Goal: Task Accomplishment & Management: Use online tool/utility

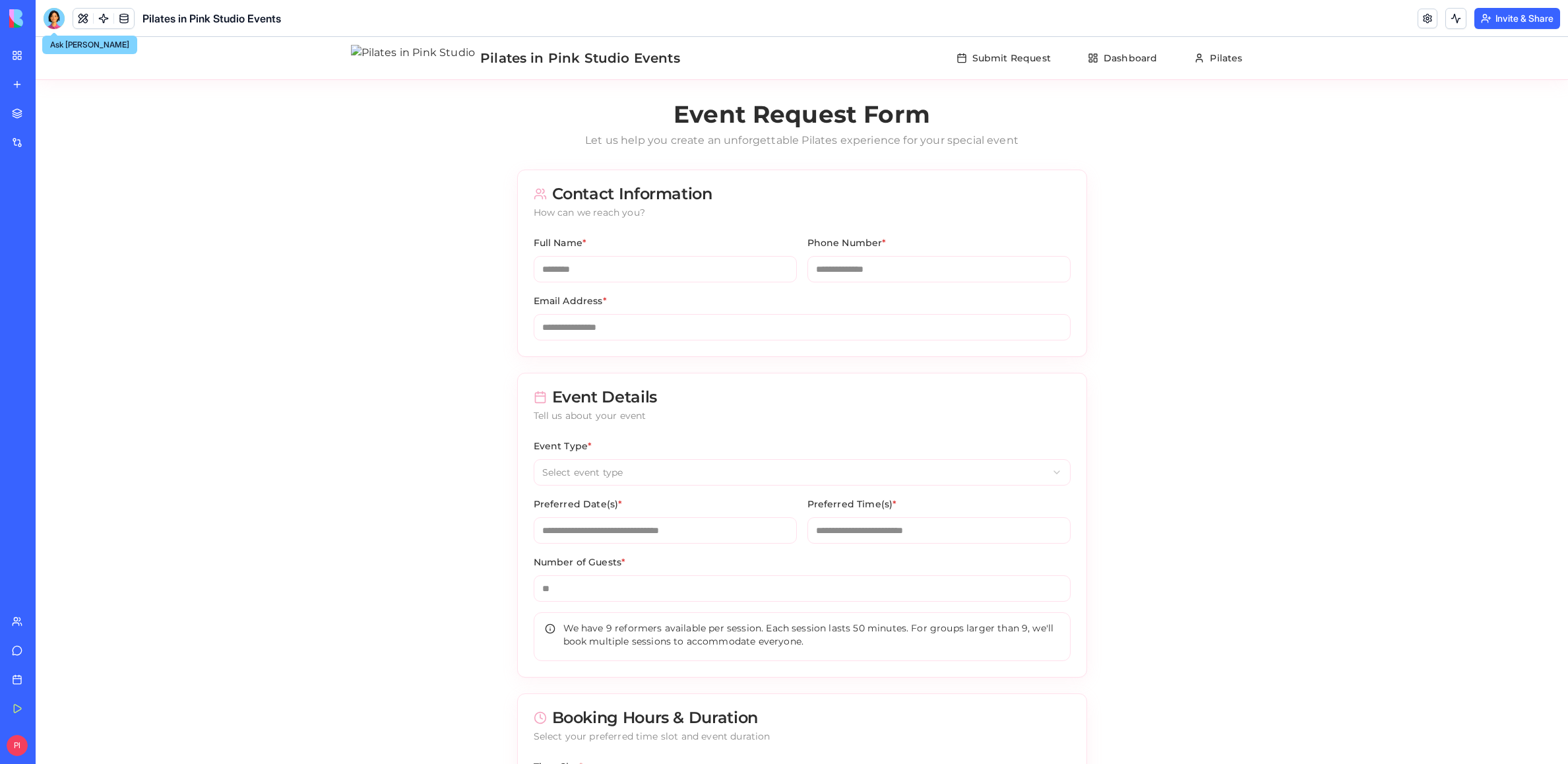
click at [58, 22] on div at bounding box center [54, 18] width 21 height 21
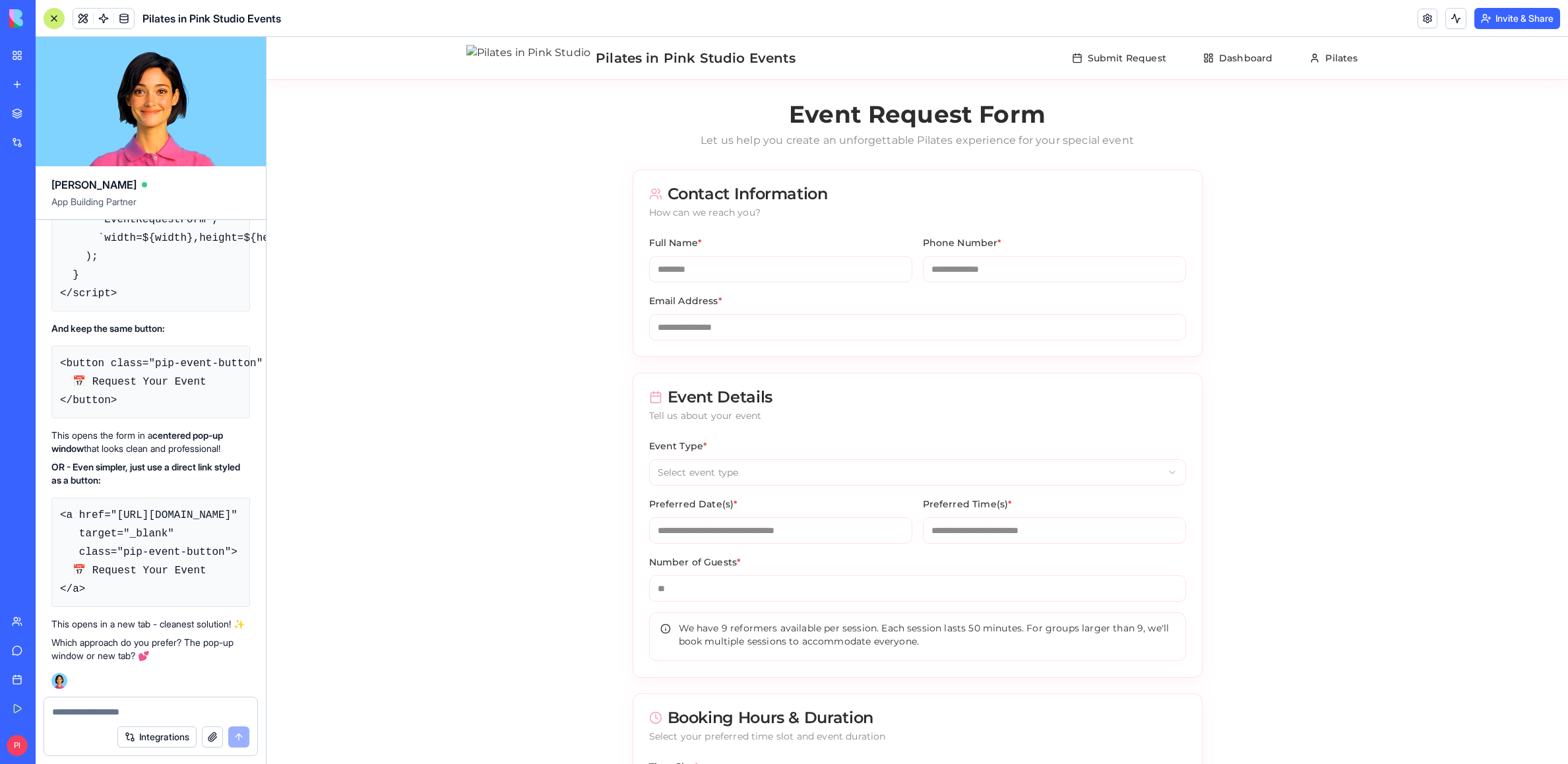
click at [110, 717] on textarea at bounding box center [150, 712] width 197 height 13
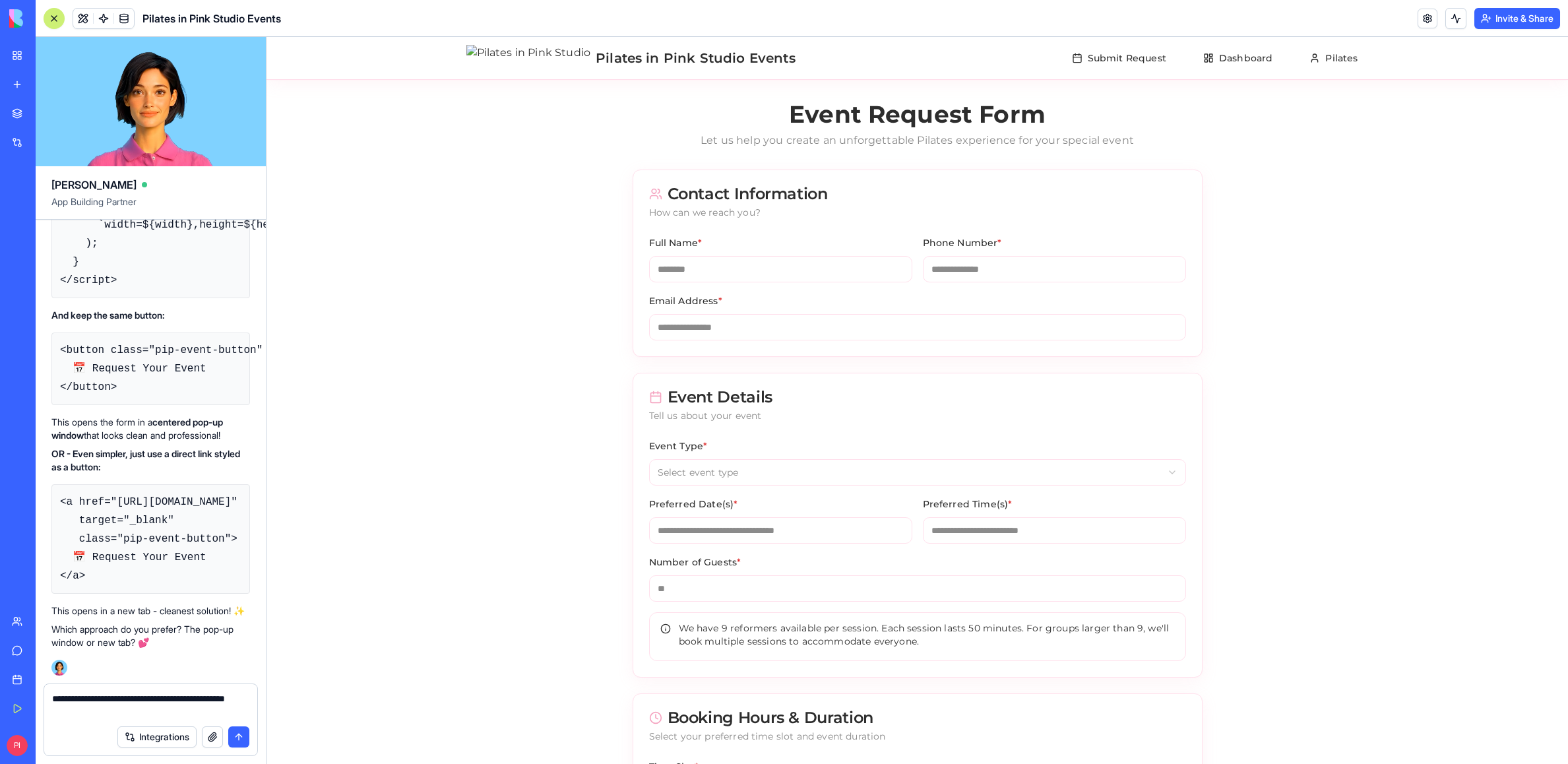
type textarea "**********"
click at [878, 8] on button "Invite & Share" at bounding box center [1516, 18] width 86 height 21
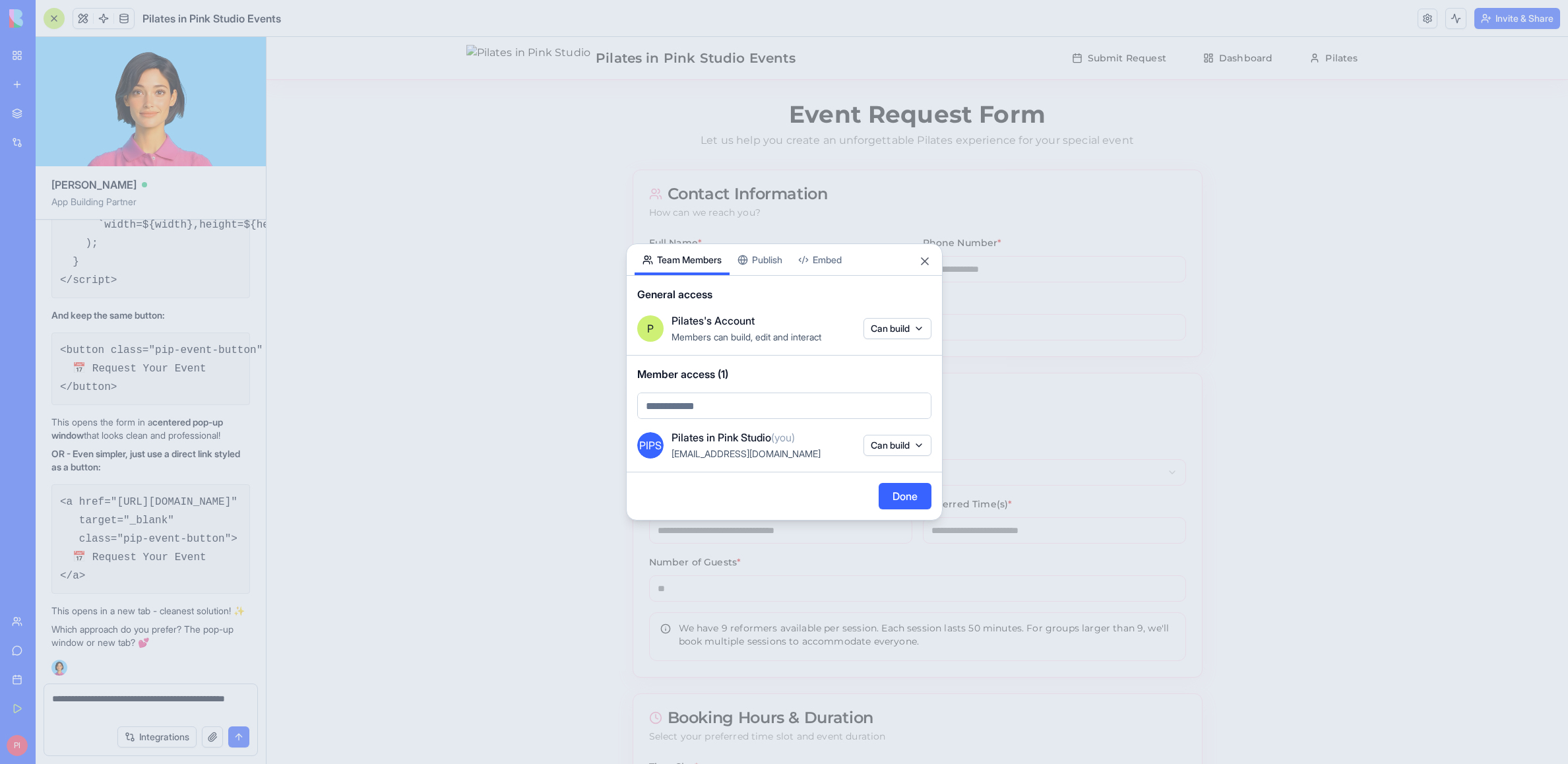
click at [765, 270] on button "Publish" at bounding box center [760, 259] width 60 height 31
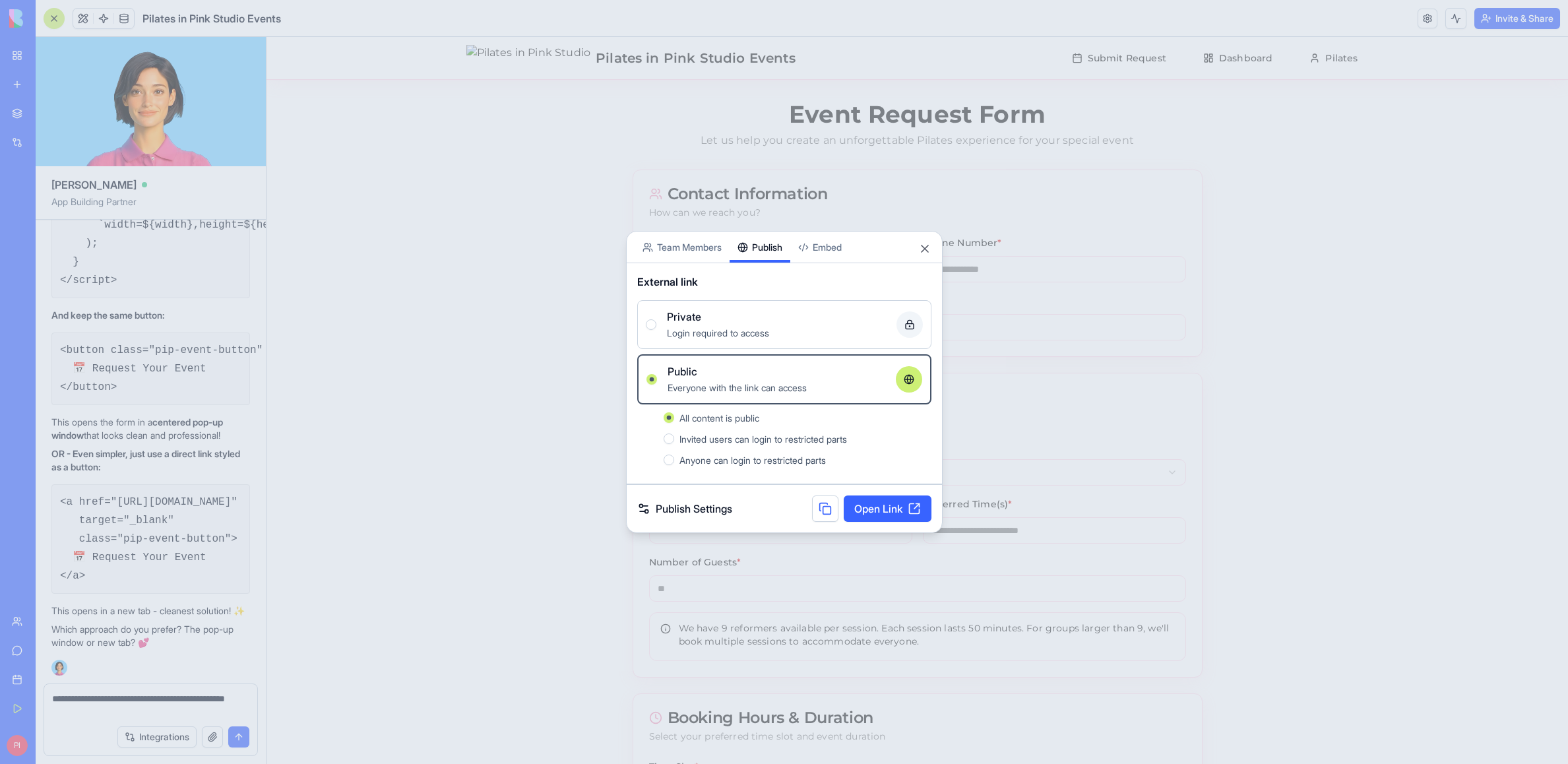
click at [828, 509] on button at bounding box center [825, 509] width 27 height 27
click at [124, 715] on div at bounding box center [784, 382] width 1568 height 764
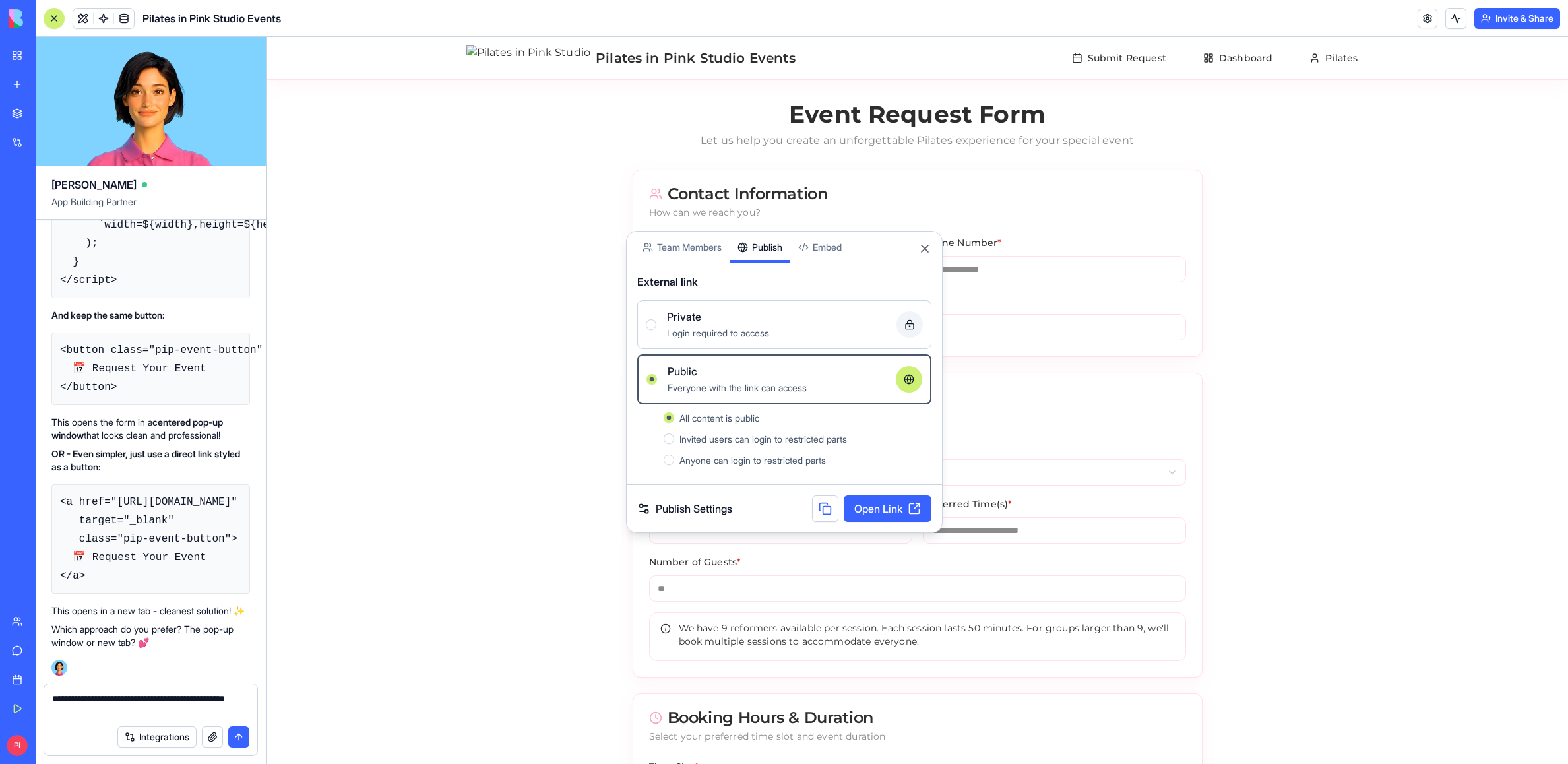
click at [122, 714] on textarea "**********" at bounding box center [150, 705] width 197 height 27
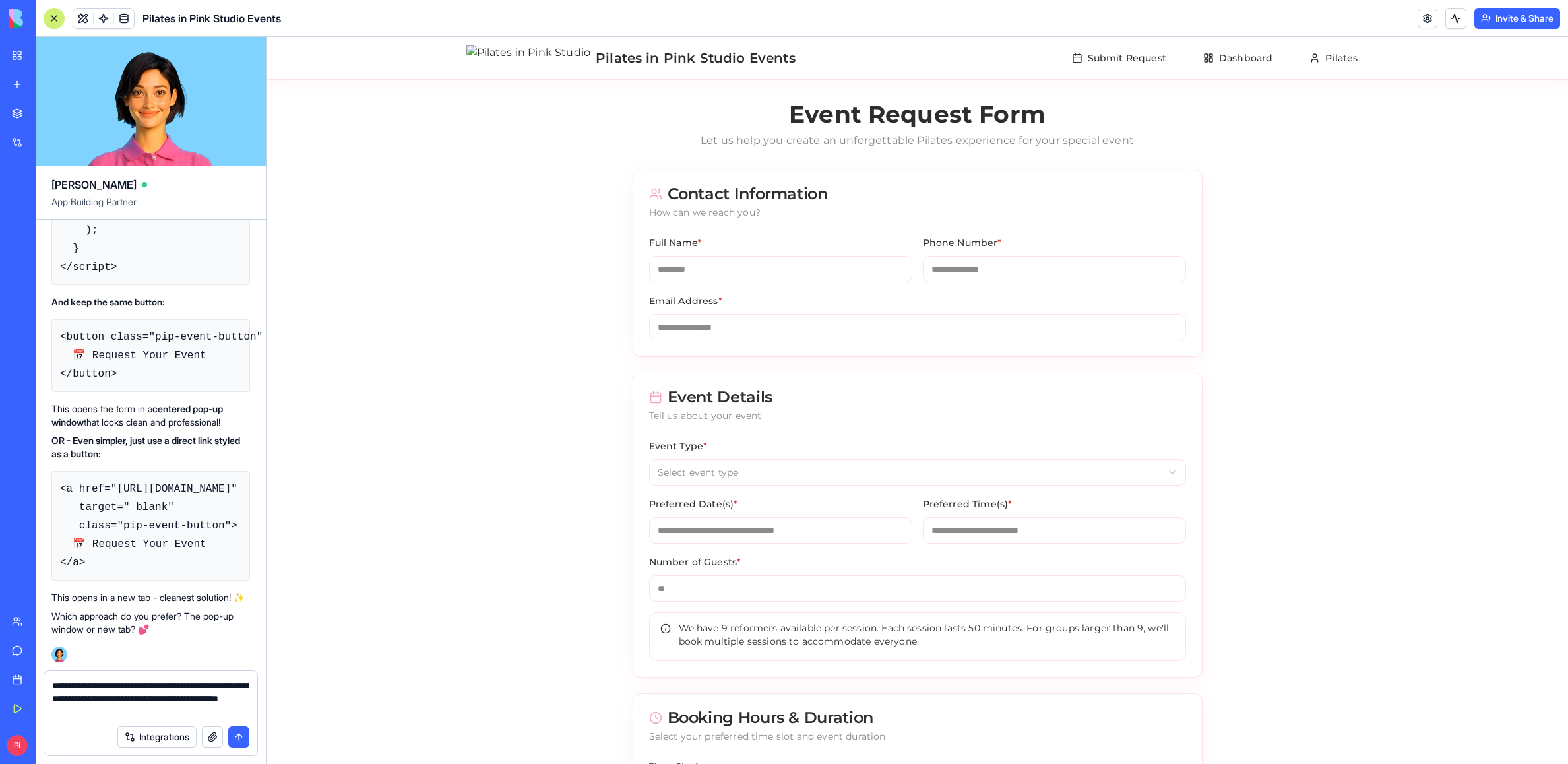
type textarea "**********"
click at [210, 736] on button "button" at bounding box center [212, 737] width 21 height 21
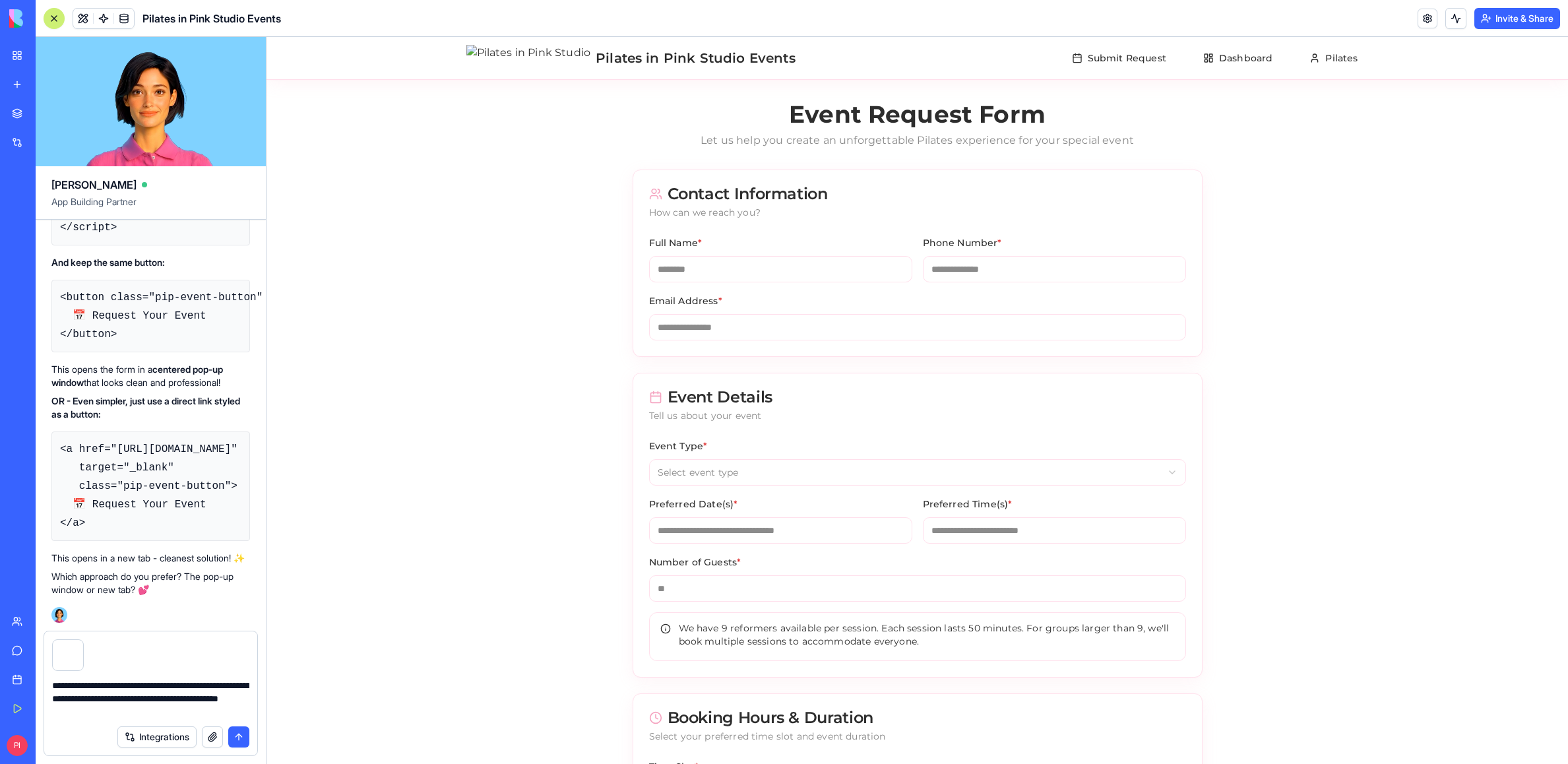
click at [231, 736] on button "submit" at bounding box center [238, 737] width 21 height 21
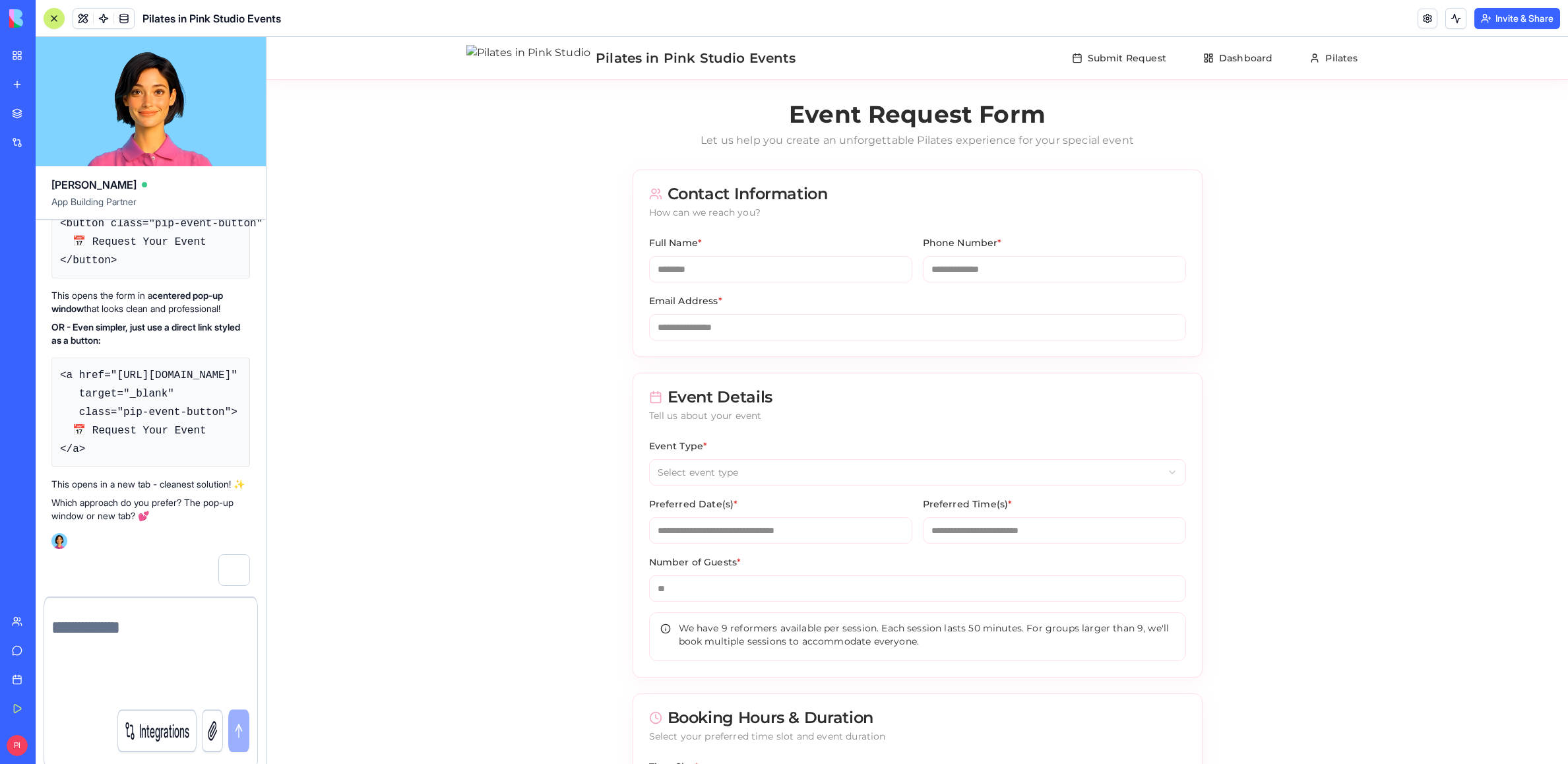
scroll to position [17641, 0]
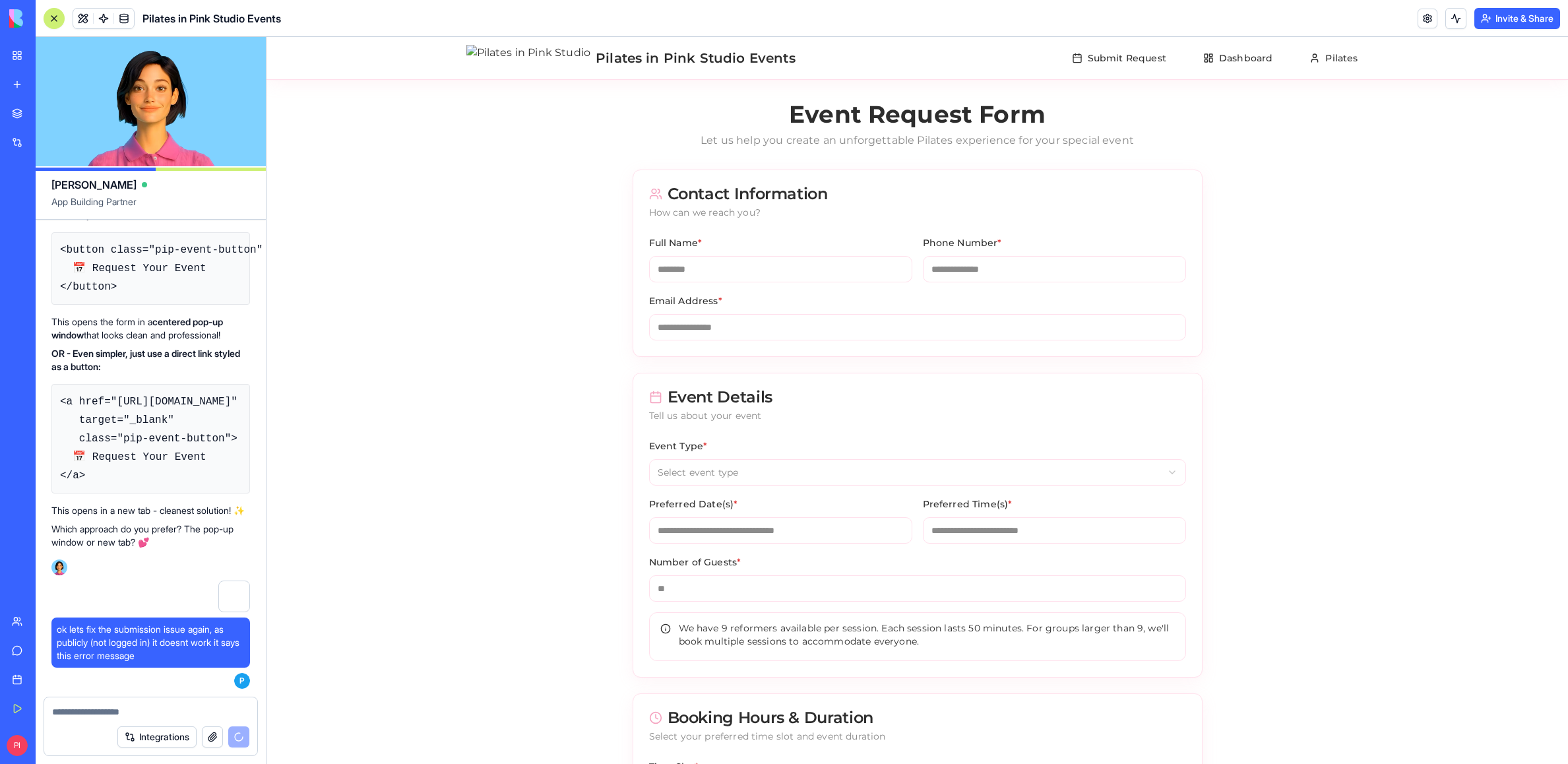
click at [878, 18] on button "Invite & Share" at bounding box center [1516, 18] width 86 height 21
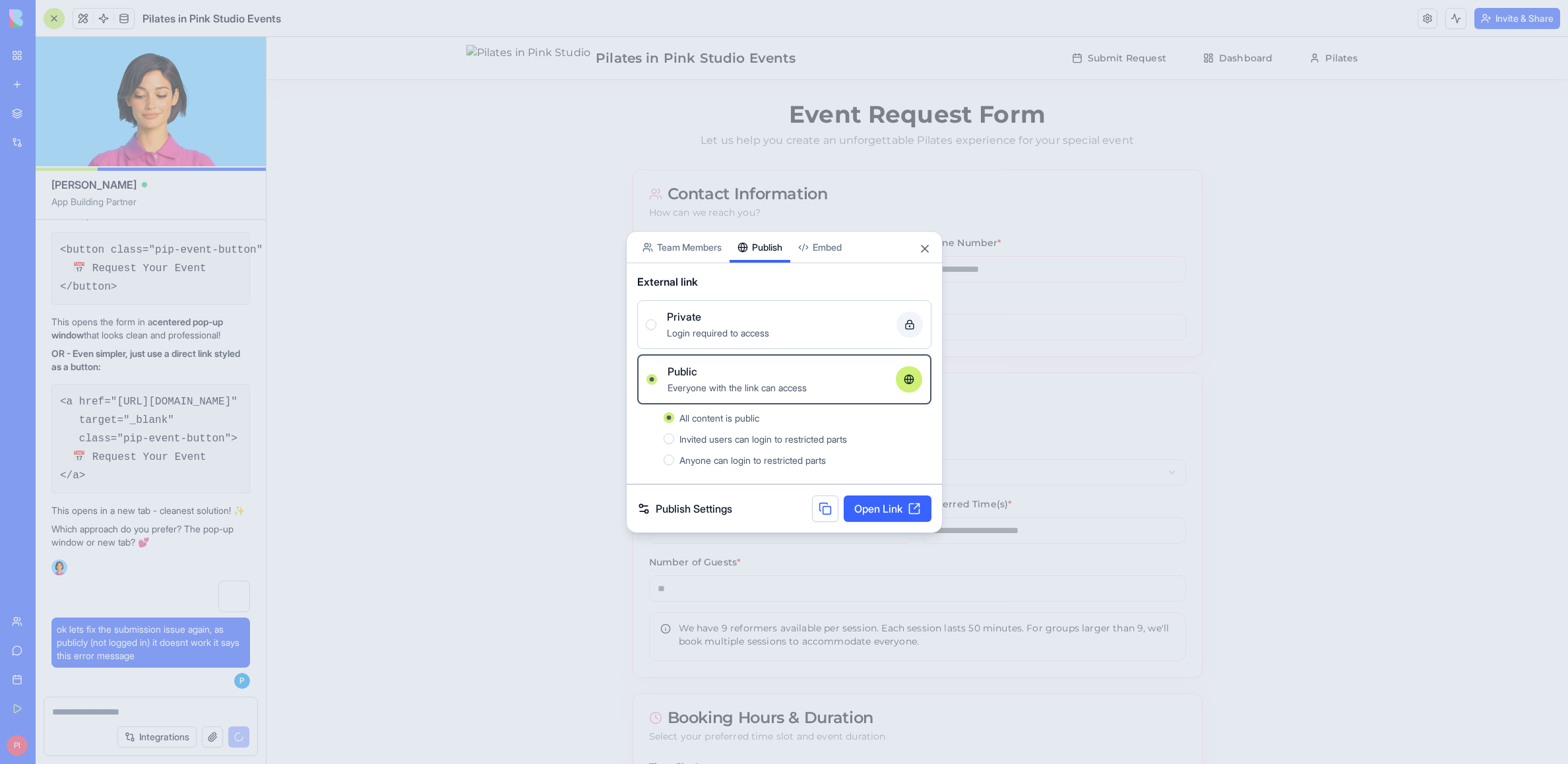
click at [874, 511] on link "Open Link" at bounding box center [887, 509] width 88 height 27
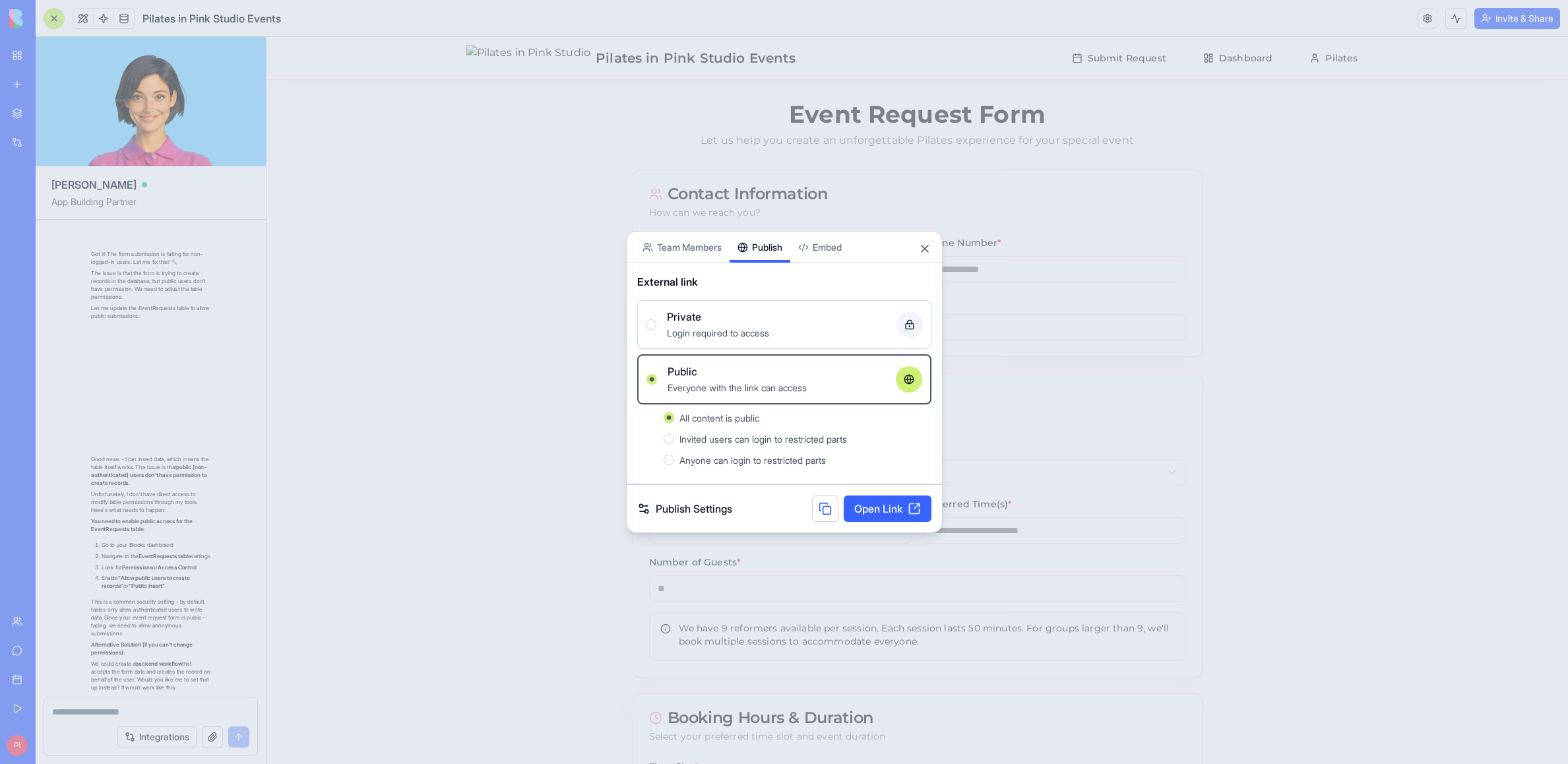
scroll to position [18341, 0]
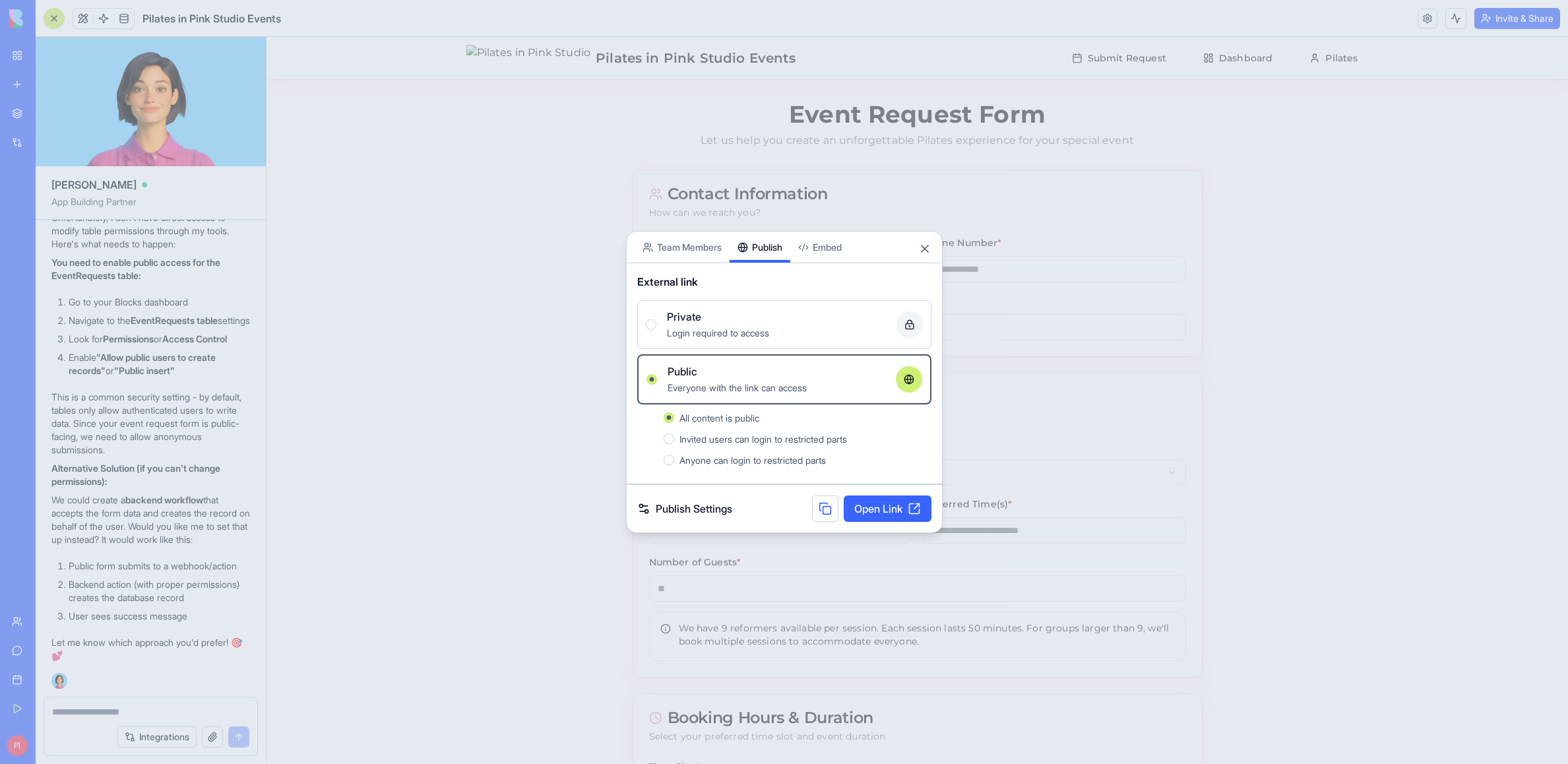
click at [570, 316] on div at bounding box center [784, 382] width 1568 height 764
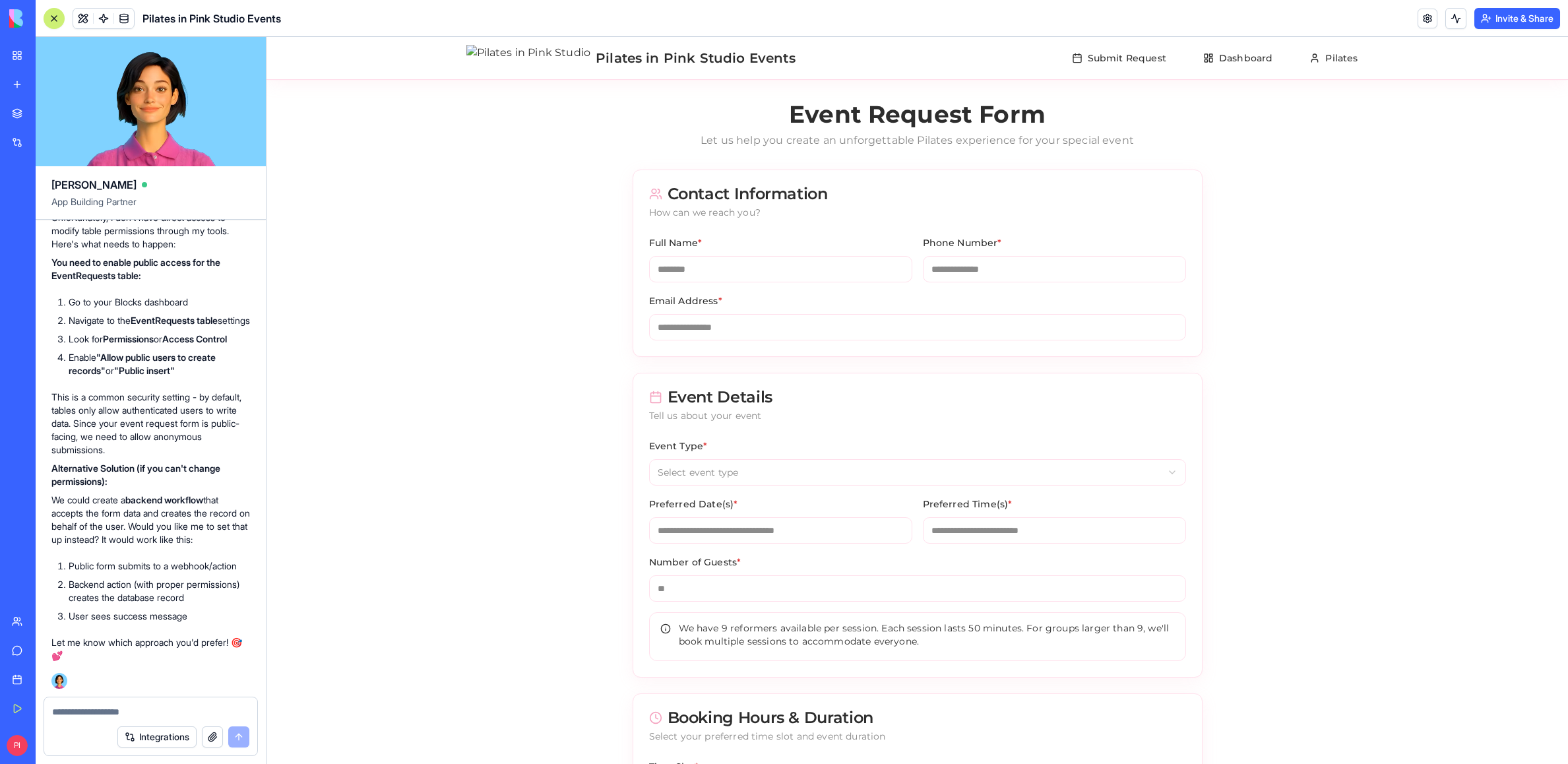
scroll to position [18100, 0]
click at [116, 12] on span at bounding box center [124, 18] width 37 height 37
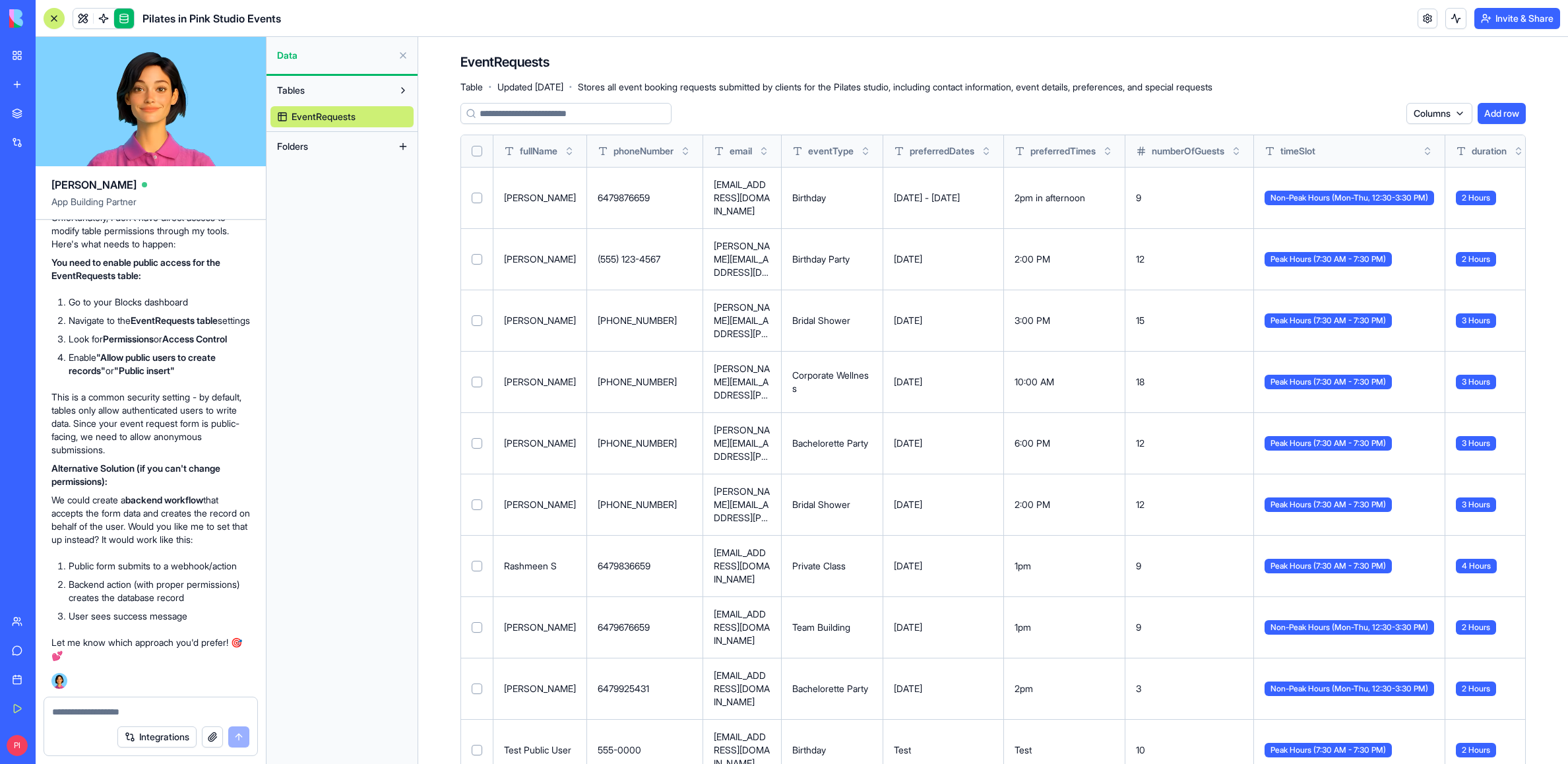
click at [878, 19] on link at bounding box center [1428, 19] width 20 height 20
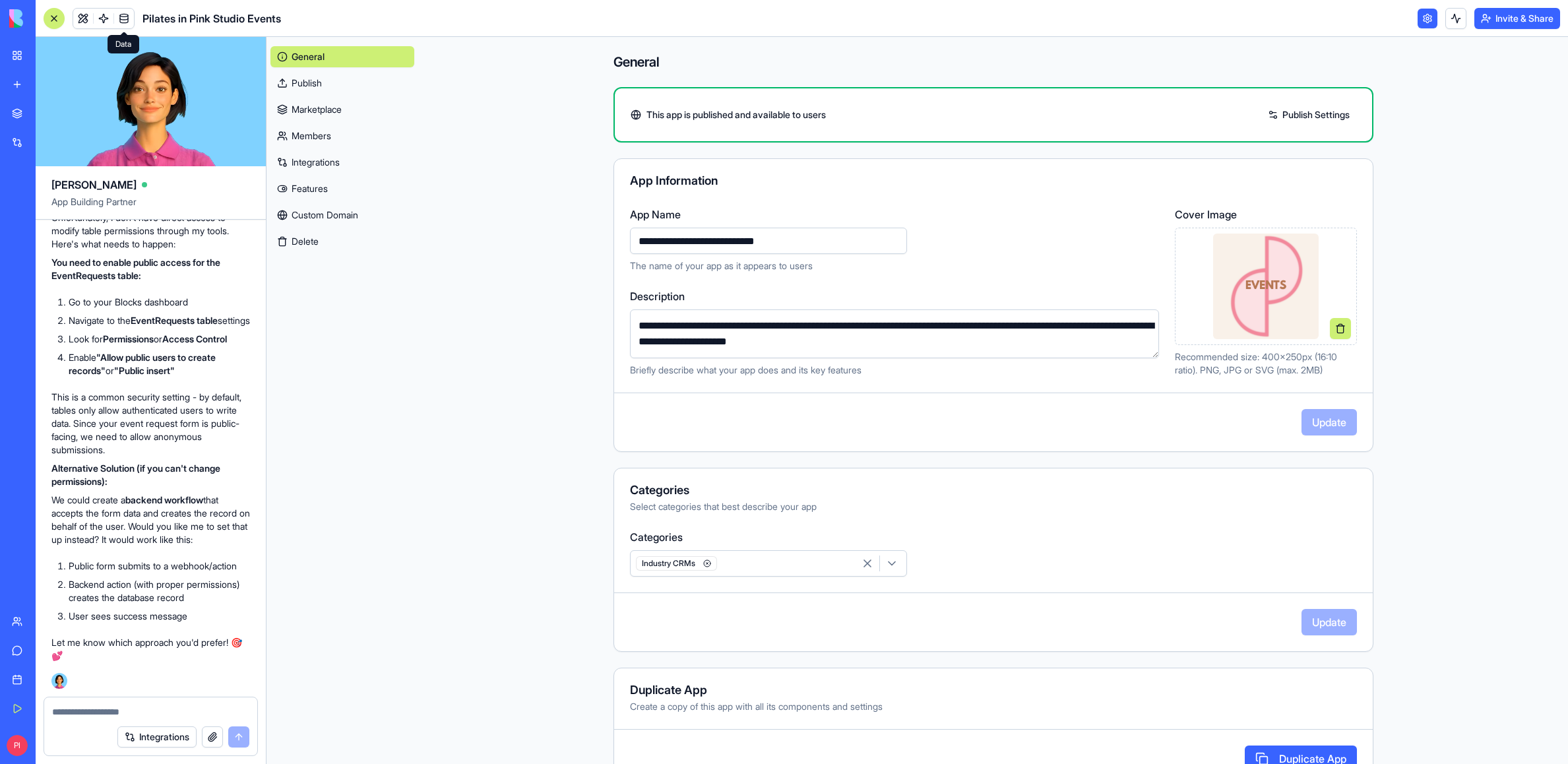
click at [124, 11] on link at bounding box center [124, 19] width 20 height 20
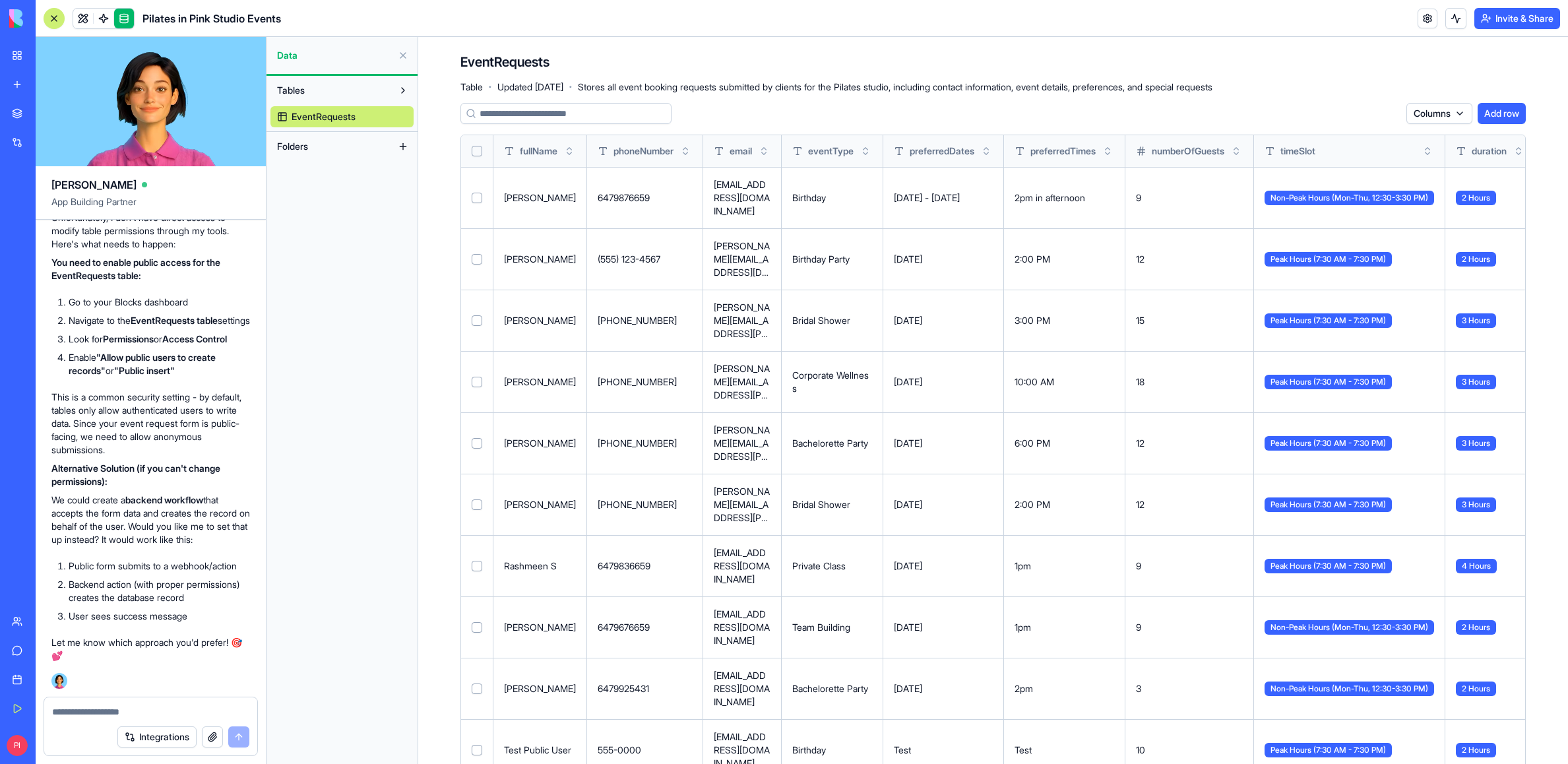
click at [372, 114] on link "EventRequests" at bounding box center [341, 117] width 143 height 21
click at [475, 144] on div at bounding box center [477, 151] width 11 height 32
click at [475, 147] on button "Select all" at bounding box center [477, 151] width 11 height 11
click at [477, 196] on button "Select row" at bounding box center [477, 199] width 11 height 11
click at [878, 114] on button "Delete 10 rows" at bounding box center [1364, 113] width 75 height 21
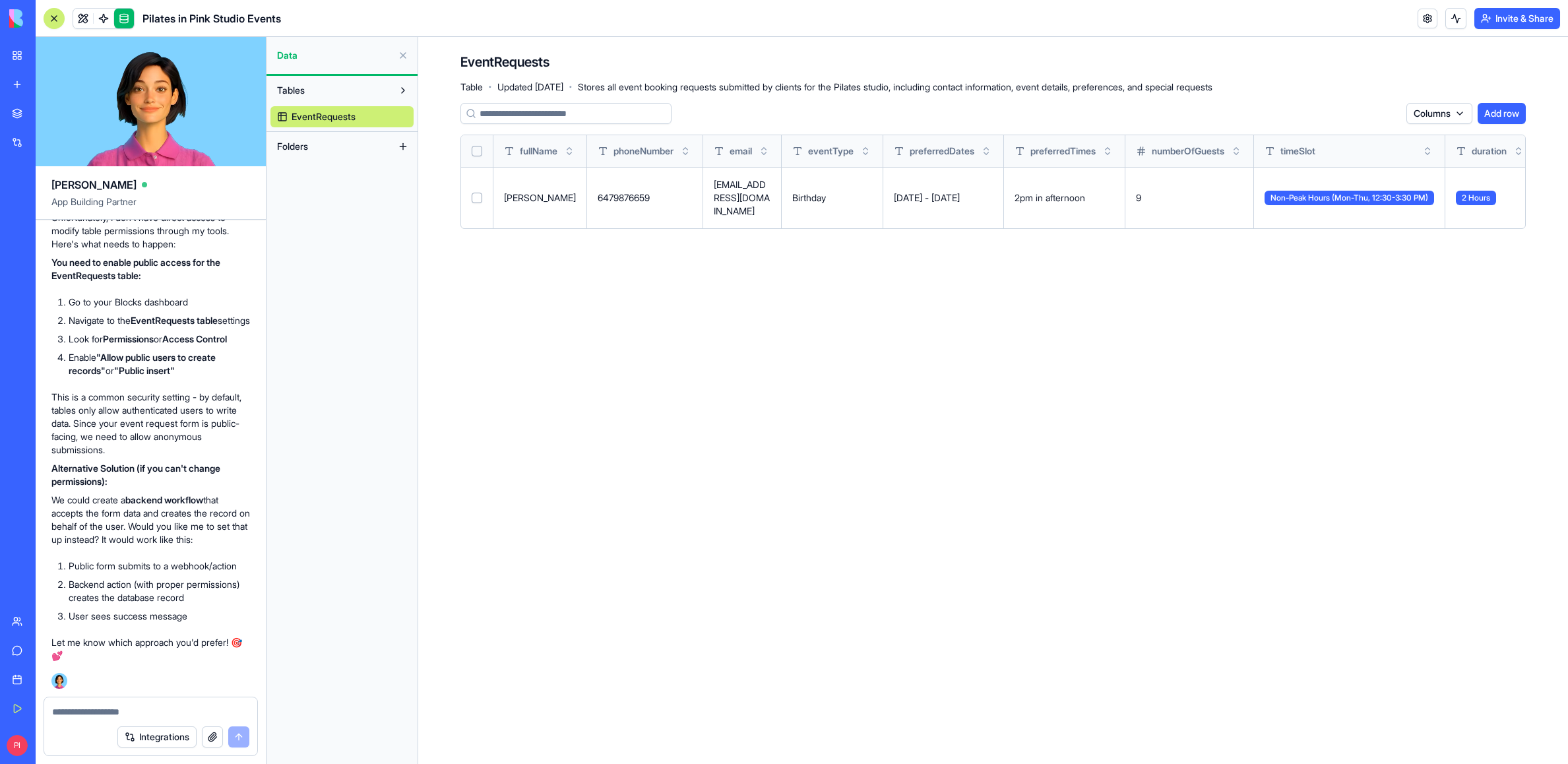
click at [777, 273] on main "EventRequests Table · Updated Oct 10, 2025 · Stores all event booking requests …" at bounding box center [993, 400] width 1150 height 727
click at [324, 110] on span "EventRequests" at bounding box center [324, 117] width 64 height 13
click at [353, 91] on button "Tables" at bounding box center [331, 90] width 122 height 21
click at [352, 91] on button "Tables" at bounding box center [331, 90] width 122 height 21
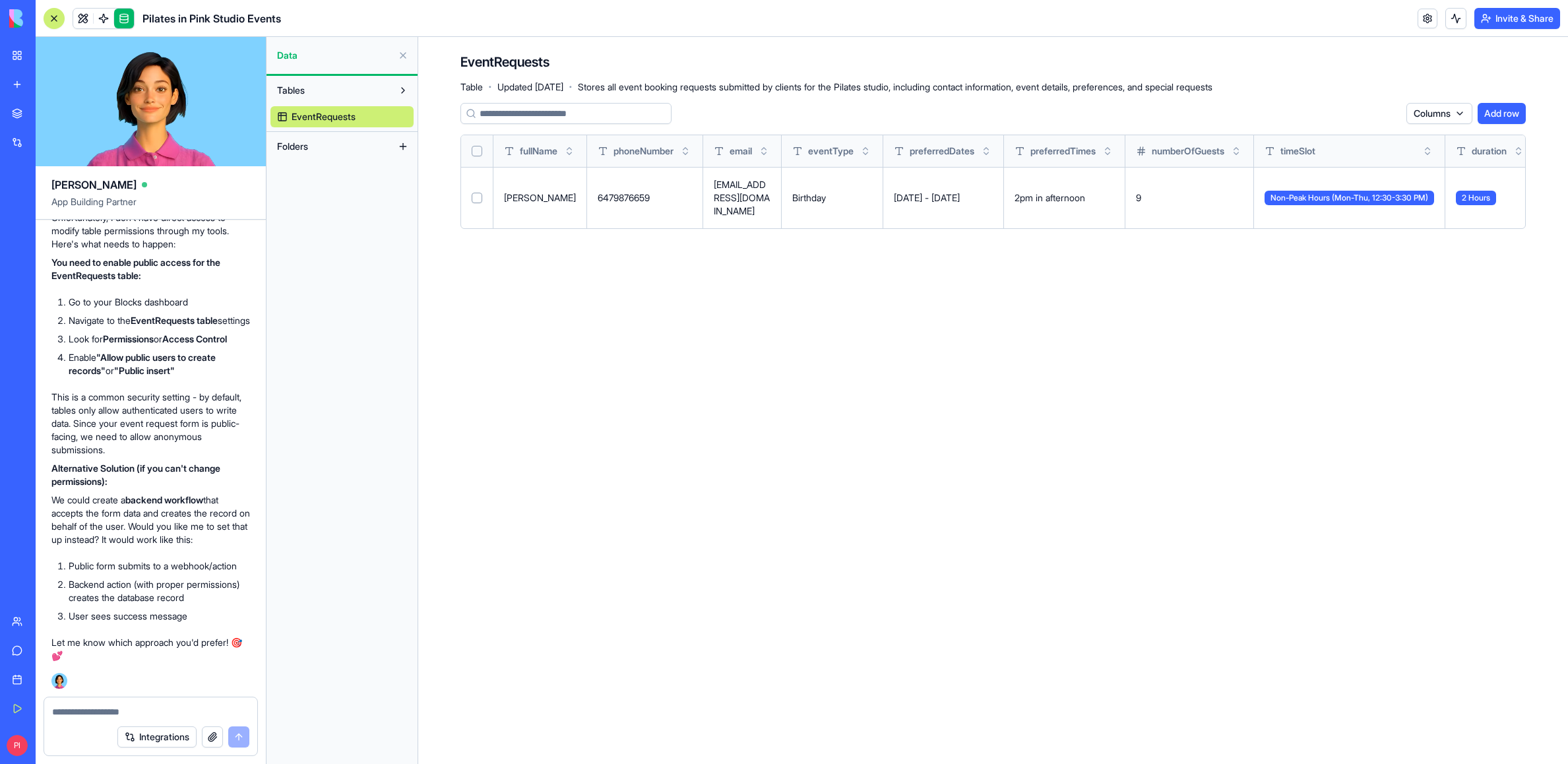
click at [339, 114] on span "EventRequests" at bounding box center [324, 117] width 64 height 13
click at [339, 114] on span "EventRequests" at bounding box center [324, 117] width 64 height 13
drag, startPoint x: 339, startPoint y: 114, endPoint x: 347, endPoint y: 110, distance: 8.9
click at [339, 114] on span "EventRequests" at bounding box center [324, 117] width 64 height 13
click at [878, 114] on html "My Workspace New app Marketplace Integrations Recent Pilates in Pink Studio Eve…" at bounding box center [784, 382] width 1568 height 764
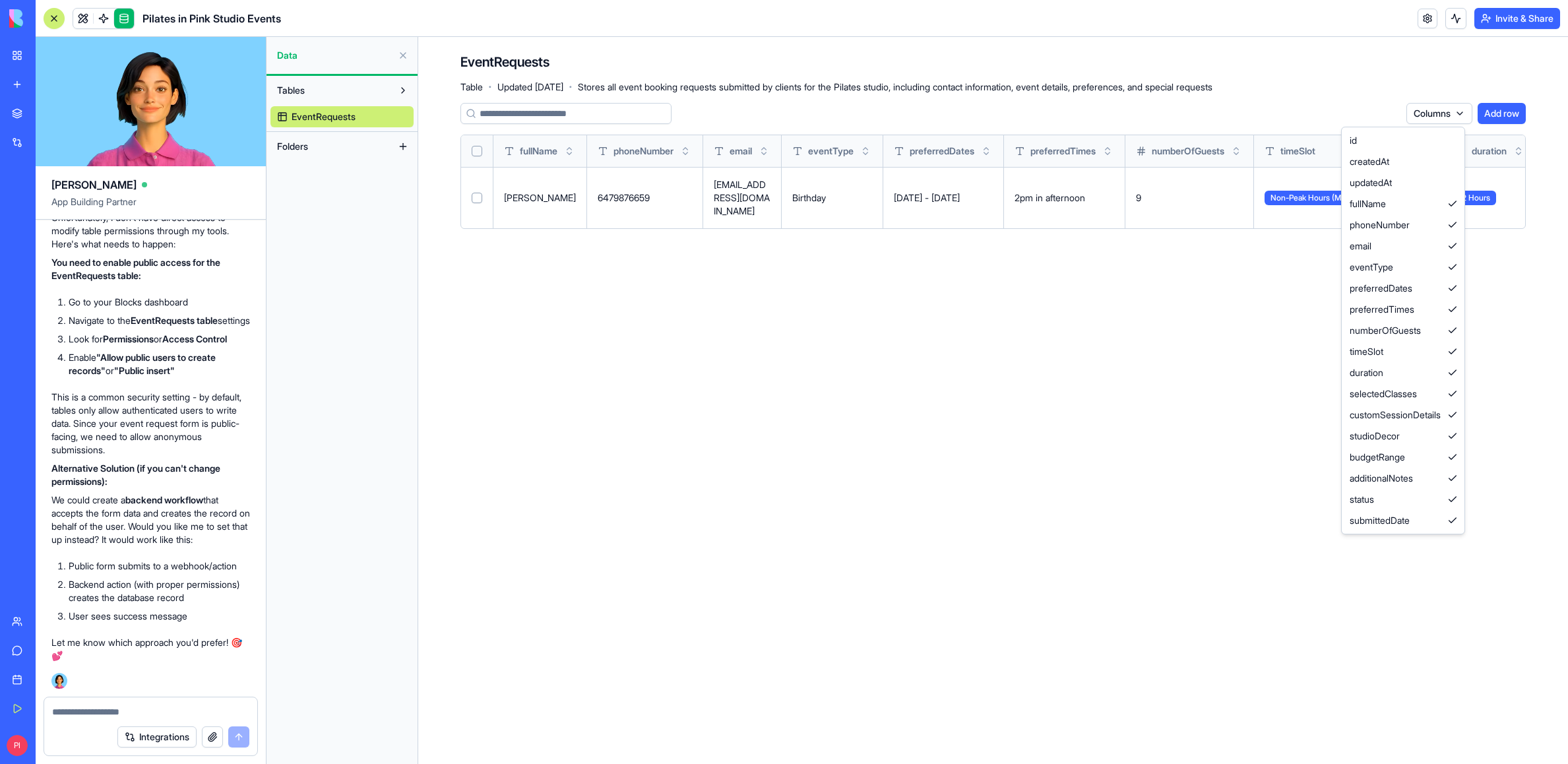
click at [878, 113] on html "My Workspace New app Marketplace Integrations Recent Pilates in Pink Studio Eve…" at bounding box center [784, 382] width 1568 height 764
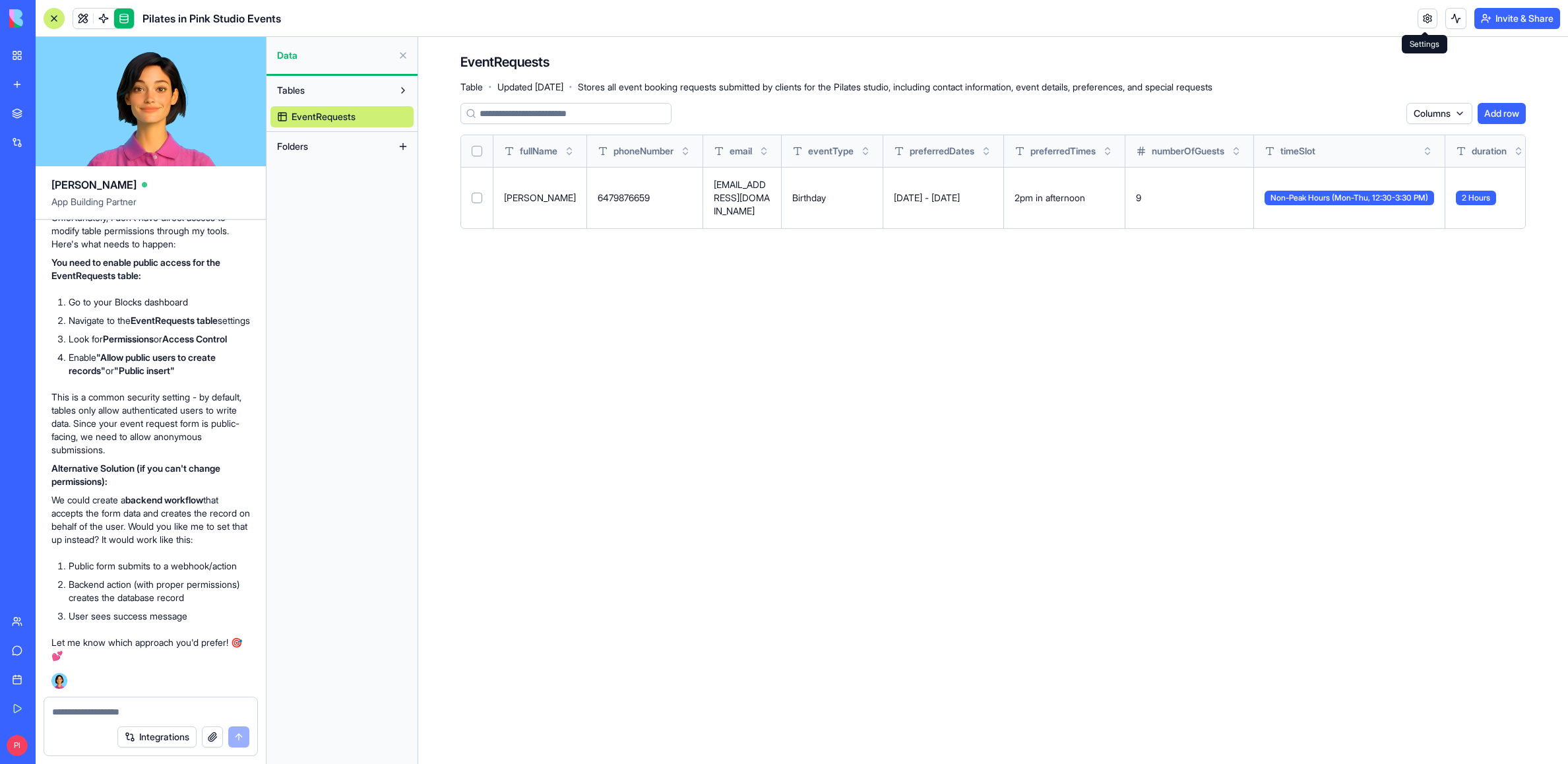
click at [878, 20] on link at bounding box center [1428, 19] width 20 height 20
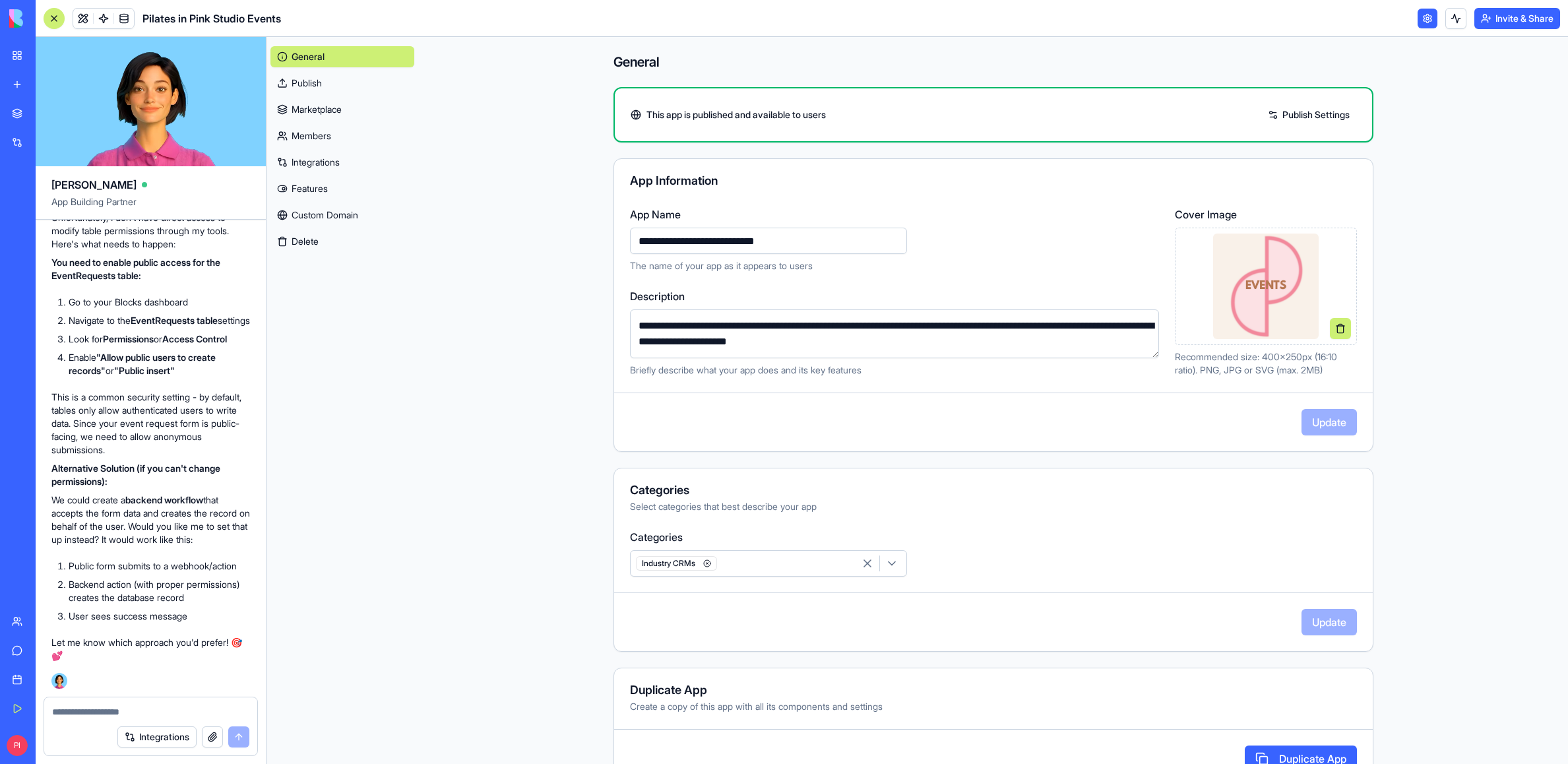
click at [333, 154] on link "Integrations" at bounding box center [342, 162] width 144 height 21
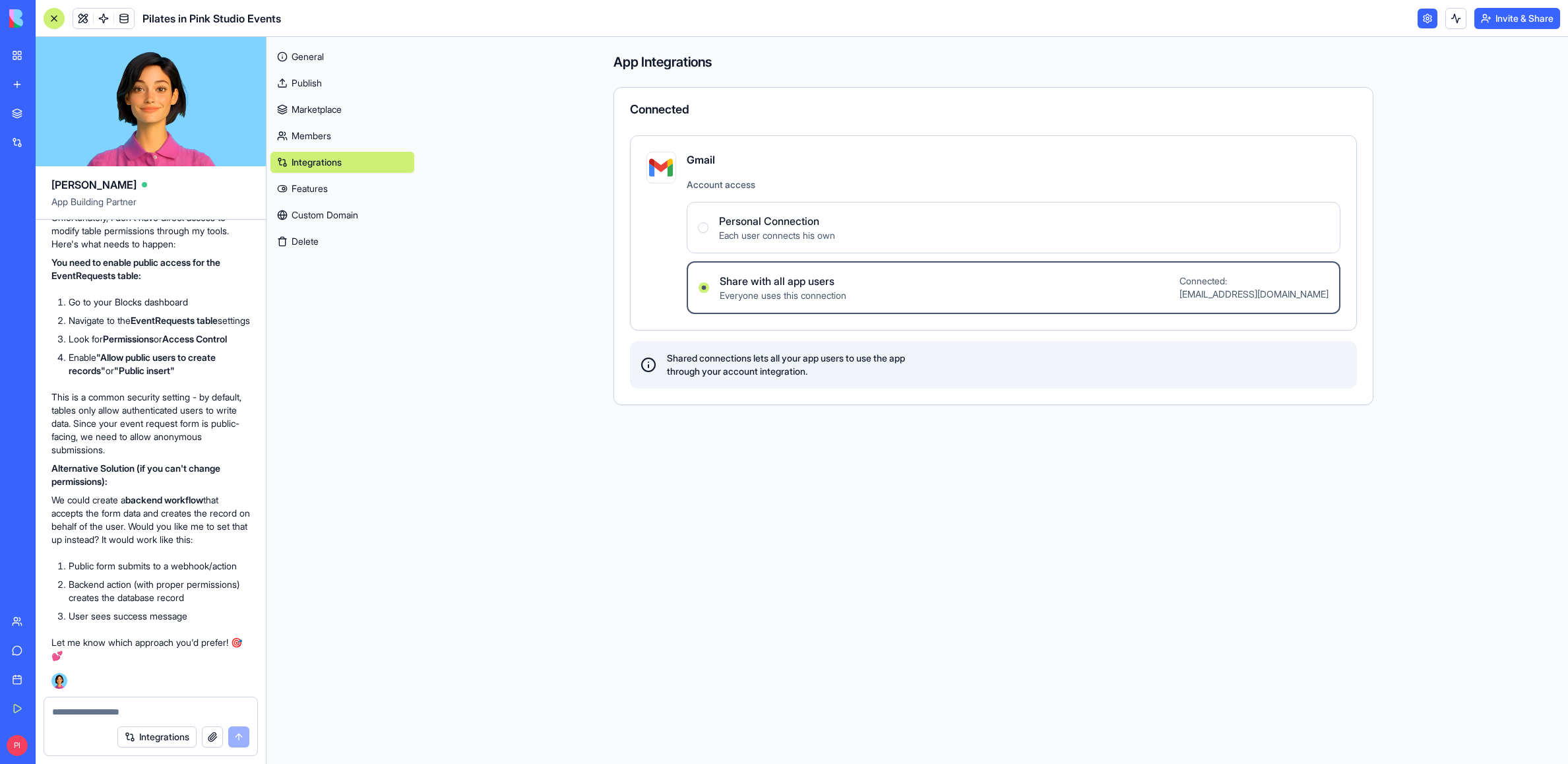
click at [334, 139] on link "Members" at bounding box center [342, 135] width 144 height 21
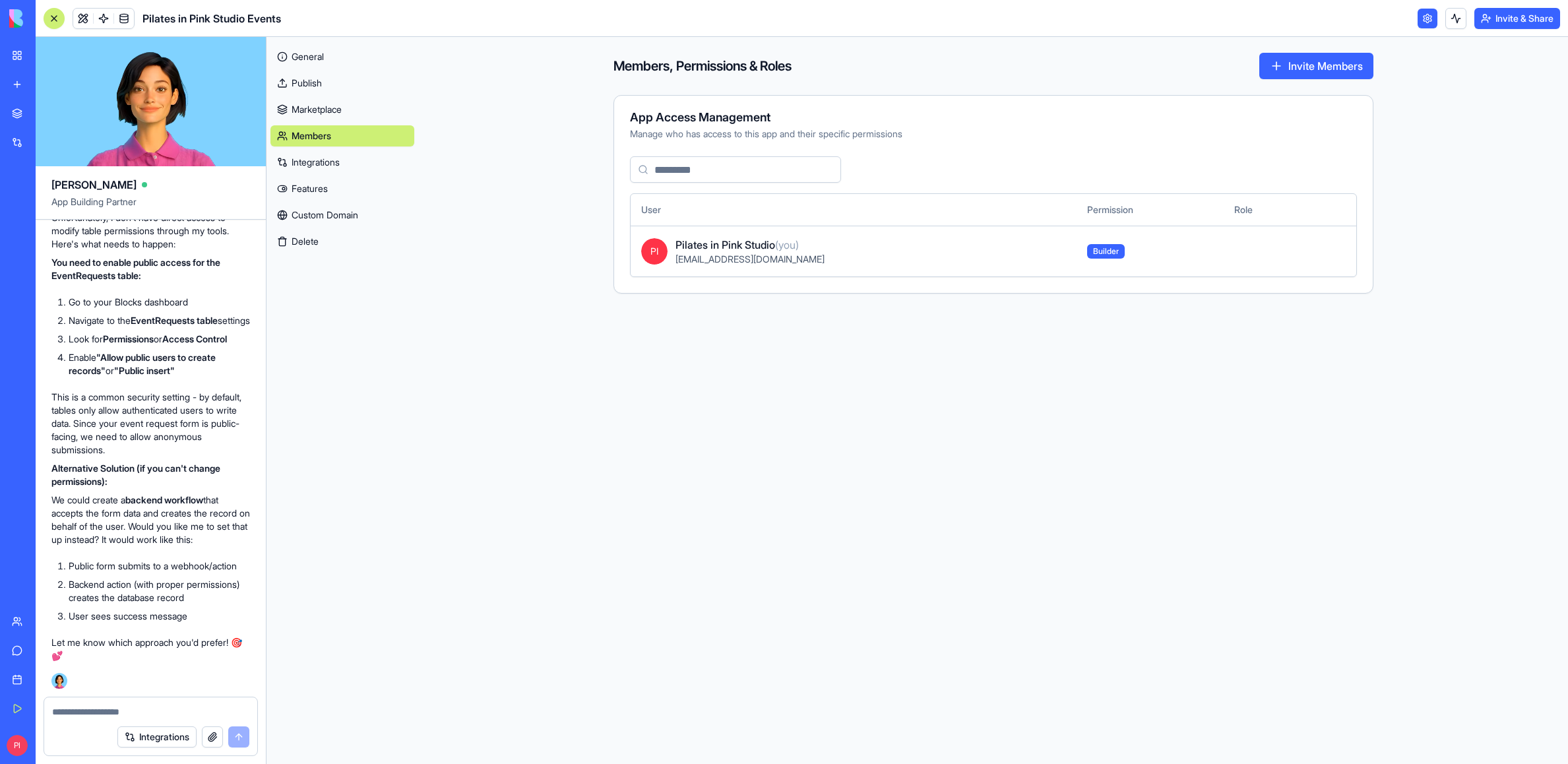
click at [341, 120] on div "General Publish Marketplace Members Integrations Features Custom Domain Delete" at bounding box center [342, 147] width 144 height 212
click at [318, 88] on link "Publish" at bounding box center [342, 83] width 144 height 21
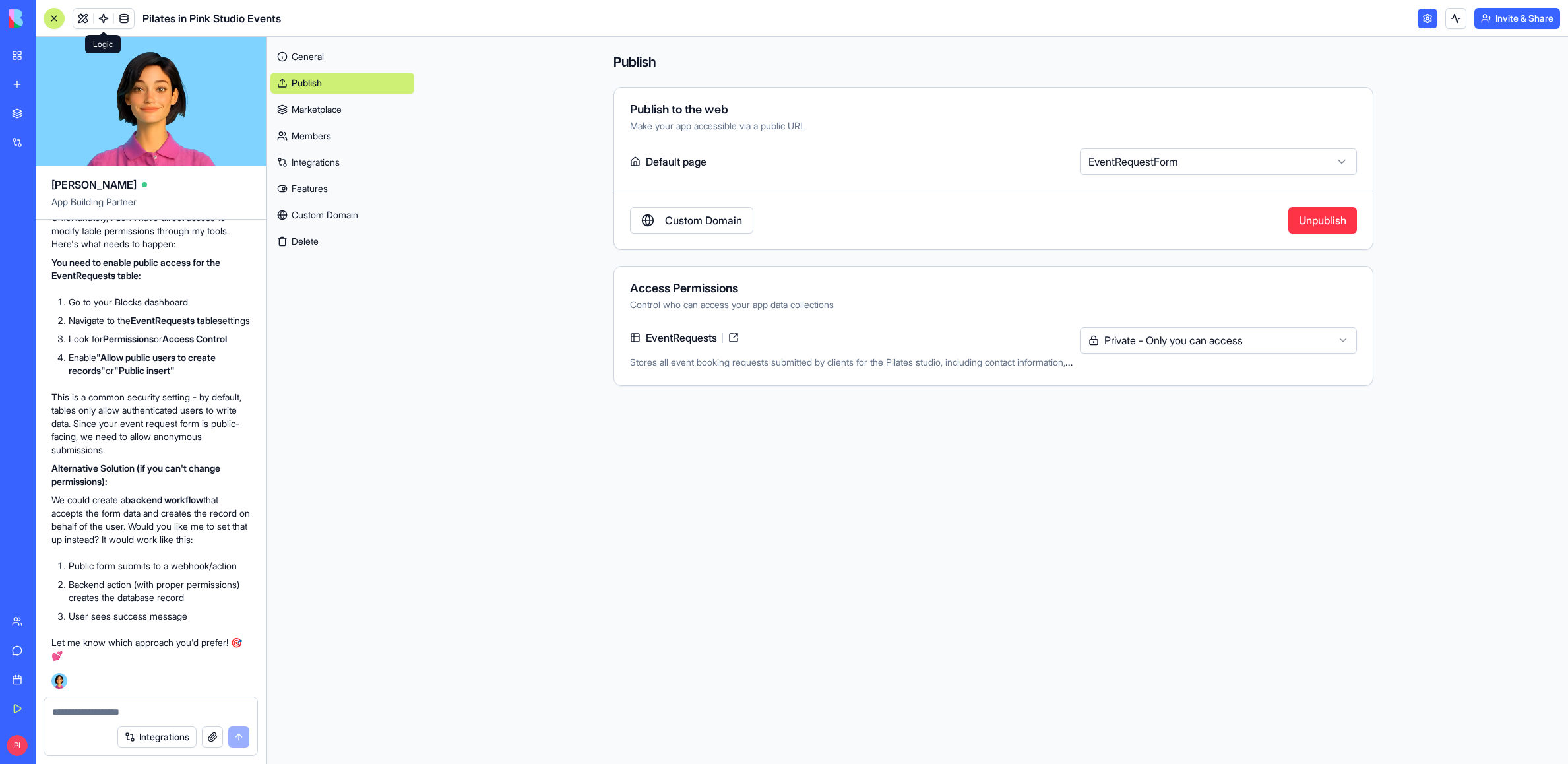
click at [98, 20] on link at bounding box center [104, 19] width 20 height 20
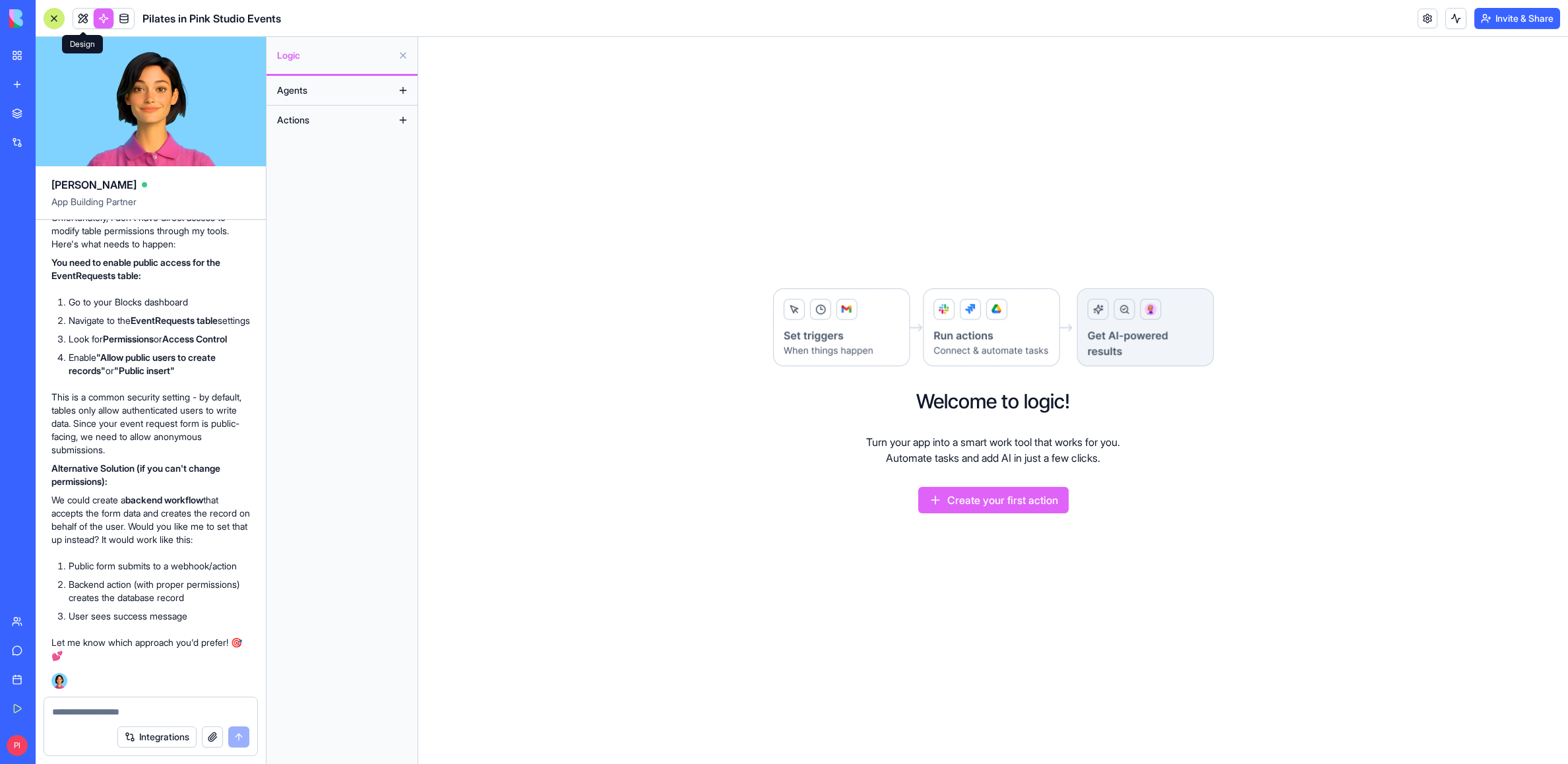
click at [86, 24] on link at bounding box center [83, 19] width 20 height 20
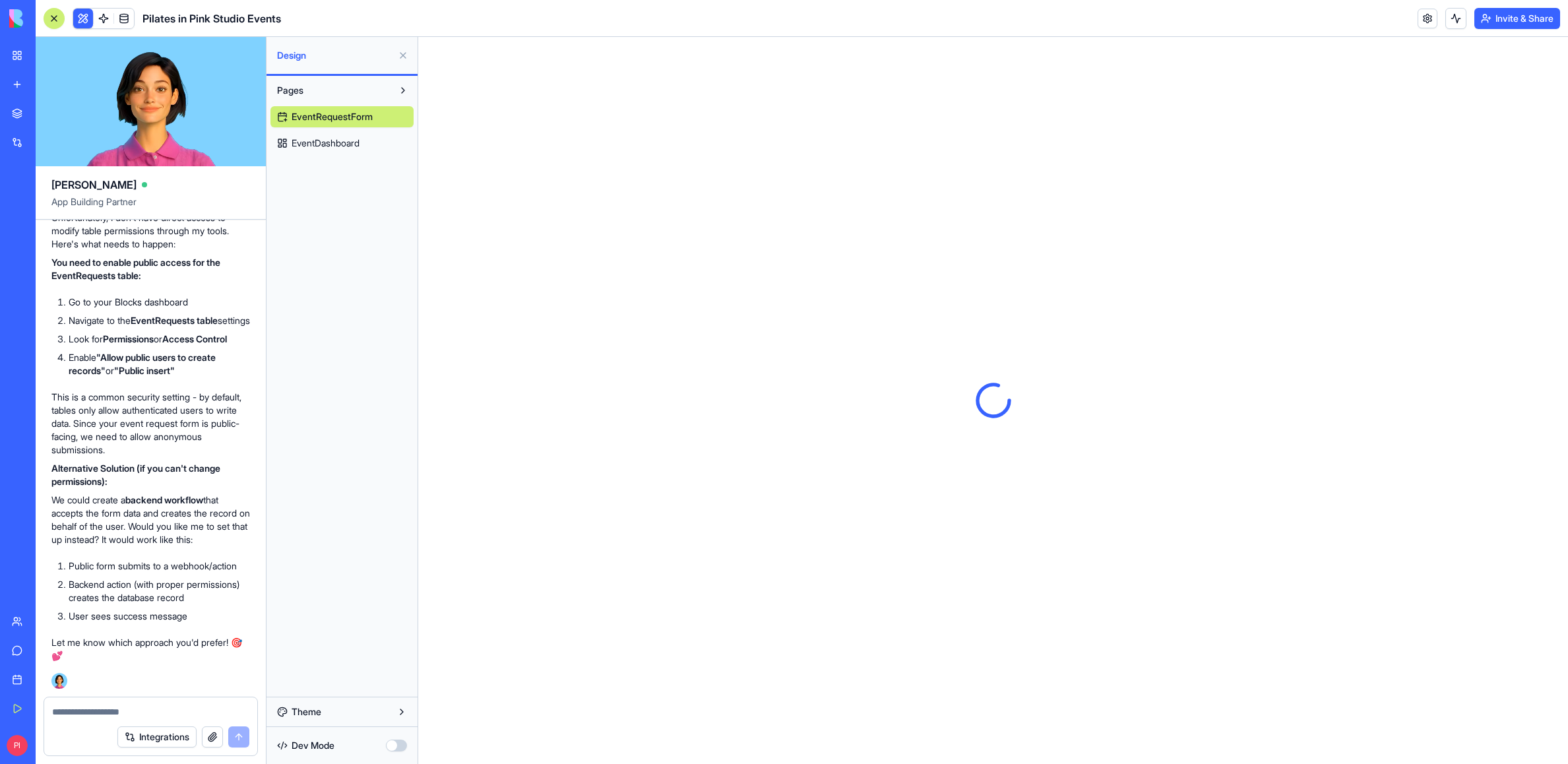
click at [318, 123] on span "EventRequestForm" at bounding box center [332, 117] width 81 height 13
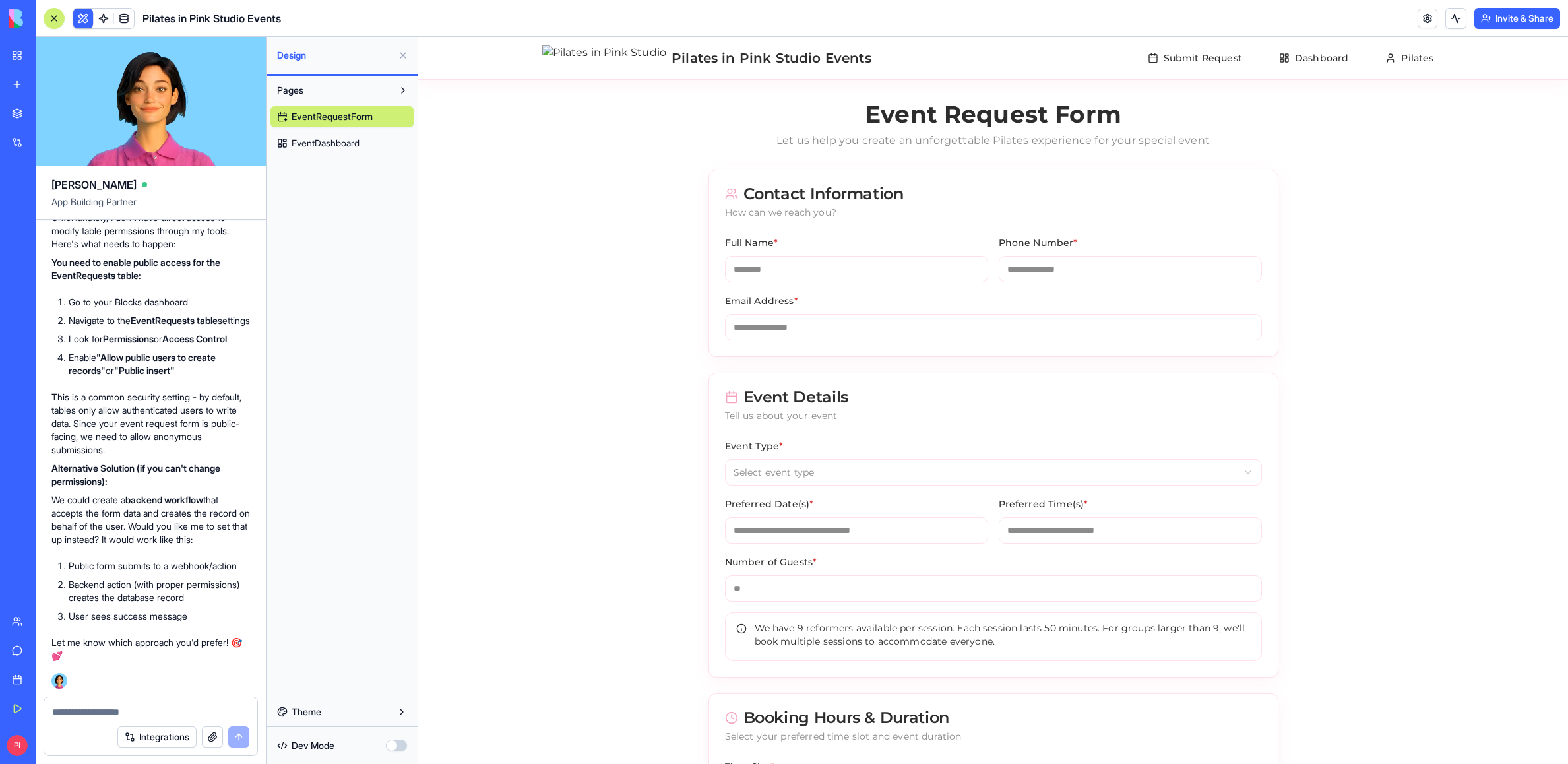
click at [313, 150] on link "EventDashboard" at bounding box center [341, 142] width 143 height 21
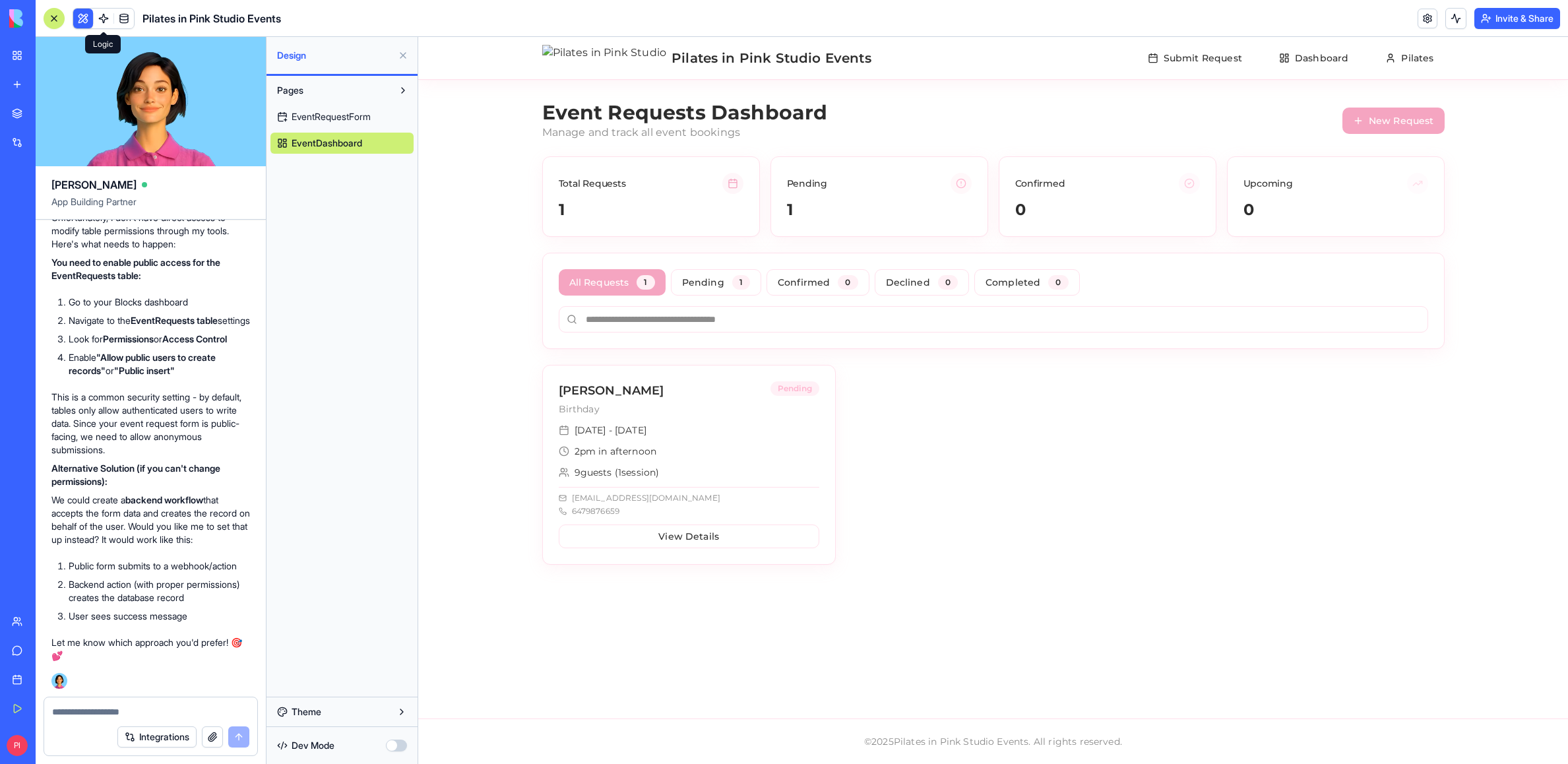
click at [110, 13] on link at bounding box center [104, 19] width 20 height 20
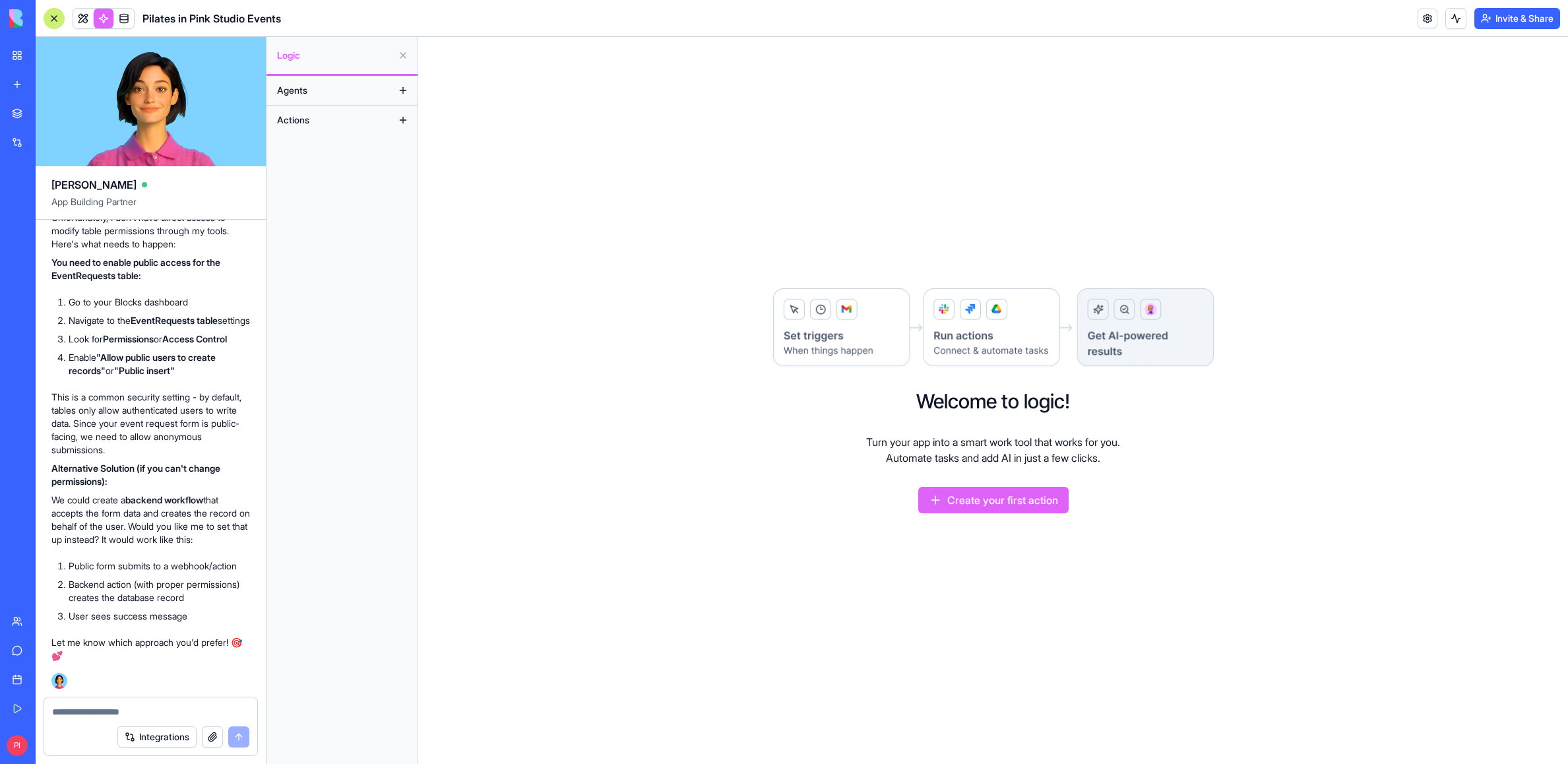
click at [878, 499] on button "Create your first action" at bounding box center [993, 500] width 150 height 27
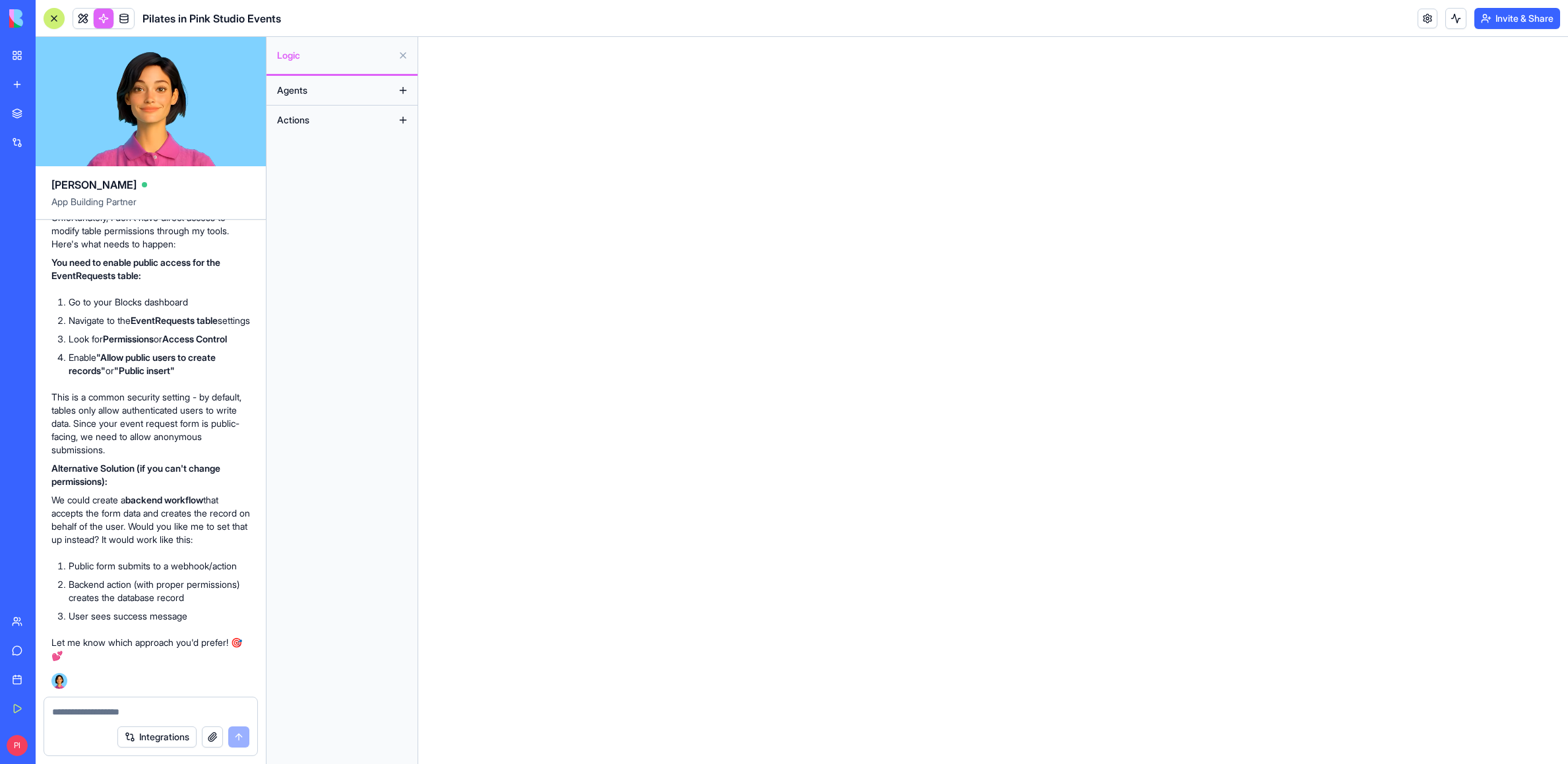
click at [388, 93] on button "Agents" at bounding box center [331, 90] width 122 height 21
click at [401, 88] on button at bounding box center [403, 90] width 21 height 21
click at [411, 118] on button at bounding box center [403, 119] width 21 height 21
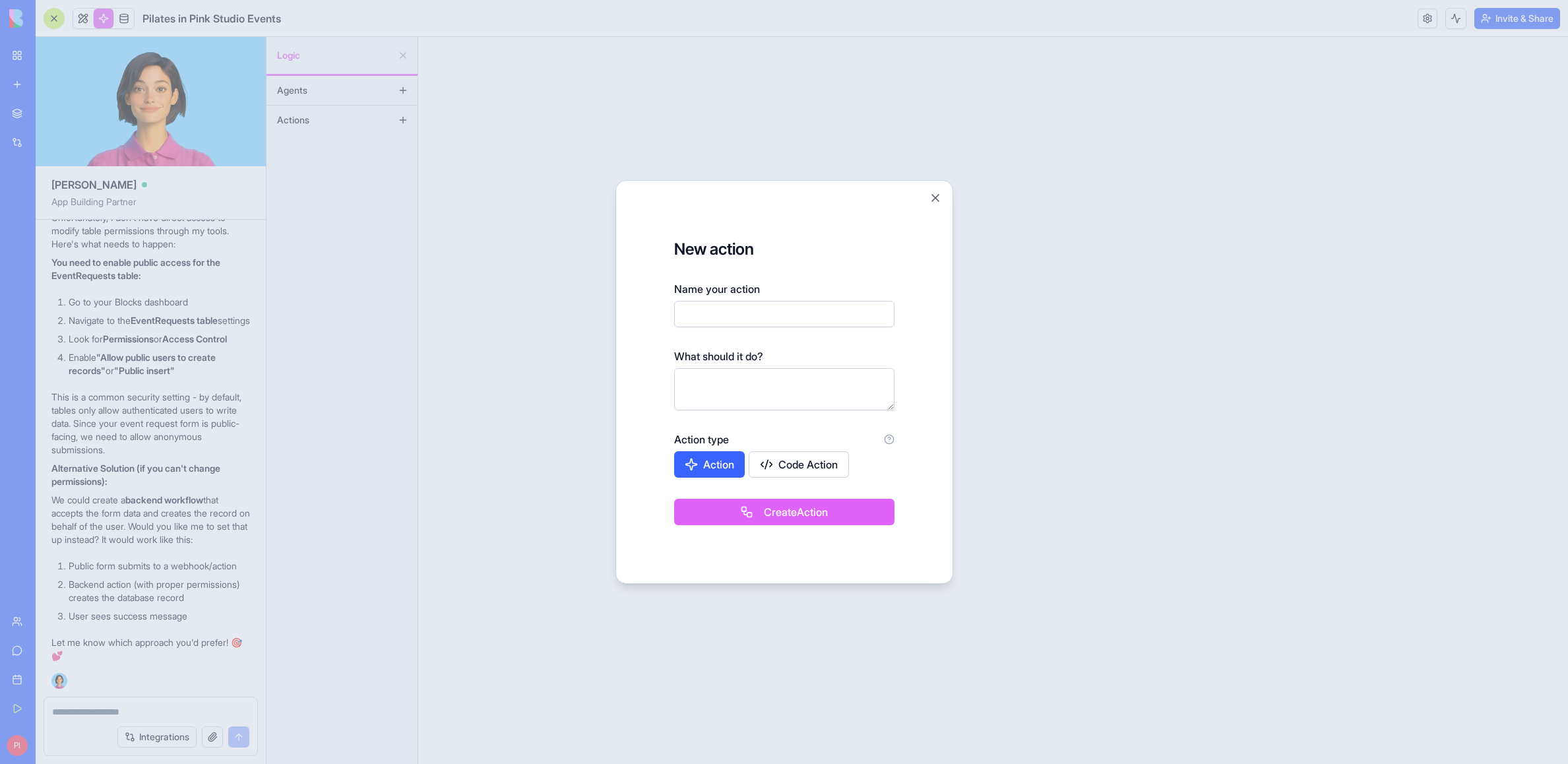
click at [718, 320] on input "Name your action" at bounding box center [784, 314] width 220 height 27
type input "*****"
type textarea "**********"
click at [760, 517] on button "Create Action" at bounding box center [784, 512] width 220 height 27
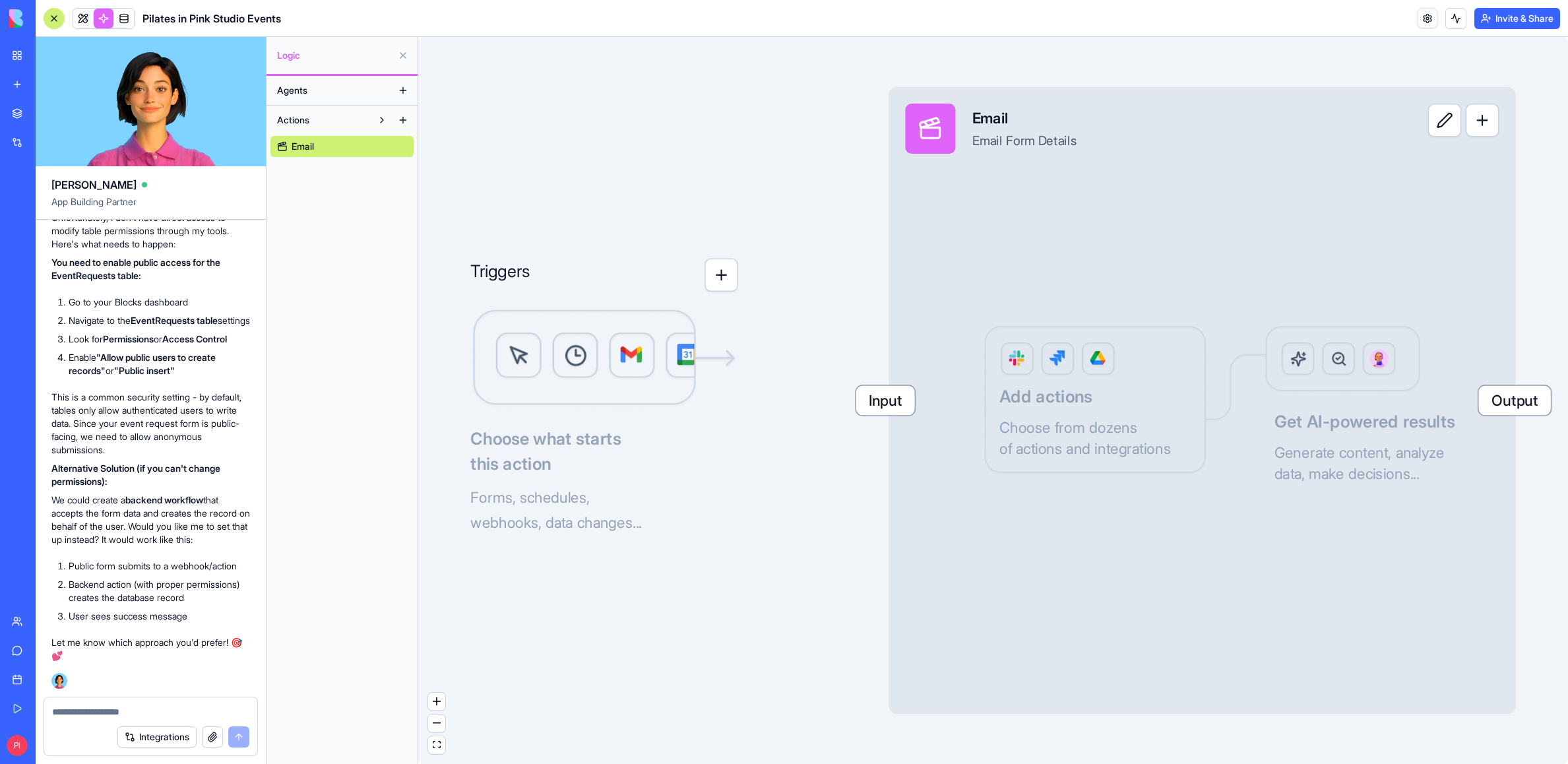
click at [558, 367] on img at bounding box center [604, 358] width 267 height 100
click at [726, 285] on button "button" at bounding box center [721, 276] width 34 height 34
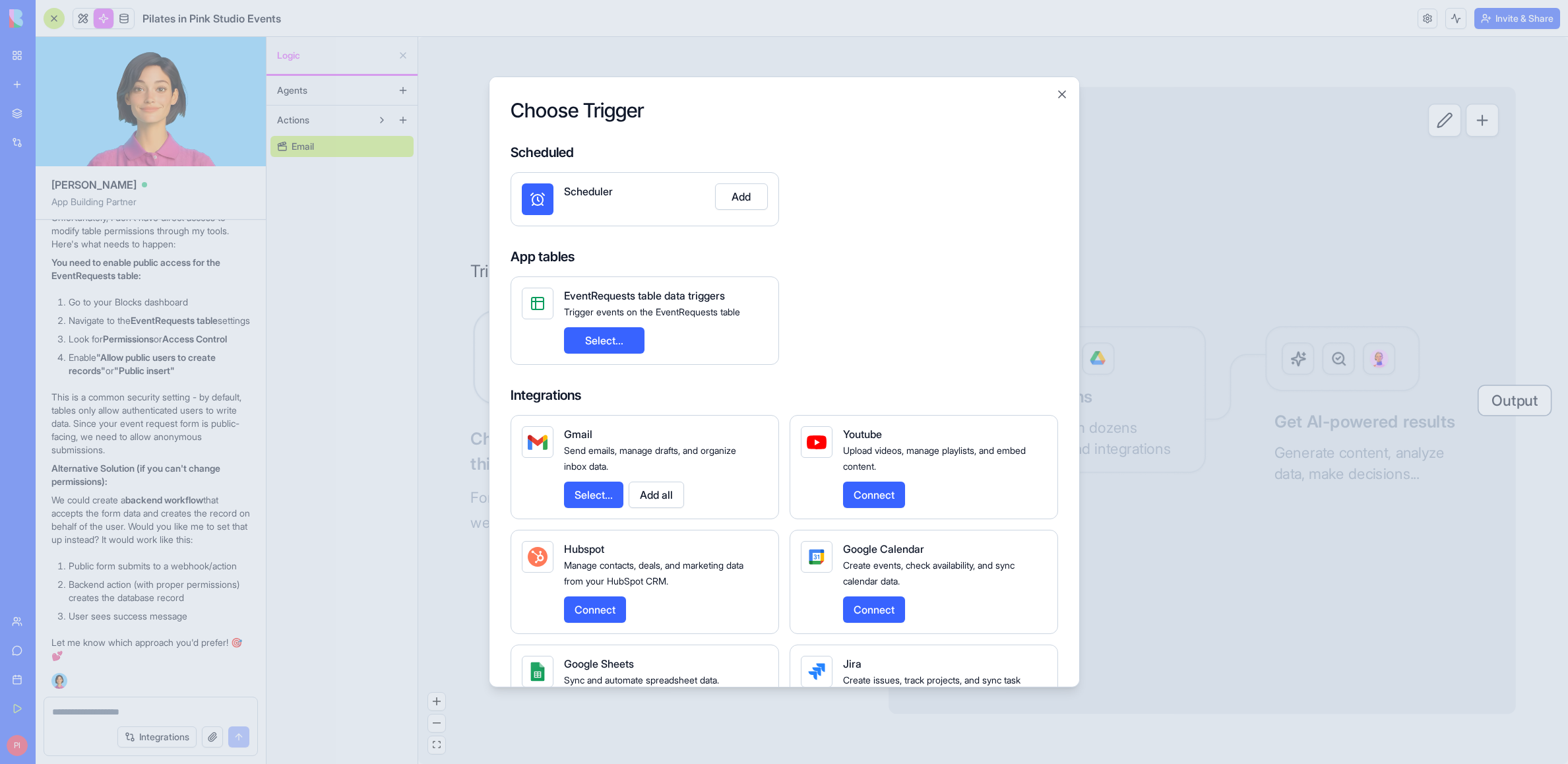
click at [628, 344] on button "Select..." at bounding box center [604, 340] width 81 height 27
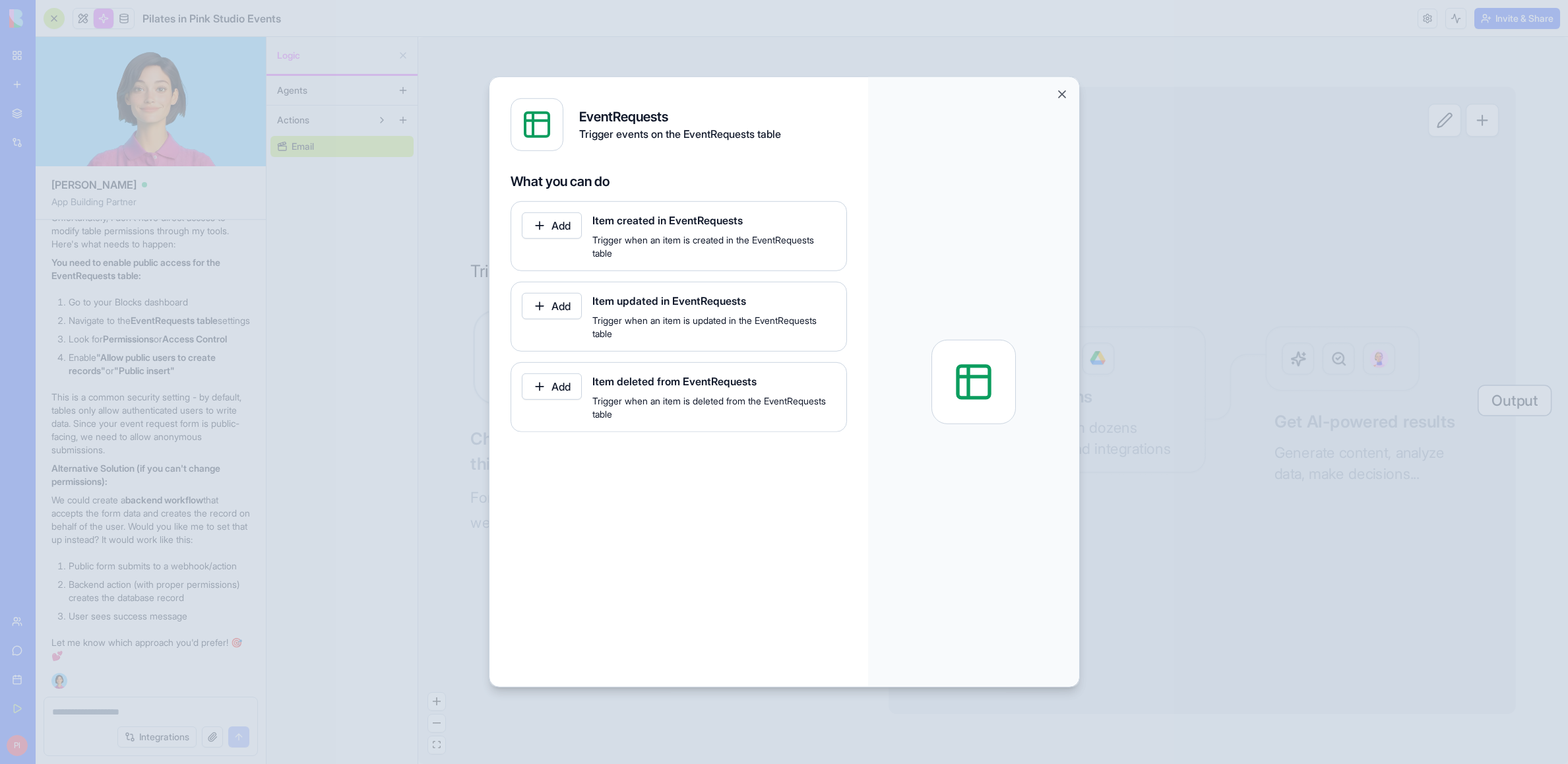
click at [538, 221] on button "Add" at bounding box center [551, 225] width 60 height 27
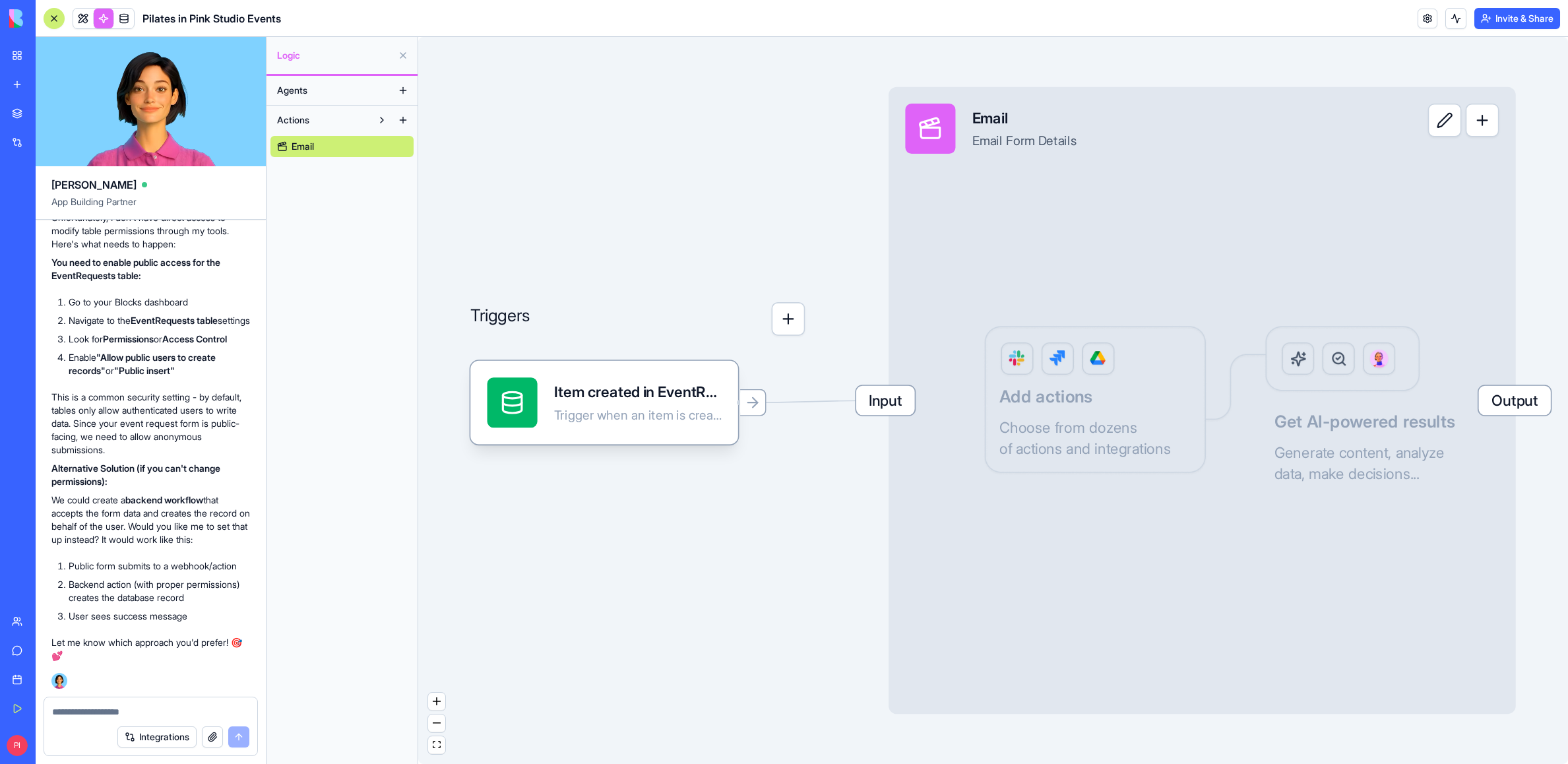
click at [878, 396] on div "Input Email Email Form Details Output Add actions Choose from dozens of actions…" at bounding box center [1202, 401] width 627 height 627
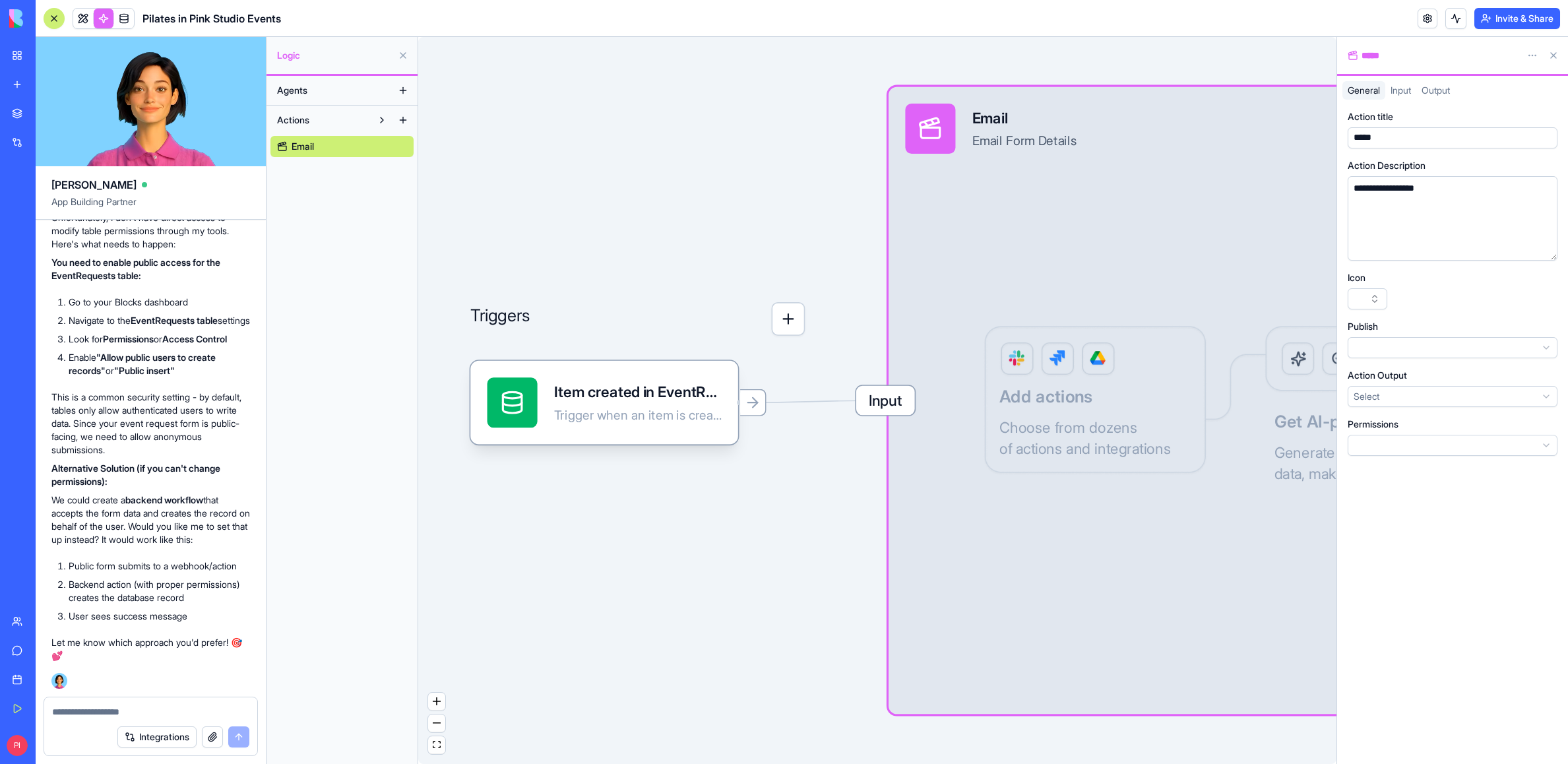
click at [878, 135] on div "Email Email Form Details" at bounding box center [1143, 129] width 477 height 50
click at [878, 135] on div "*****" at bounding box center [1439, 138] width 180 height 14
click at [878, 181] on div "**********" at bounding box center [1452, 218] width 210 height 84
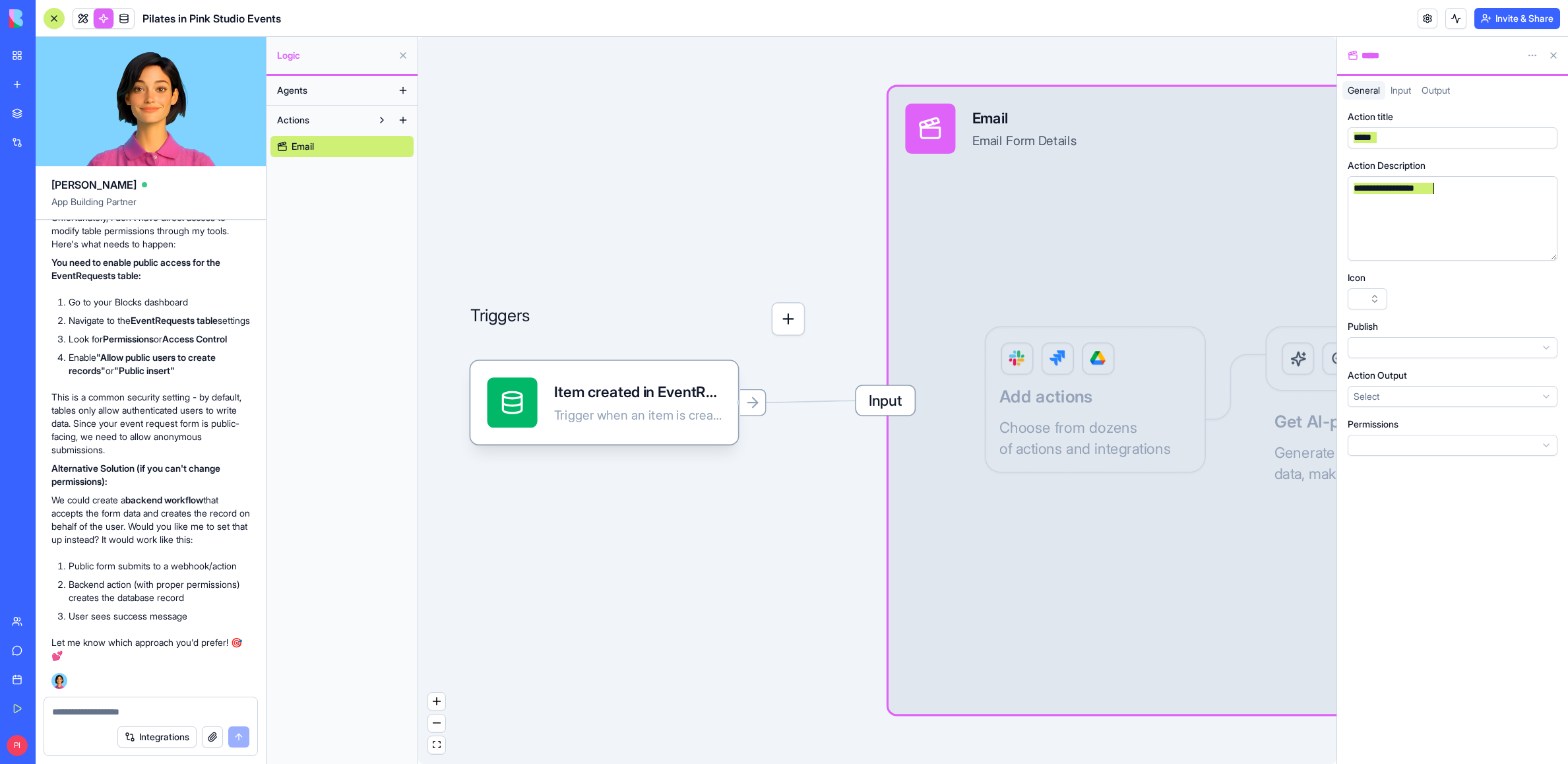
click at [878, 300] on button "button" at bounding box center [1367, 299] width 40 height 21
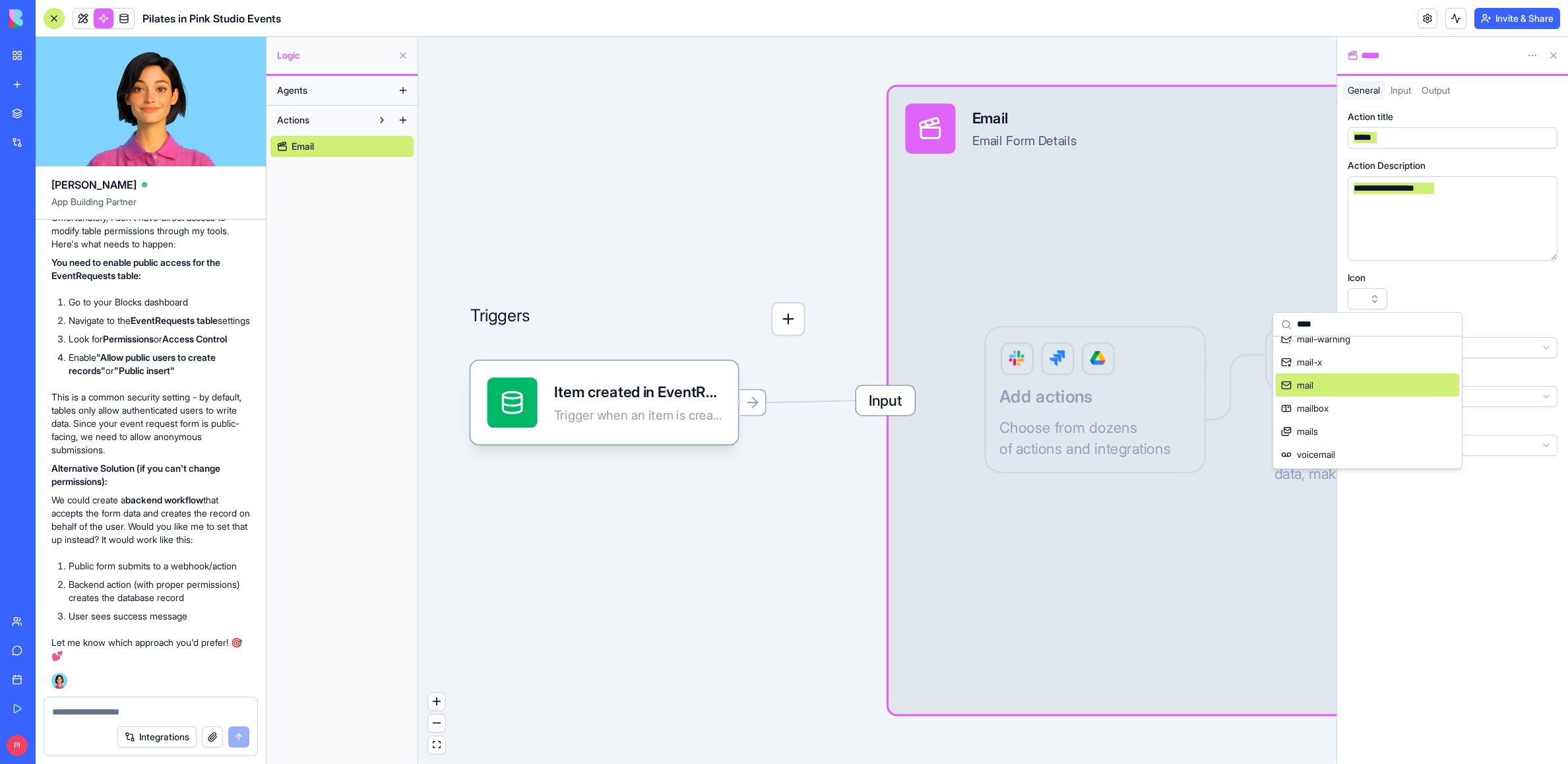
type input "****"
click at [878, 391] on div "mail" at bounding box center [1367, 385] width 183 height 23
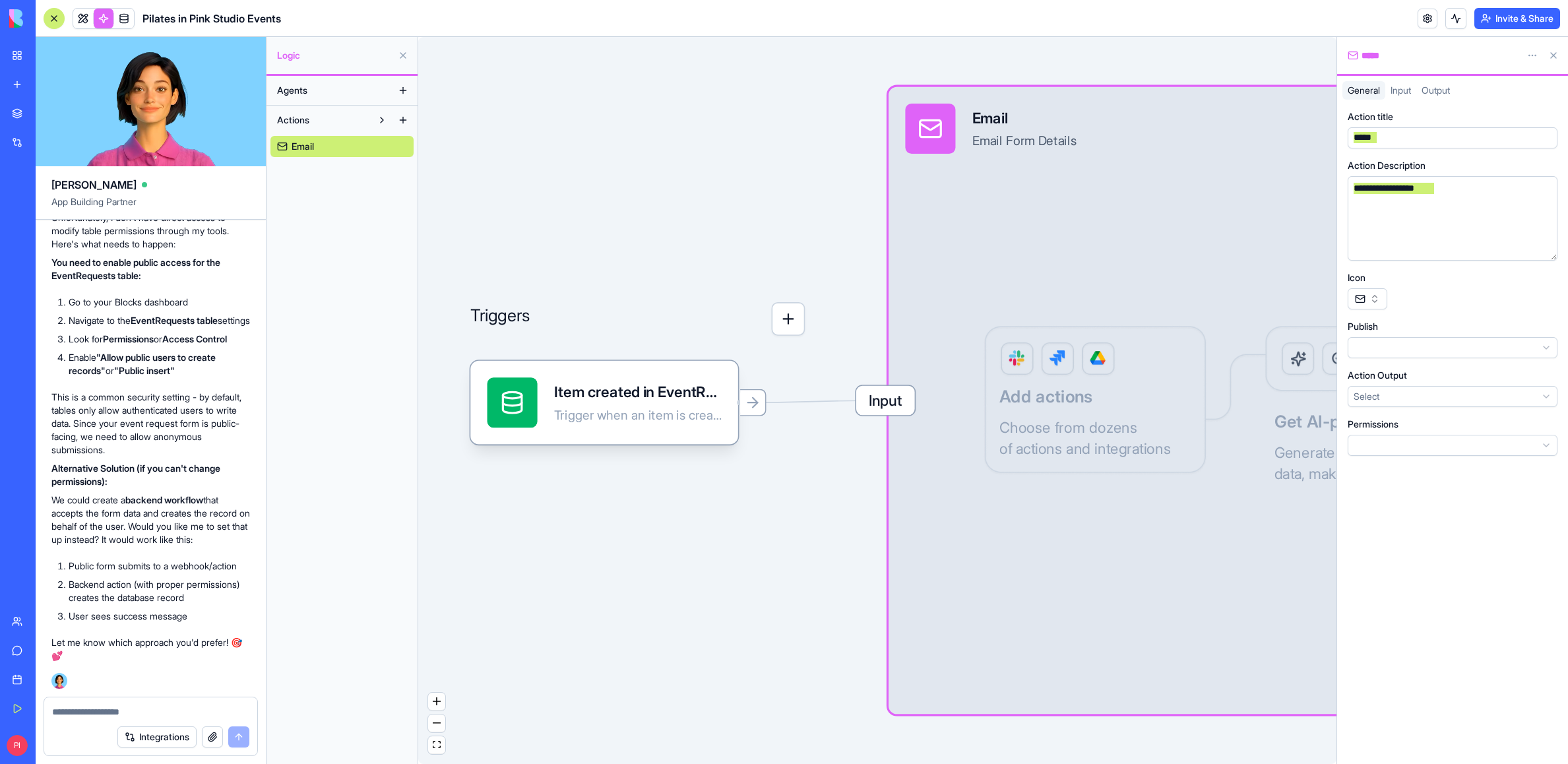
click at [878, 93] on div "Input" at bounding box center [1400, 91] width 31 height 19
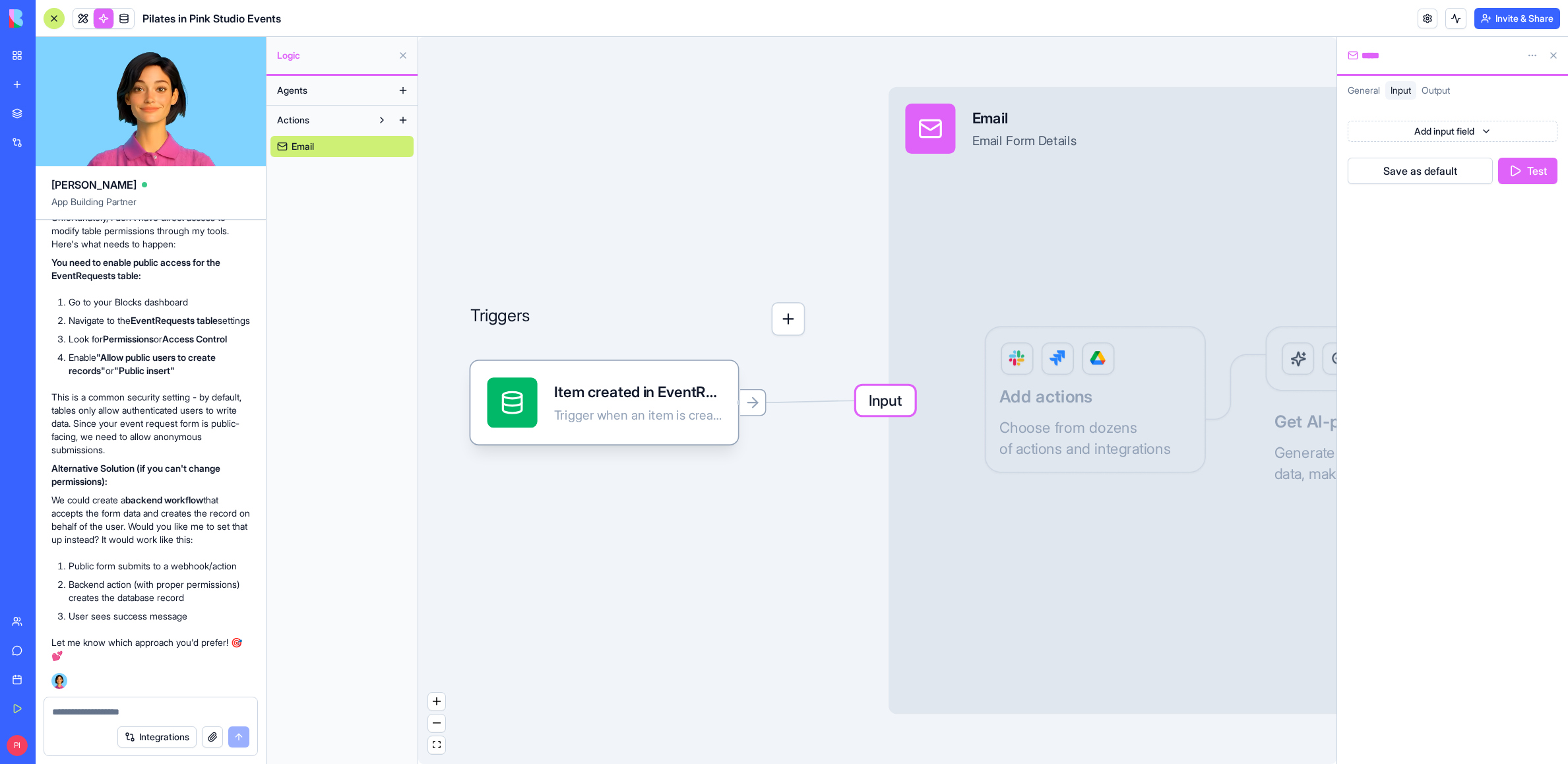
click at [878, 133] on html "My Workspace New app Marketplace Integrations Recent Pilates in Pink Studio Eve…" at bounding box center [784, 382] width 1568 height 764
click at [878, 281] on html "My Workspace New app Marketplace Integrations Recent Pilates in Pink Studio Eve…" at bounding box center [784, 382] width 1568 height 764
click at [878, 91] on span "Output" at bounding box center [1435, 90] width 28 height 12
click at [878, 94] on span "Output" at bounding box center [1435, 90] width 28 height 12
click at [878, 95] on div at bounding box center [1436, 91] width 39 height 19
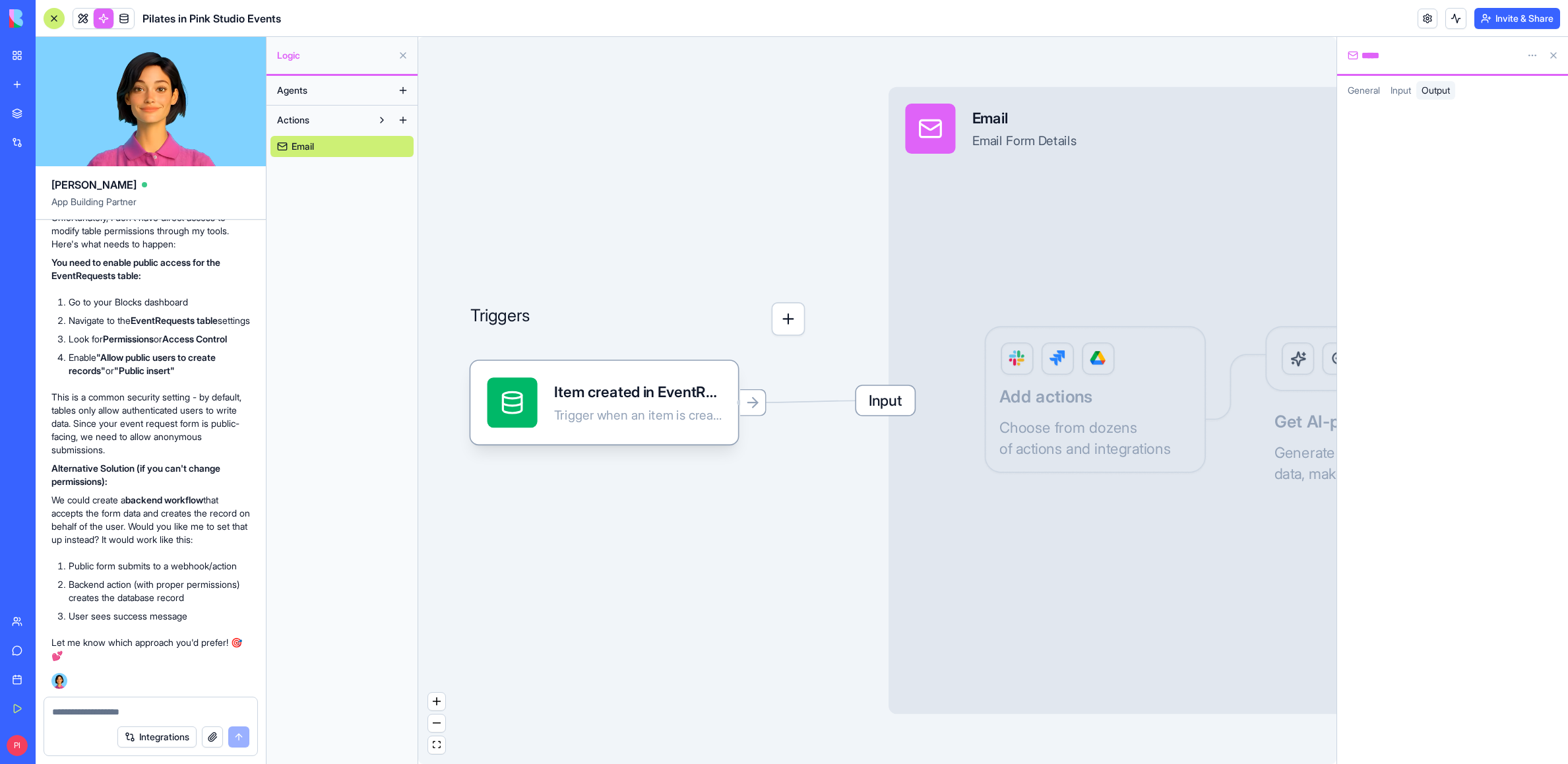
click at [878, 95] on span "Input" at bounding box center [1400, 90] width 20 height 12
click at [878, 171] on button "Save as default" at bounding box center [1420, 170] width 145 height 27
click at [878, 138] on html "My Workspace New app Marketplace Integrations Recent Pilates in Pink Studio Eve…" at bounding box center [784, 382] width 1568 height 764
click at [878, 165] on span "Text" at bounding box center [1445, 160] width 18 height 13
click at [878, 55] on button at bounding box center [1553, 55] width 21 height 21
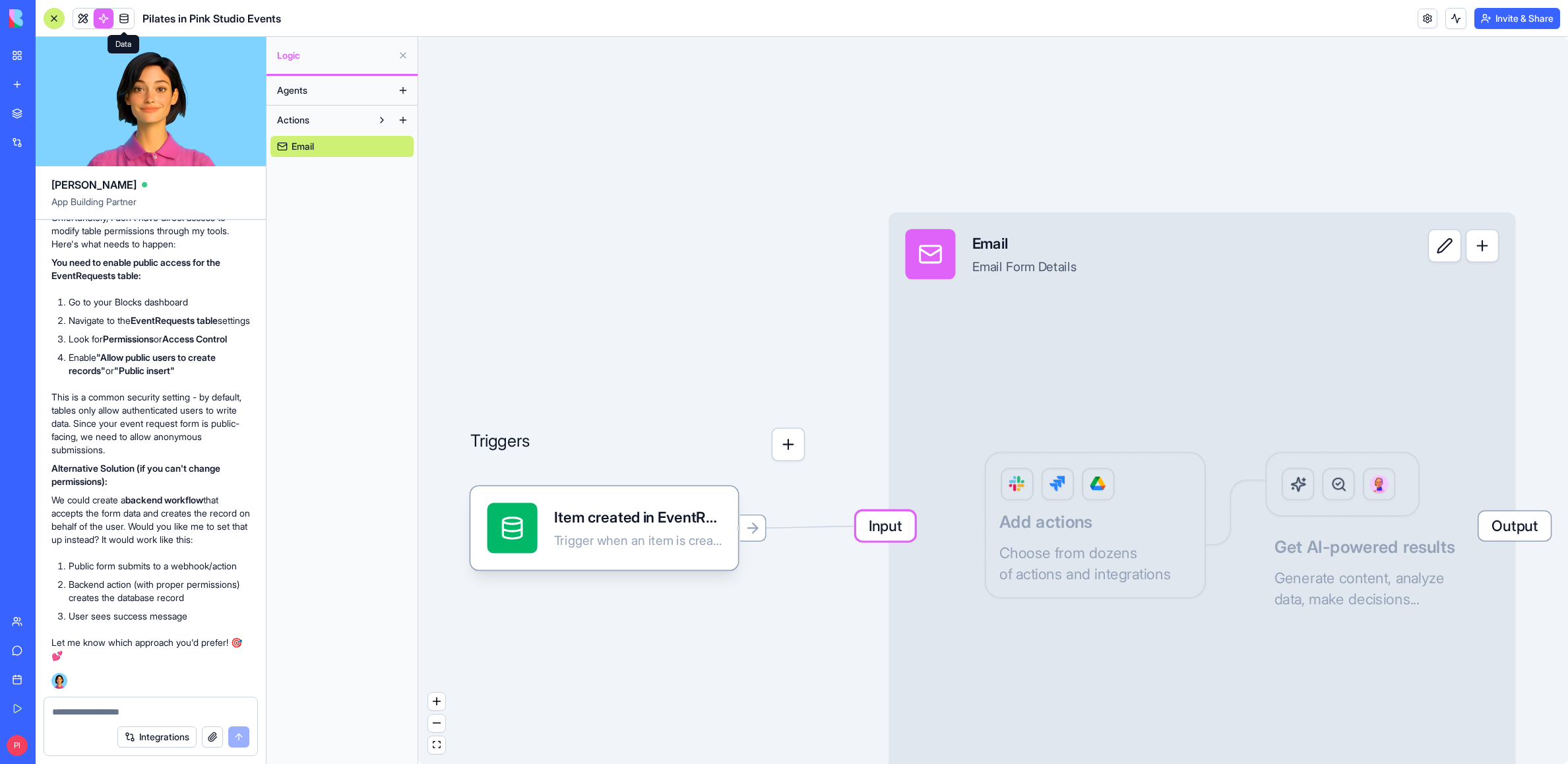
click at [120, 20] on link at bounding box center [124, 19] width 20 height 20
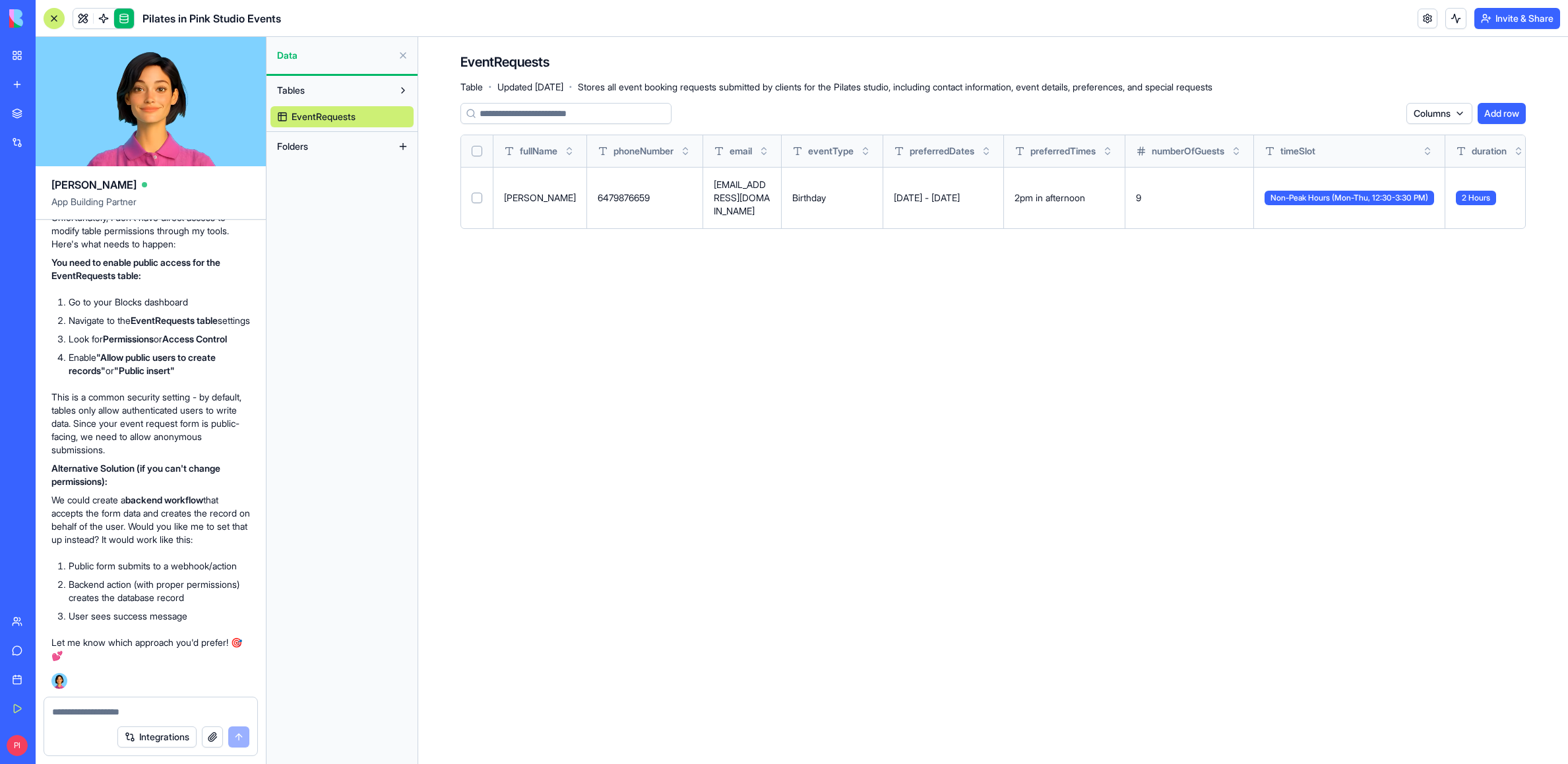
click at [336, 118] on span "EventRequests" at bounding box center [324, 117] width 64 height 13
click at [279, 114] on link "EventRequests" at bounding box center [341, 117] width 143 height 21
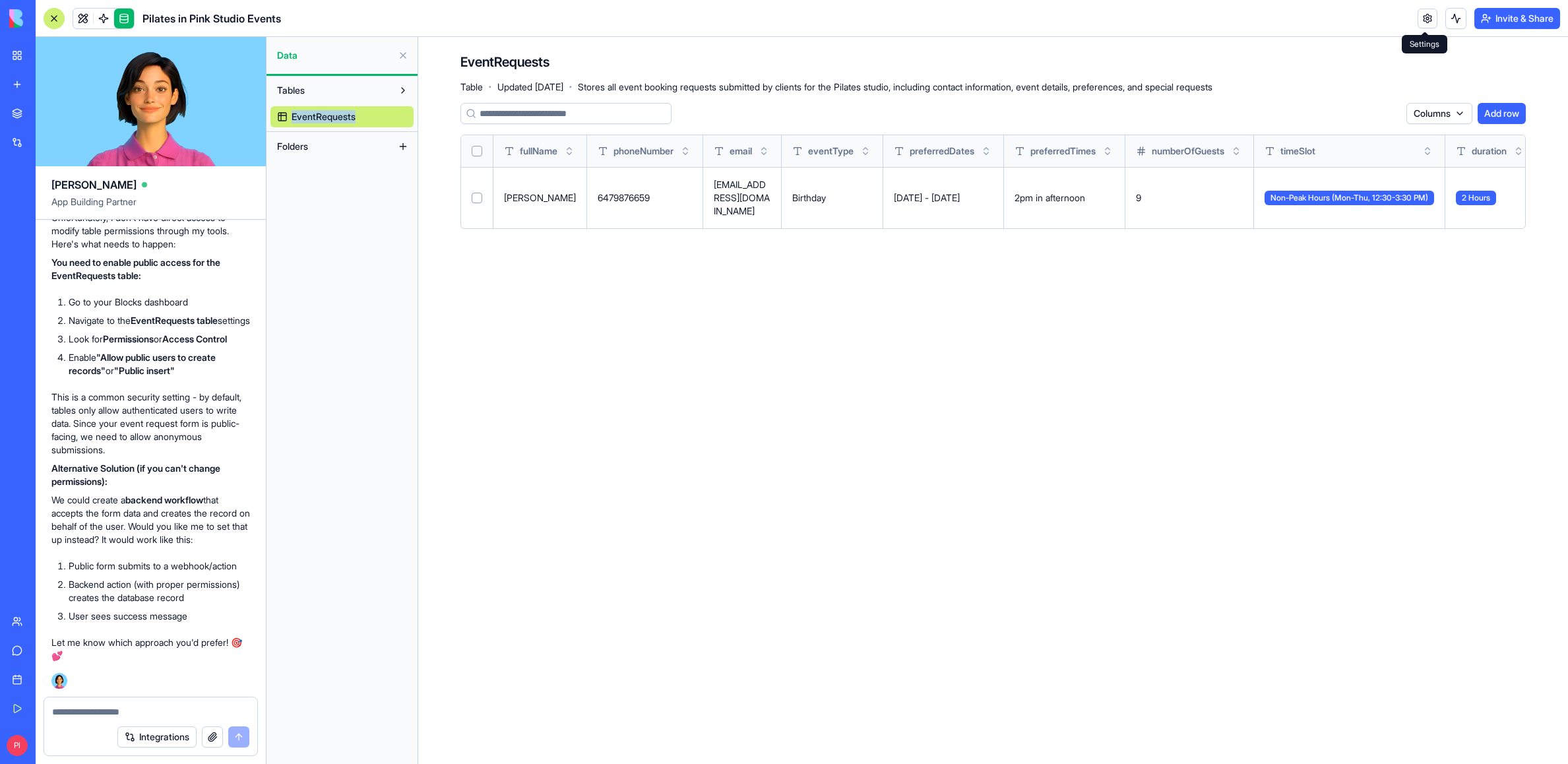
click at [878, 17] on link at bounding box center [1428, 19] width 20 height 20
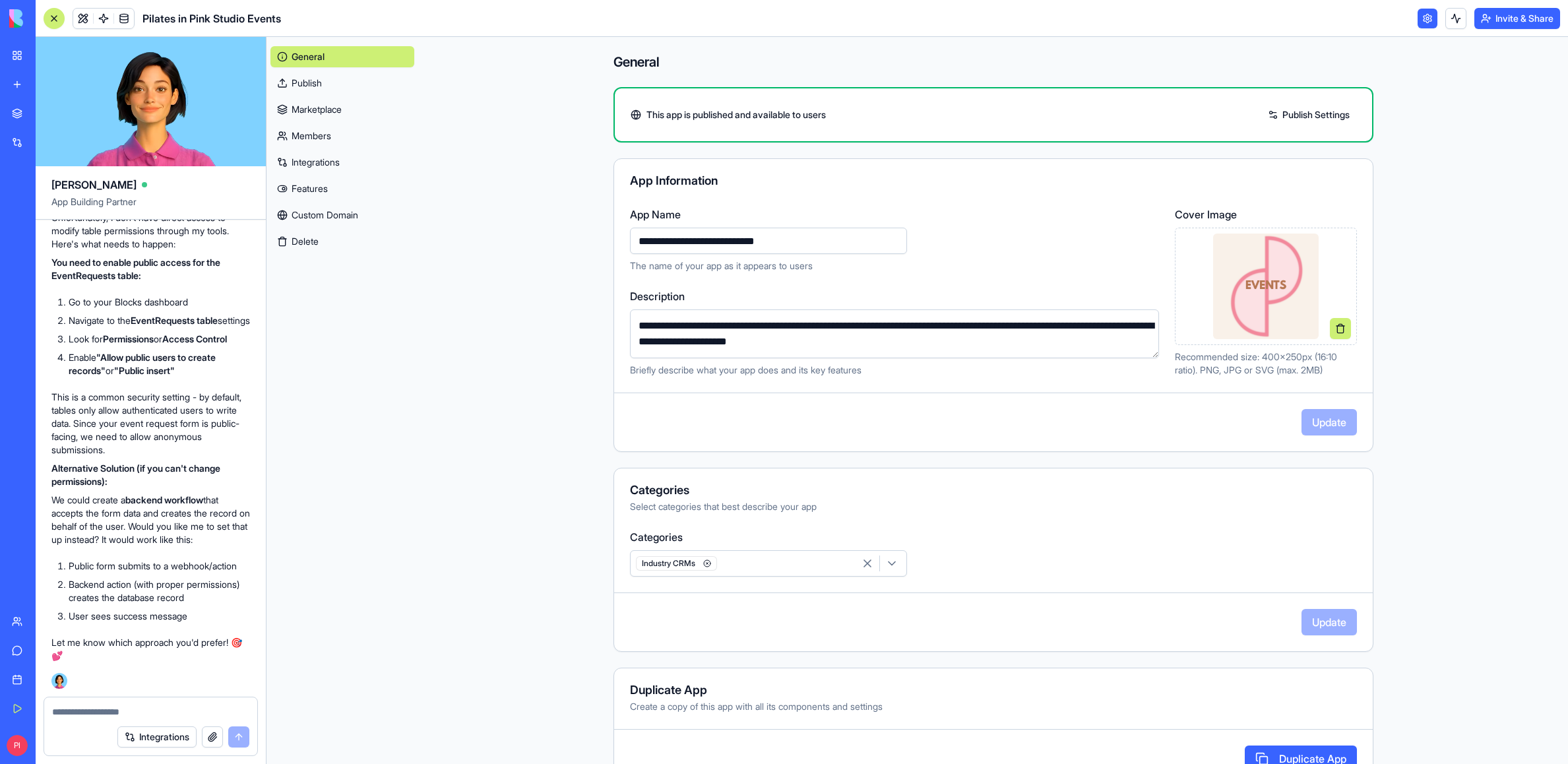
click at [878, 109] on link "Publish Settings" at bounding box center [1308, 114] width 95 height 21
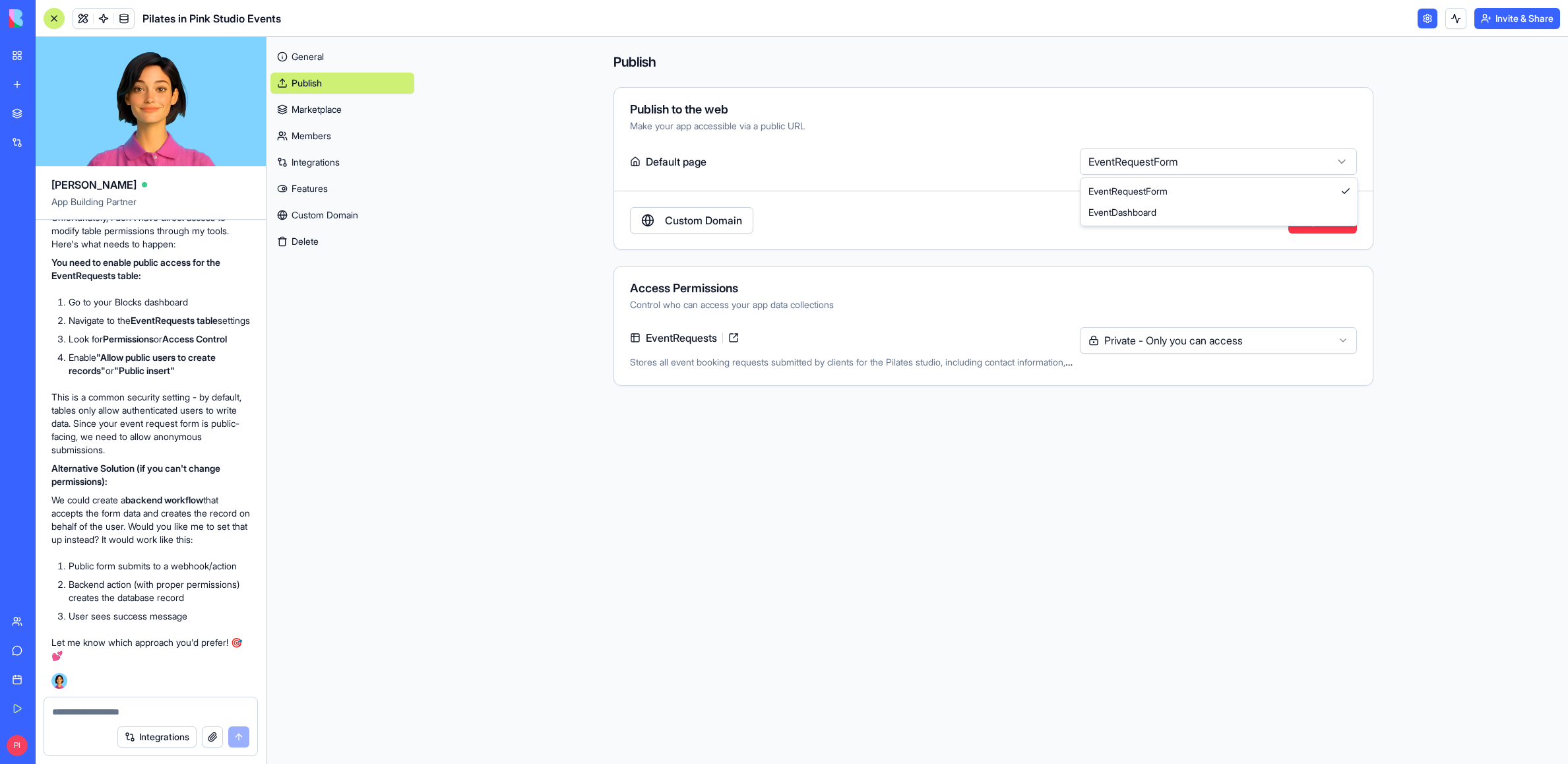
click at [878, 163] on html "My Workspace New app Marketplace Integrations Recent Pilates in Pink Studio Eve…" at bounding box center [784, 382] width 1568 height 764
click at [878, 164] on html "My Workspace New app Marketplace Integrations Recent Pilates in Pink Studio Eve…" at bounding box center [784, 382] width 1568 height 764
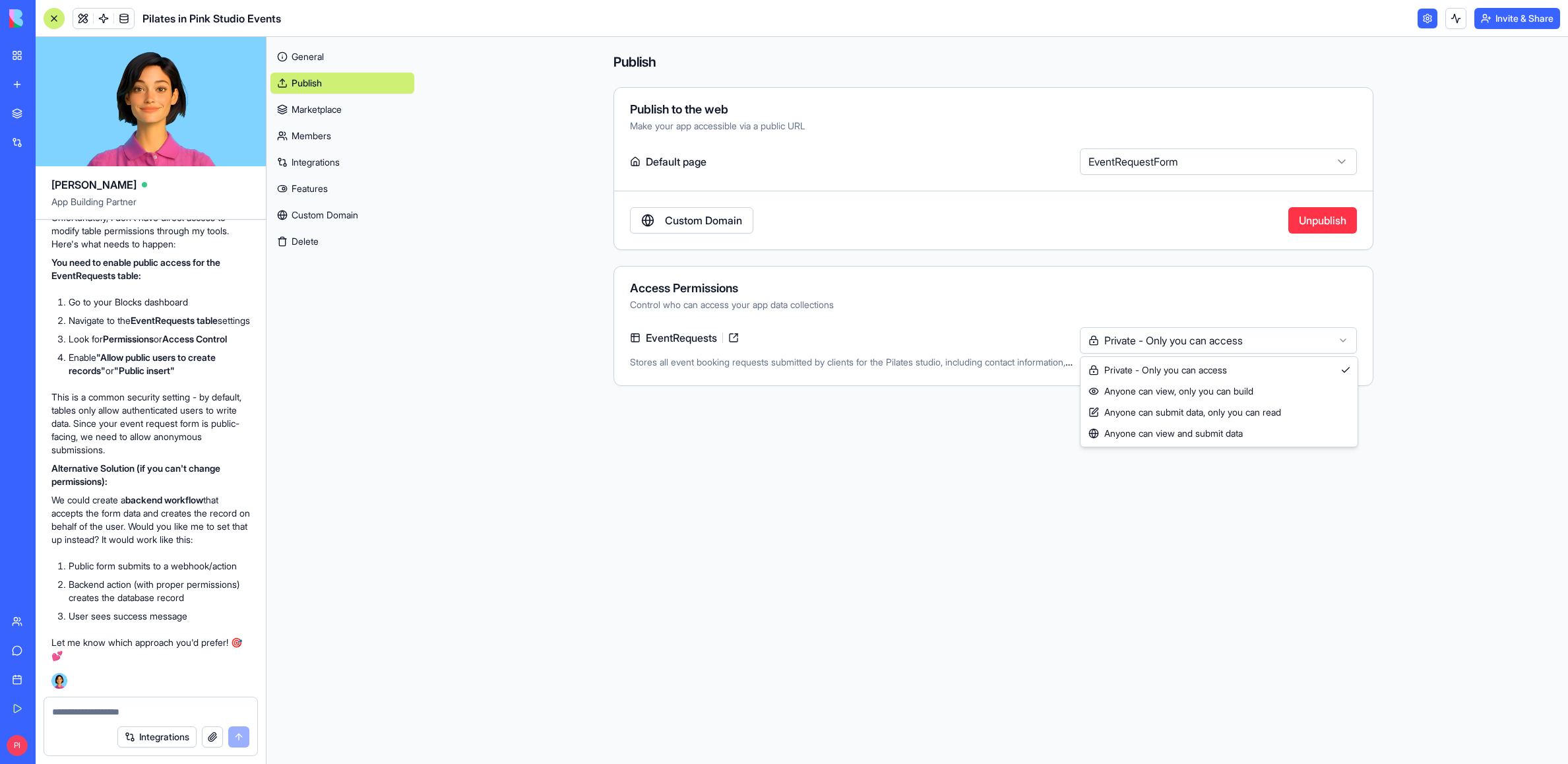
click at [878, 347] on html "My Workspace New app Marketplace Integrations Recent Pilates in Pink Studio Eve…" at bounding box center [784, 382] width 1568 height 764
click at [878, 343] on html "My Workspace New app Marketplace Integrations Recent Pilates in Pink Studio Eve…" at bounding box center [784, 382] width 1568 height 764
click at [878, 328] on html "My Workspace New app Marketplace Integrations Recent Pilates in Pink Studio Eve…" at bounding box center [784, 382] width 1568 height 764
click at [878, 342] on main "**********" at bounding box center [993, 400] width 1150 height 727
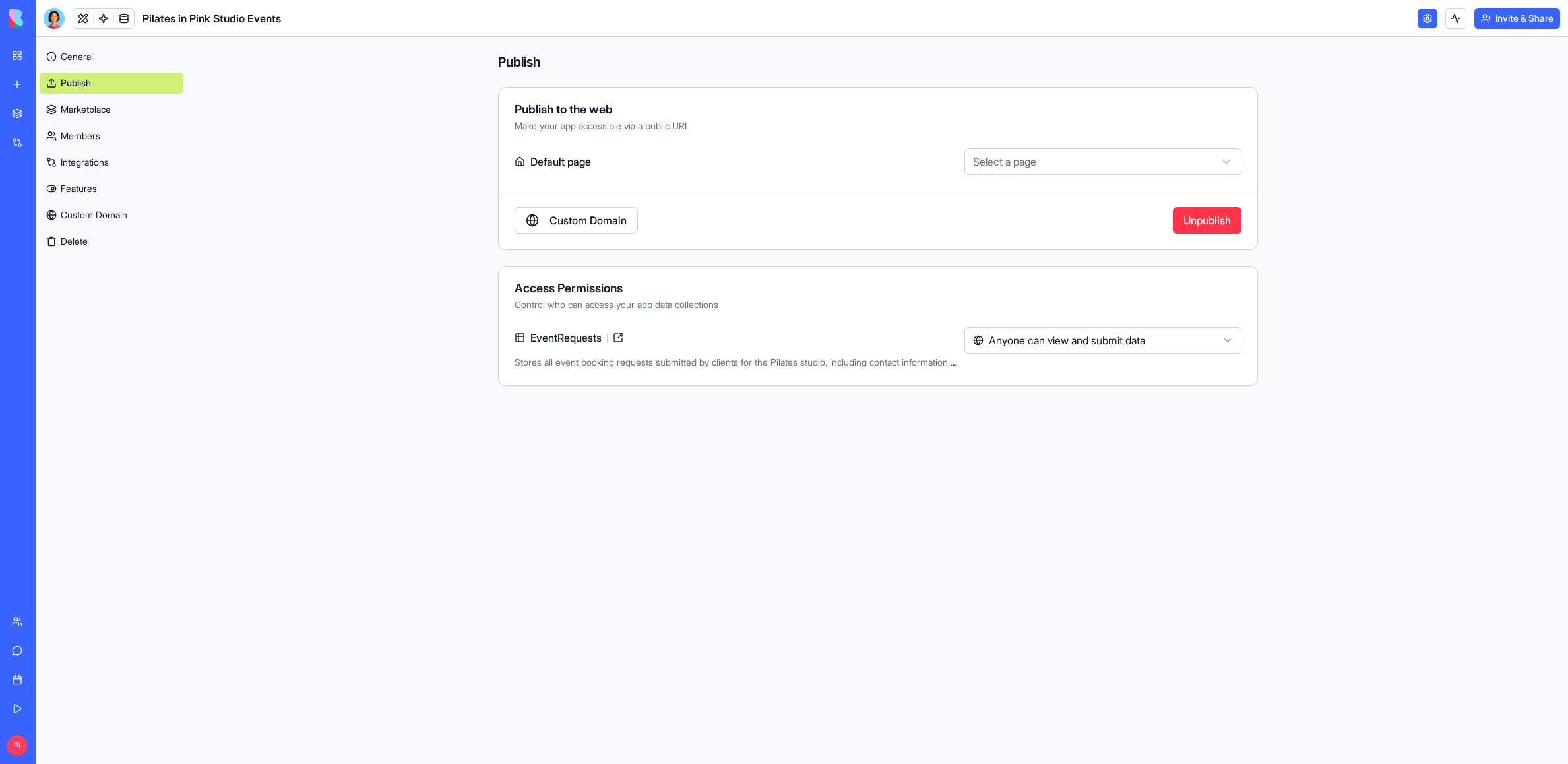
click at [75, 16] on link at bounding box center [83, 19] width 20 height 20
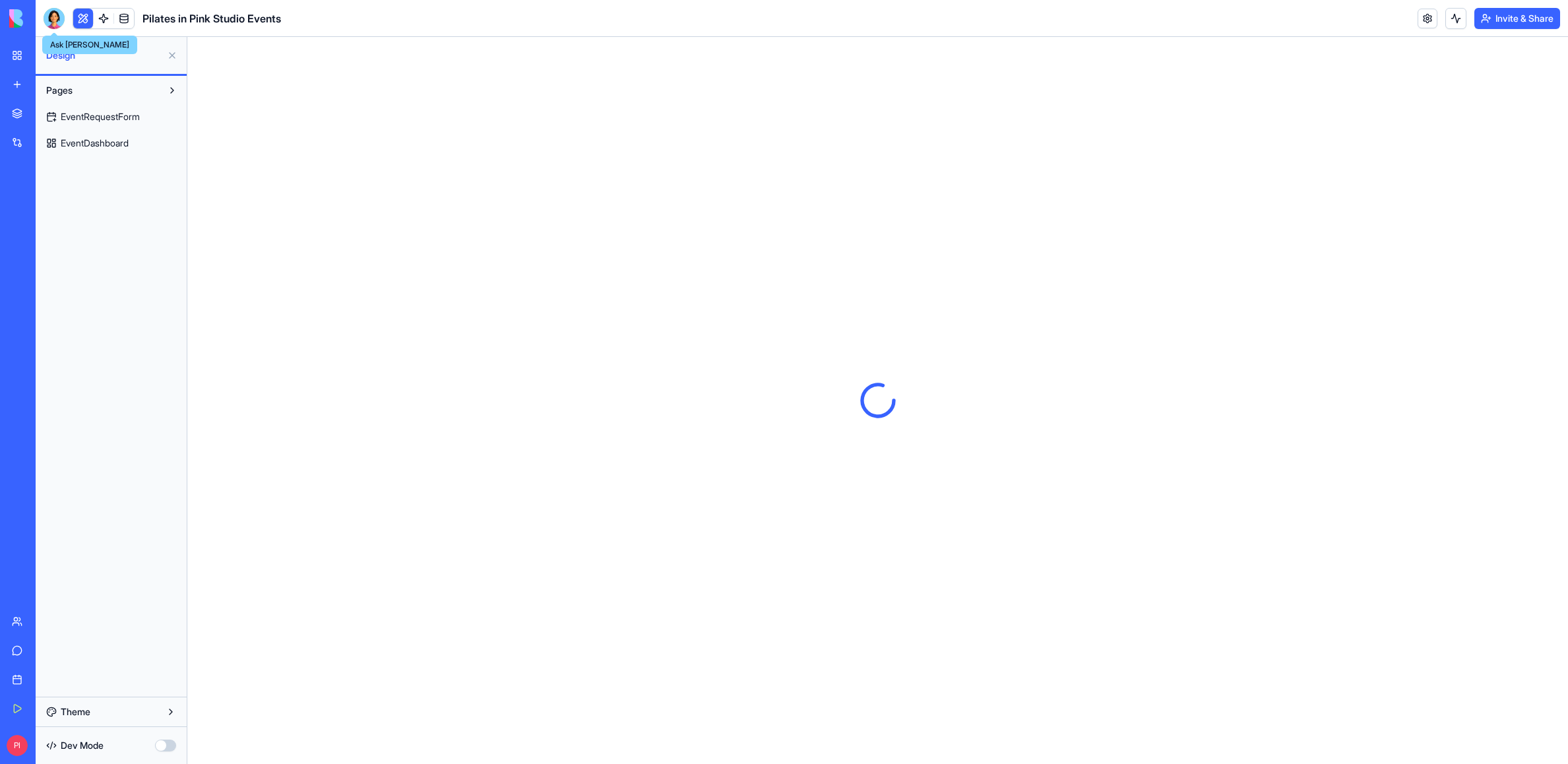
click at [44, 13] on div at bounding box center [54, 18] width 21 height 21
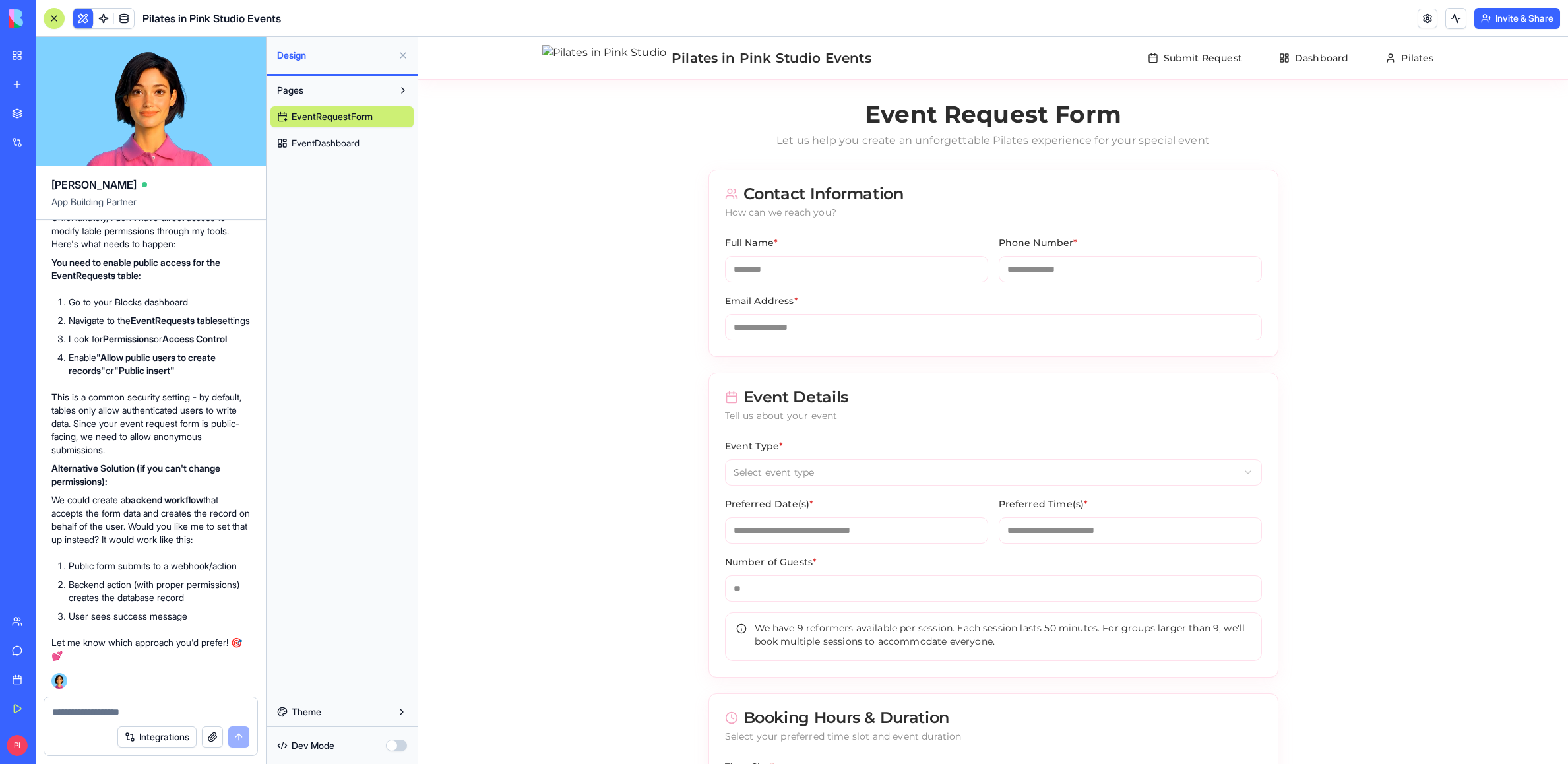
click at [117, 714] on textarea at bounding box center [150, 712] width 197 height 13
type textarea "**********"
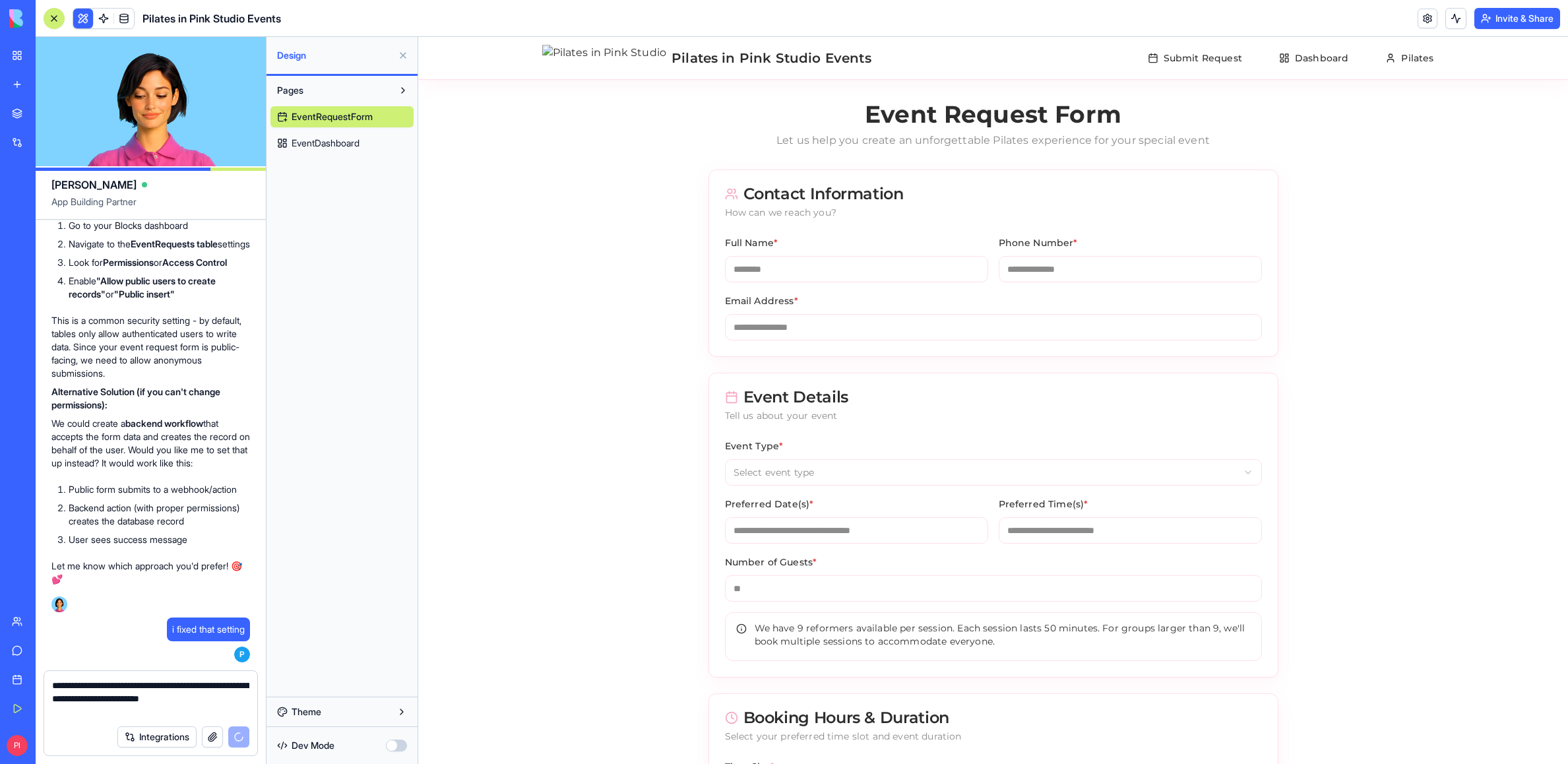
scroll to position [18607, 0]
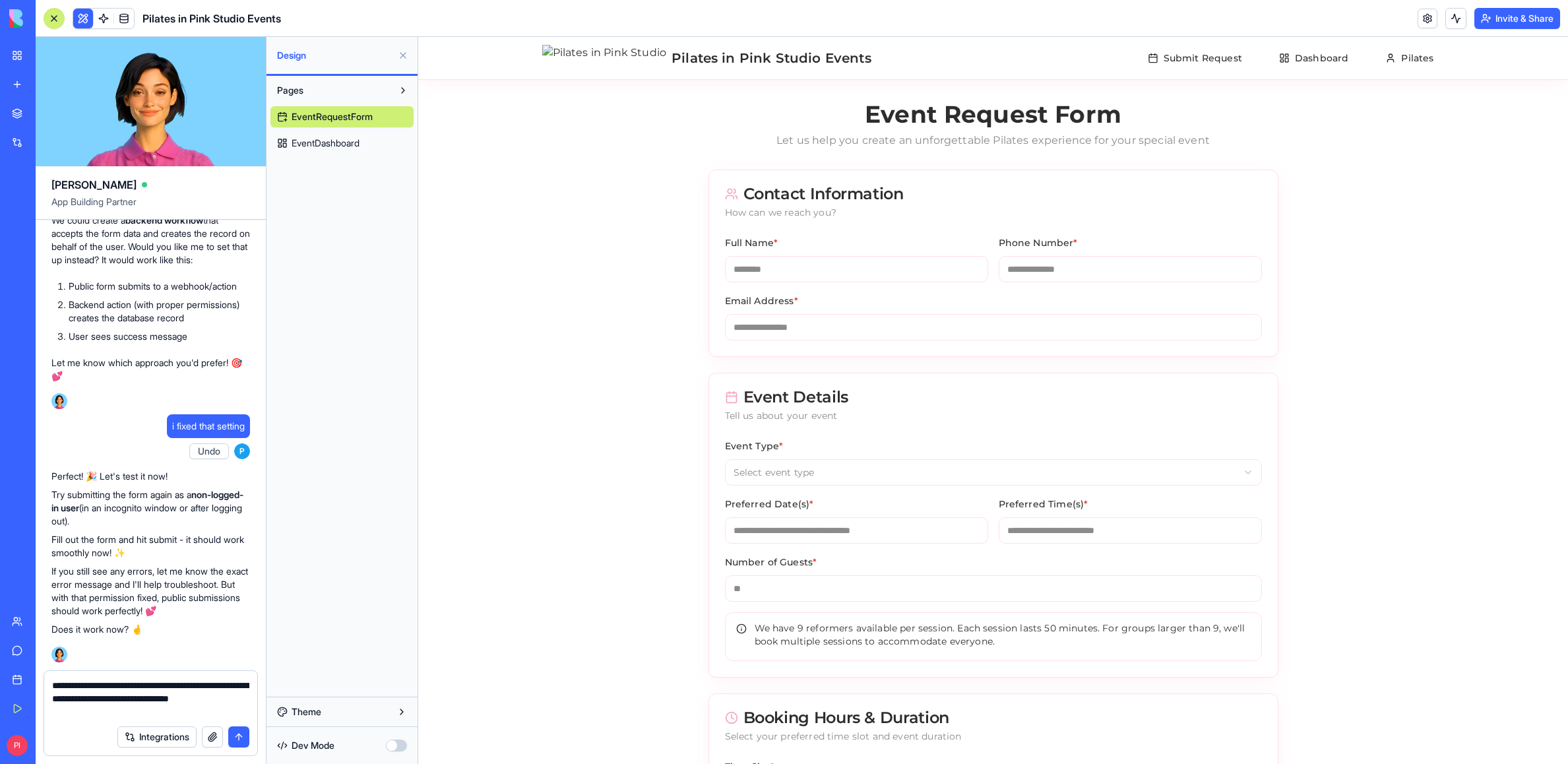
type textarea "**********"
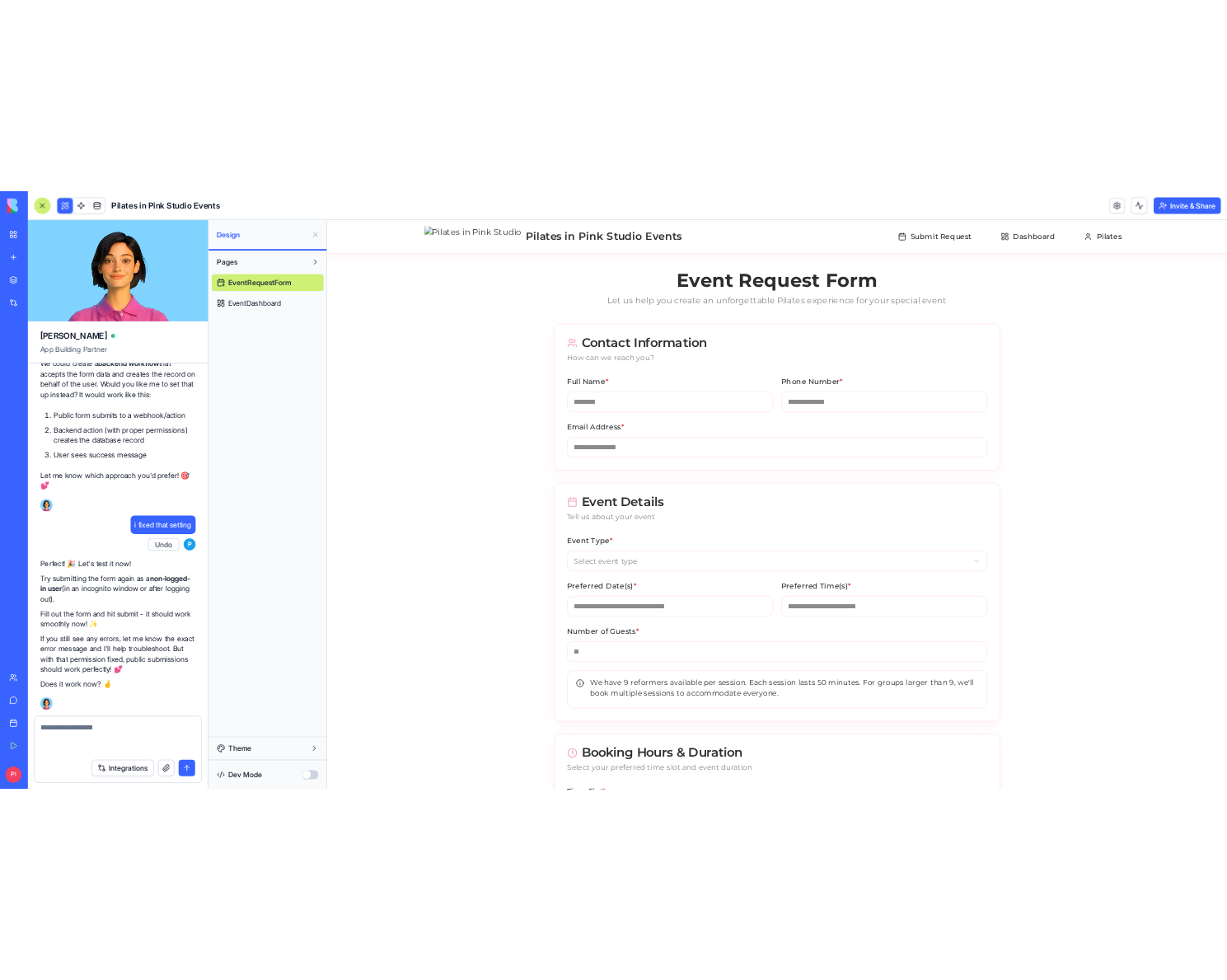
scroll to position [23313, 0]
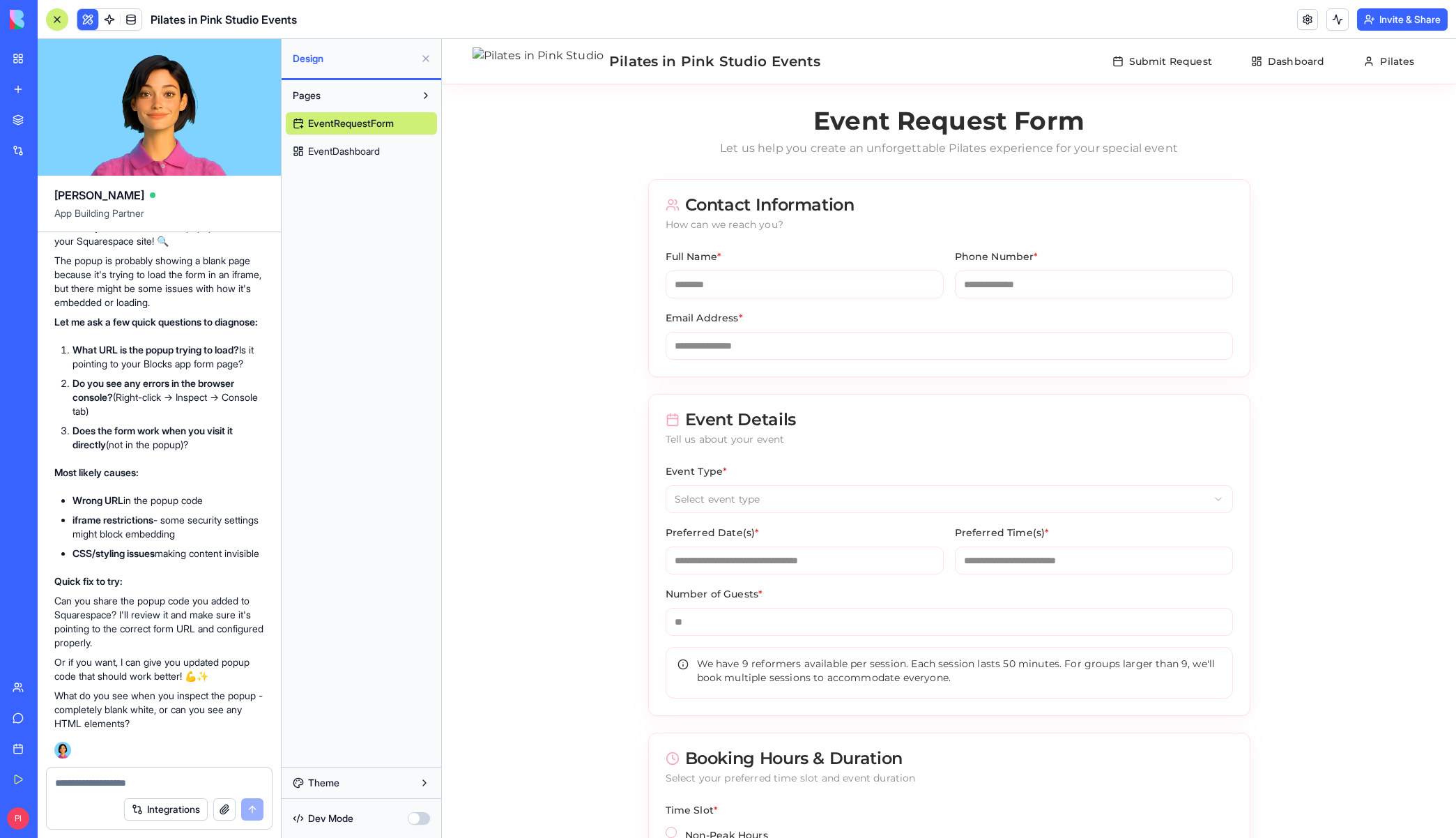
scroll to position [20265, 0]
click at [114, 784] on textarea at bounding box center [159, 783] width 208 height 14
paste textarea "**********"
type textarea "**********"
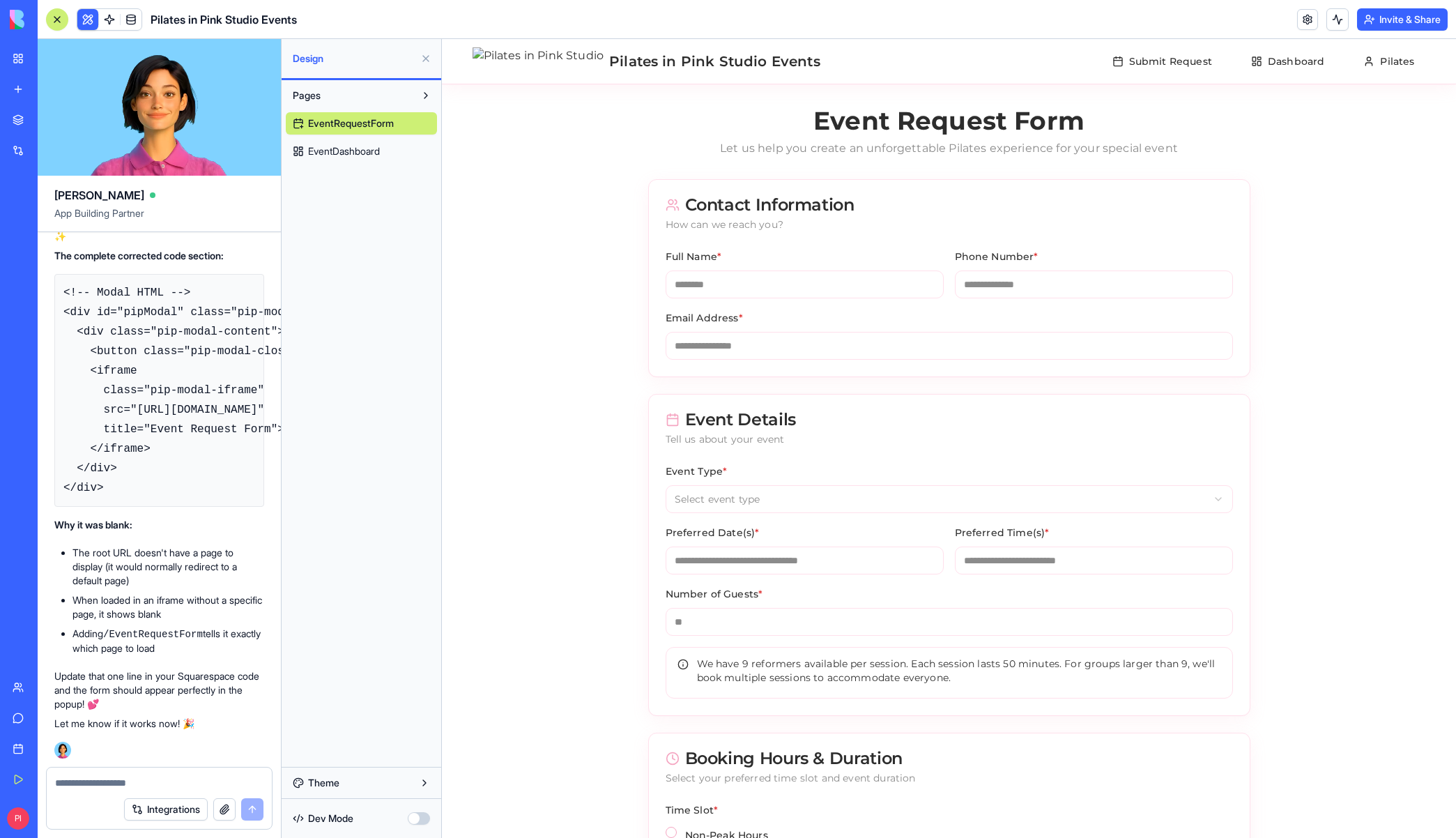
scroll to position [21772, 0]
drag, startPoint x: 64, startPoint y: 531, endPoint x: 144, endPoint y: 724, distance: 208.9
click at [144, 507] on pre "<!-- Modal HTML --> <div id="pipModal" class="pip-modal-overlay"> <div class="p…" at bounding box center [159, 391] width 210 height 232
drag, startPoint x: 141, startPoint y: 555, endPoint x: 46, endPoint y: 469, distance: 128.1
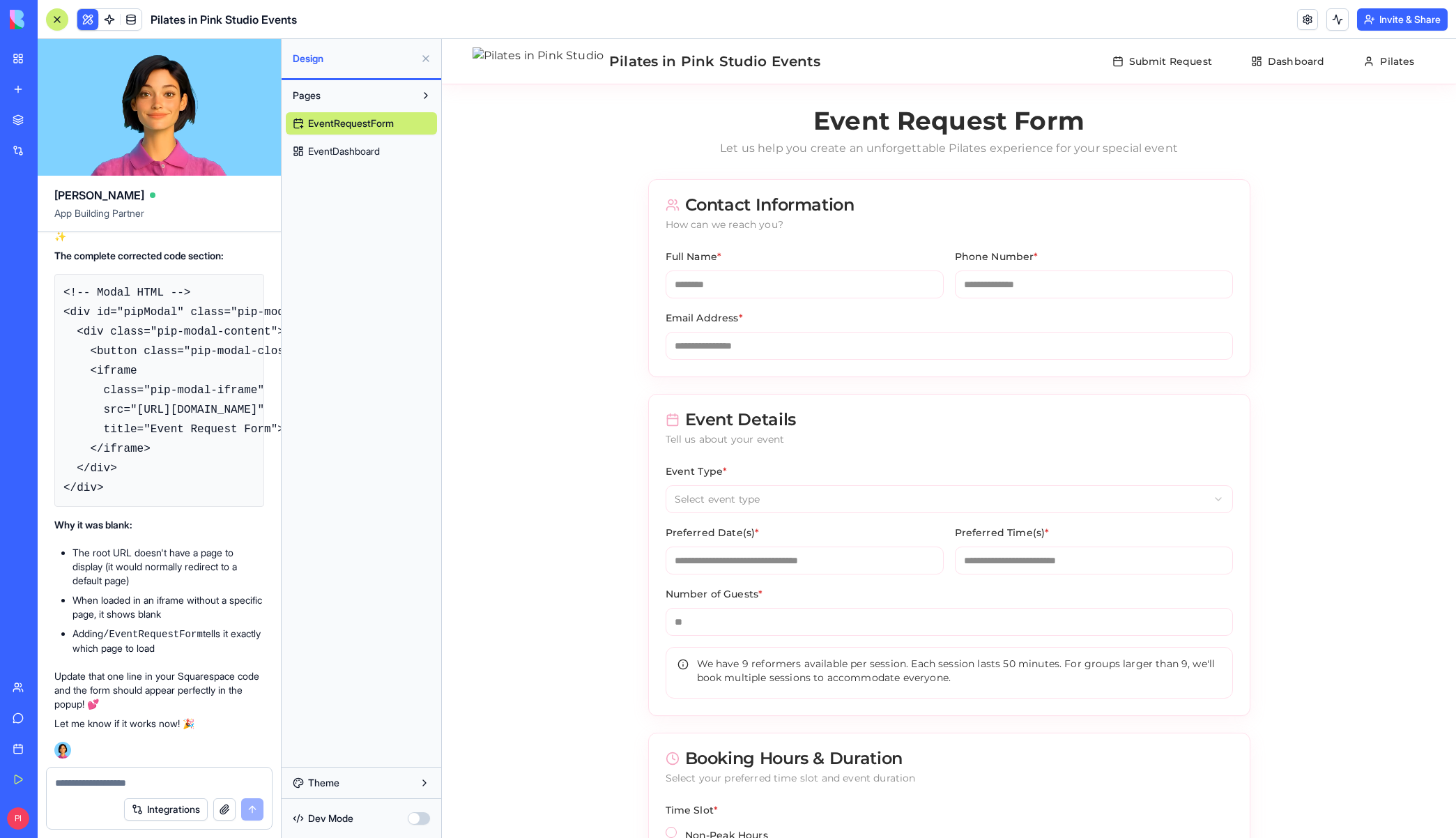
copy code "<iframe class="pip-modal-iframe" src="[URL][DOMAIN_NAME]" title="Event Request …"
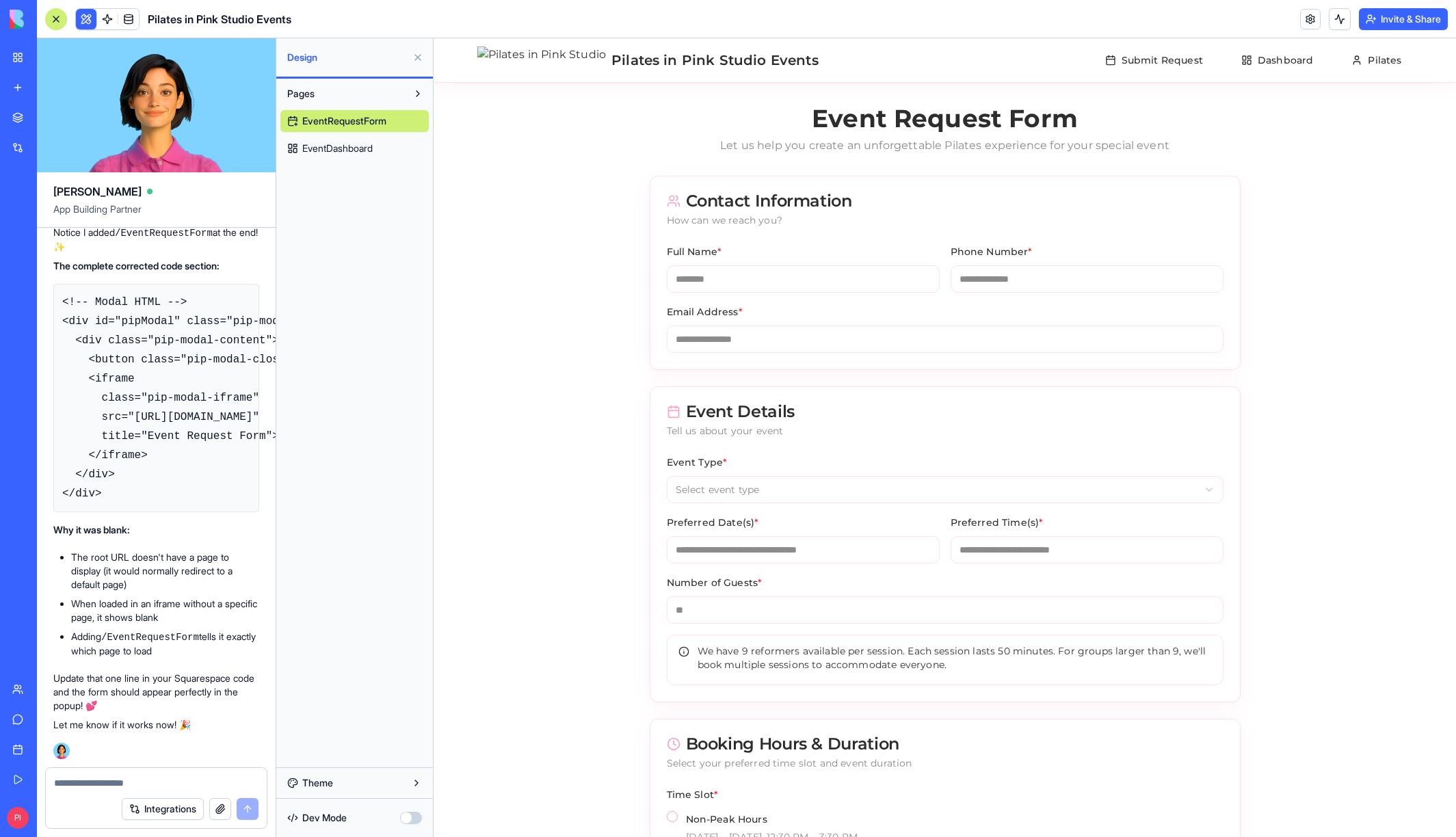
scroll to position [21296, 0]
drag, startPoint x: 119, startPoint y: 650, endPoint x: 112, endPoint y: 618, distance: 32.8
click at [119, 512] on pre "<!-- Modal HTML --> <div id="pipModal" class="pip-modal-overlay"> <div class="p…" at bounding box center [157, 398] width 206 height 228
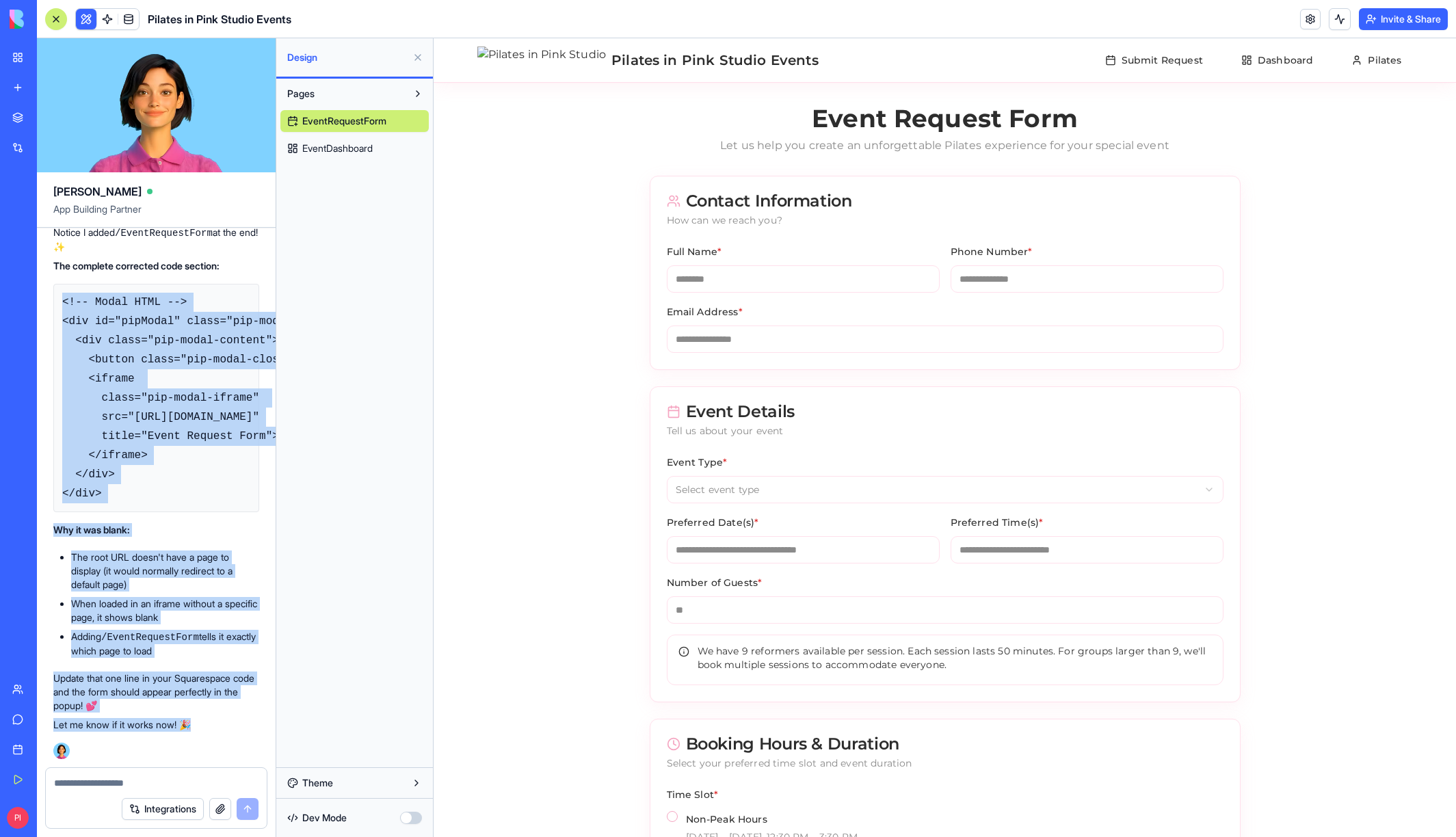
scroll to position [21577, 0]
drag, startPoint x: 63, startPoint y: 581, endPoint x: 139, endPoint y: 502, distance: 109.6
click at [139, 502] on pre "<!-- Modal HTML --> <div id="pipModal" class="pip-modal-overlay"> <div class="p…" at bounding box center [157, 398] width 206 height 228
copy code "<!-- Modal HTML --> <div id="pipModal" class="pip-modal-overlay"> <div class="p…"
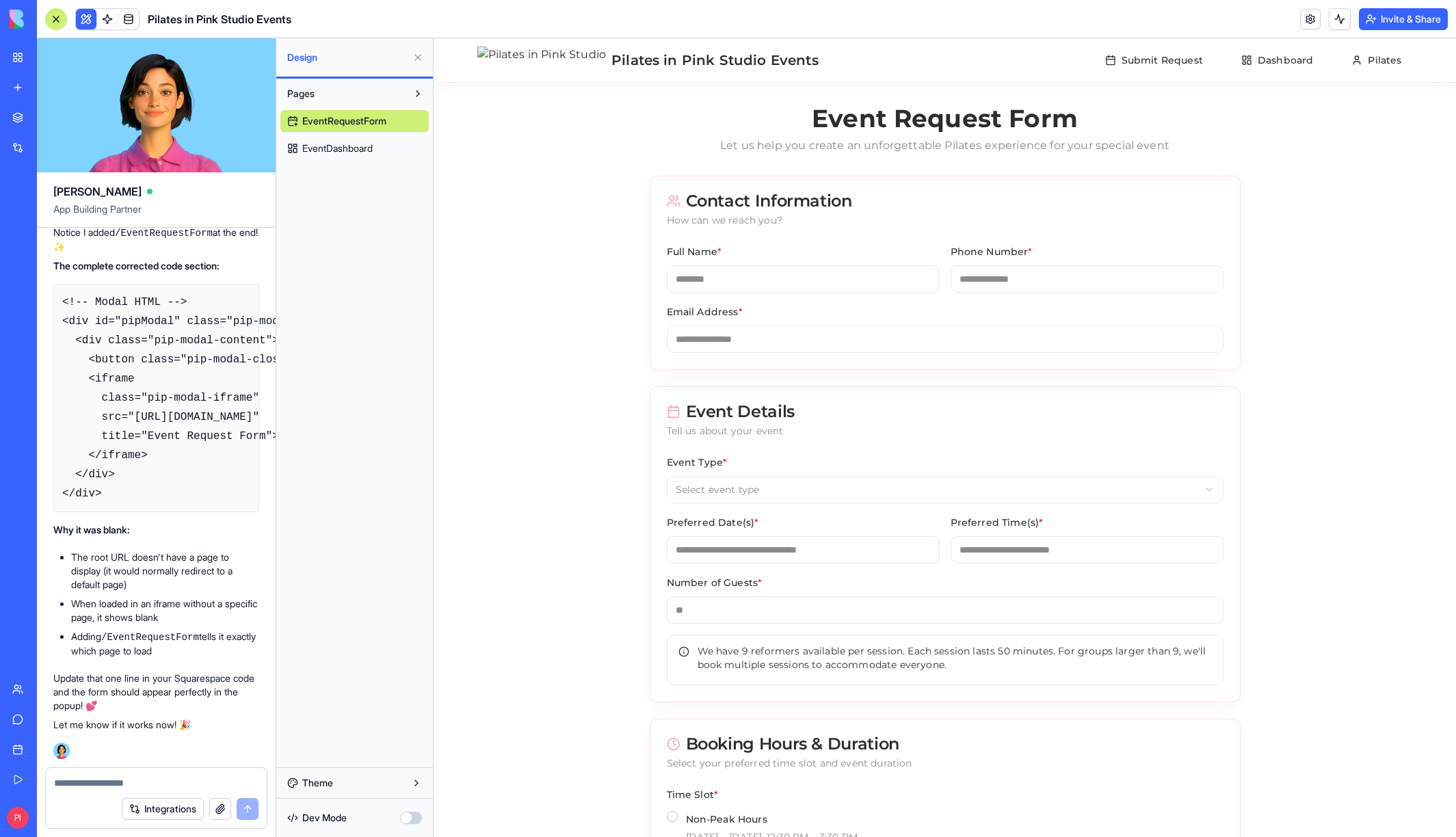
click at [95, 781] on textarea at bounding box center [156, 783] width 204 height 13
type textarea "**********"
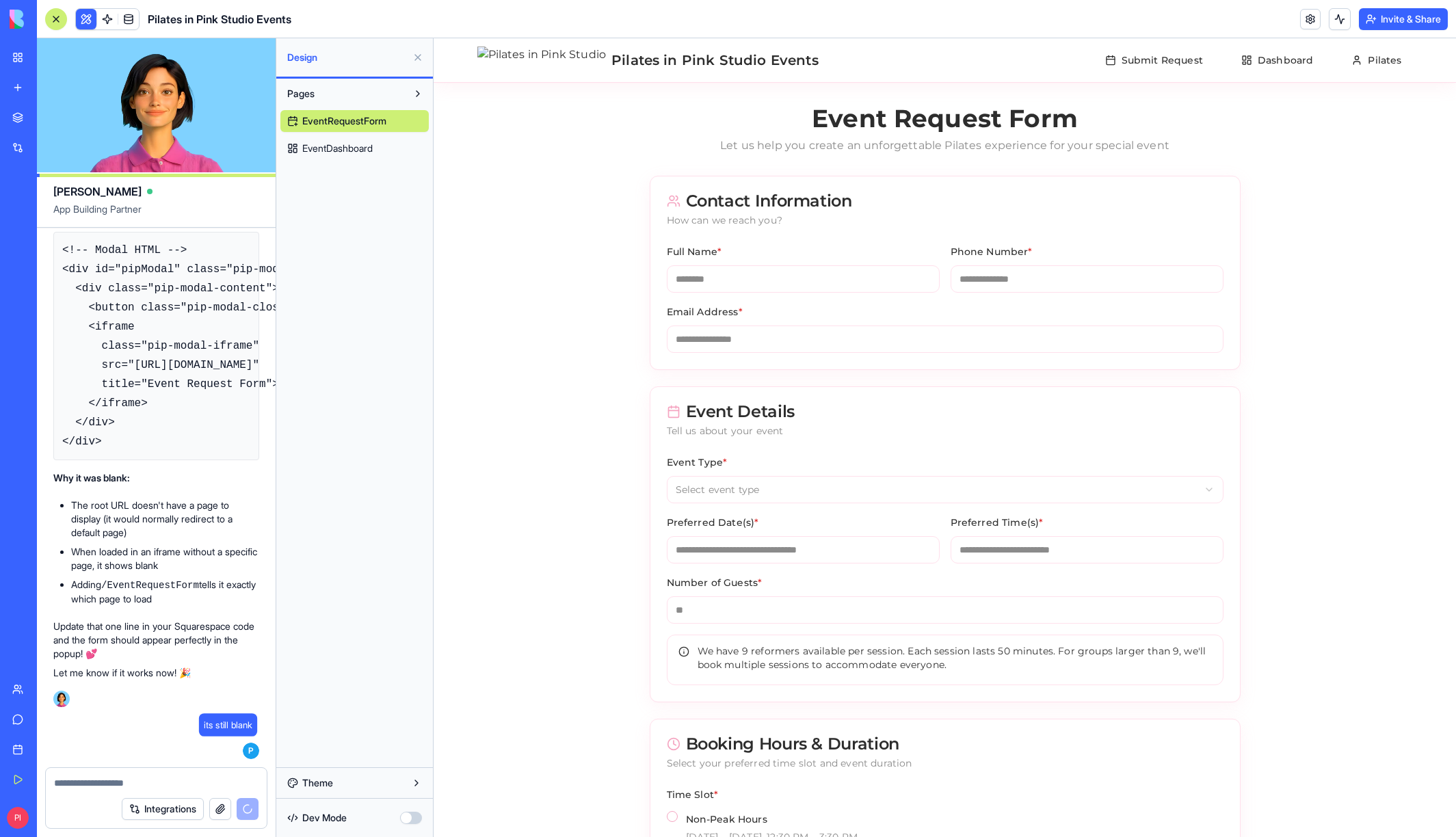
scroll to position [21629, 0]
type textarea "***"
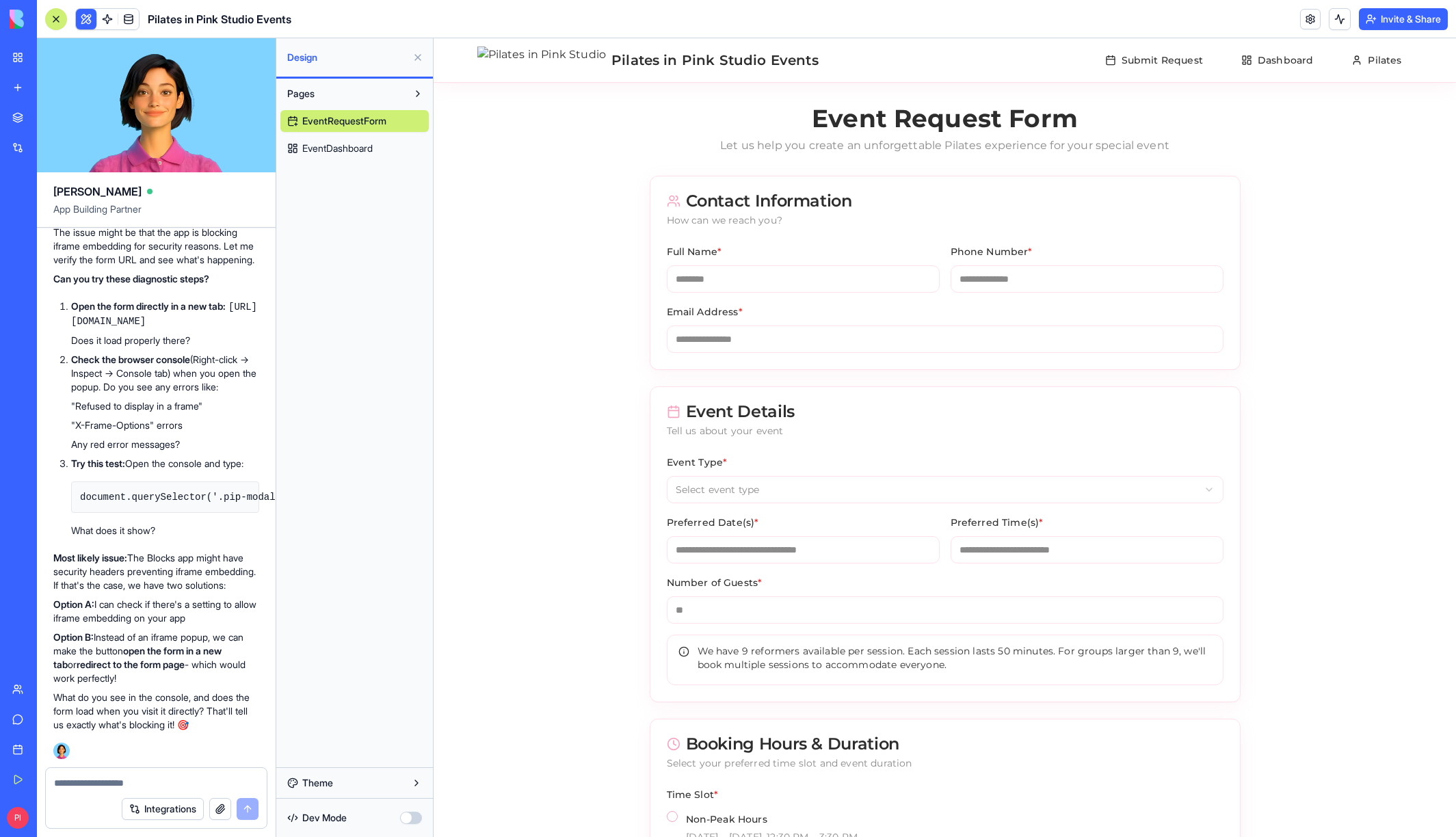
scroll to position [21904, 0]
drag, startPoint x: 204, startPoint y: 650, endPoint x: 72, endPoint y: 634, distance: 133.0
click at [72, 327] on code "[URL][DOMAIN_NAME]" at bounding box center [164, 315] width 186 height 25
copy code "[URL][DOMAIN_NAME]"
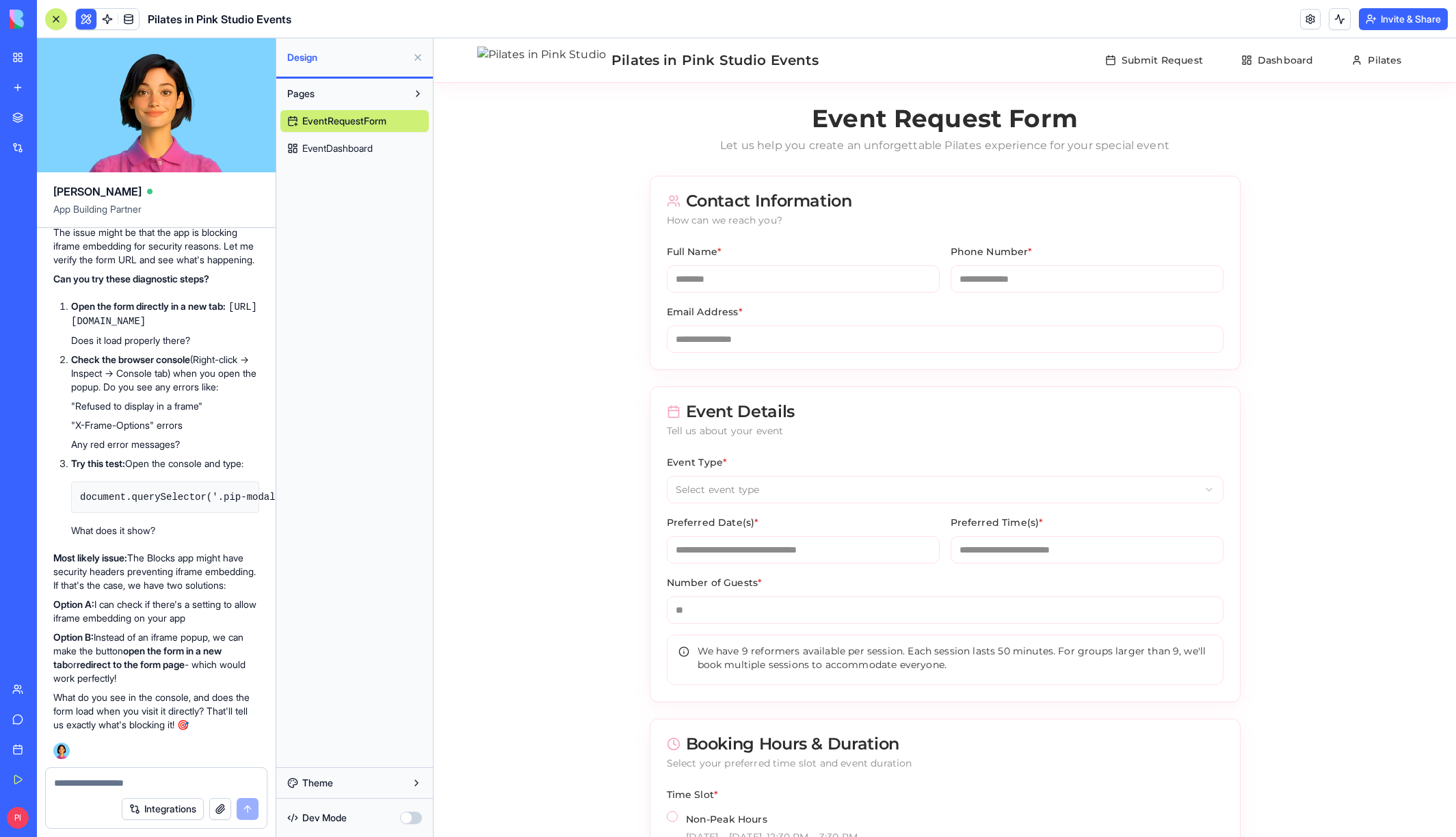
click at [107, 780] on textarea at bounding box center [156, 783] width 204 height 13
paste textarea "**********"
type textarea "**********"
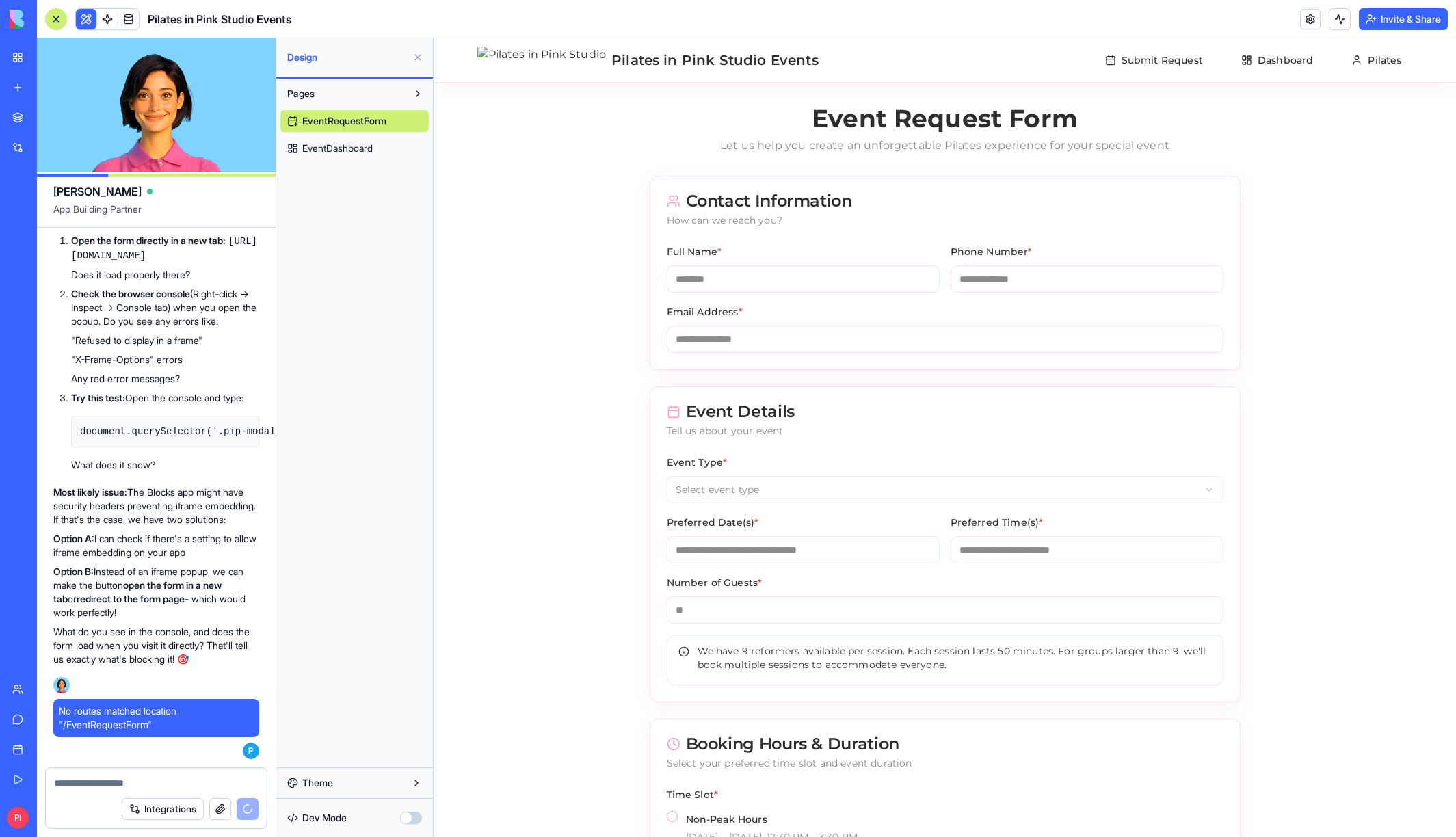
scroll to position [22813, 0]
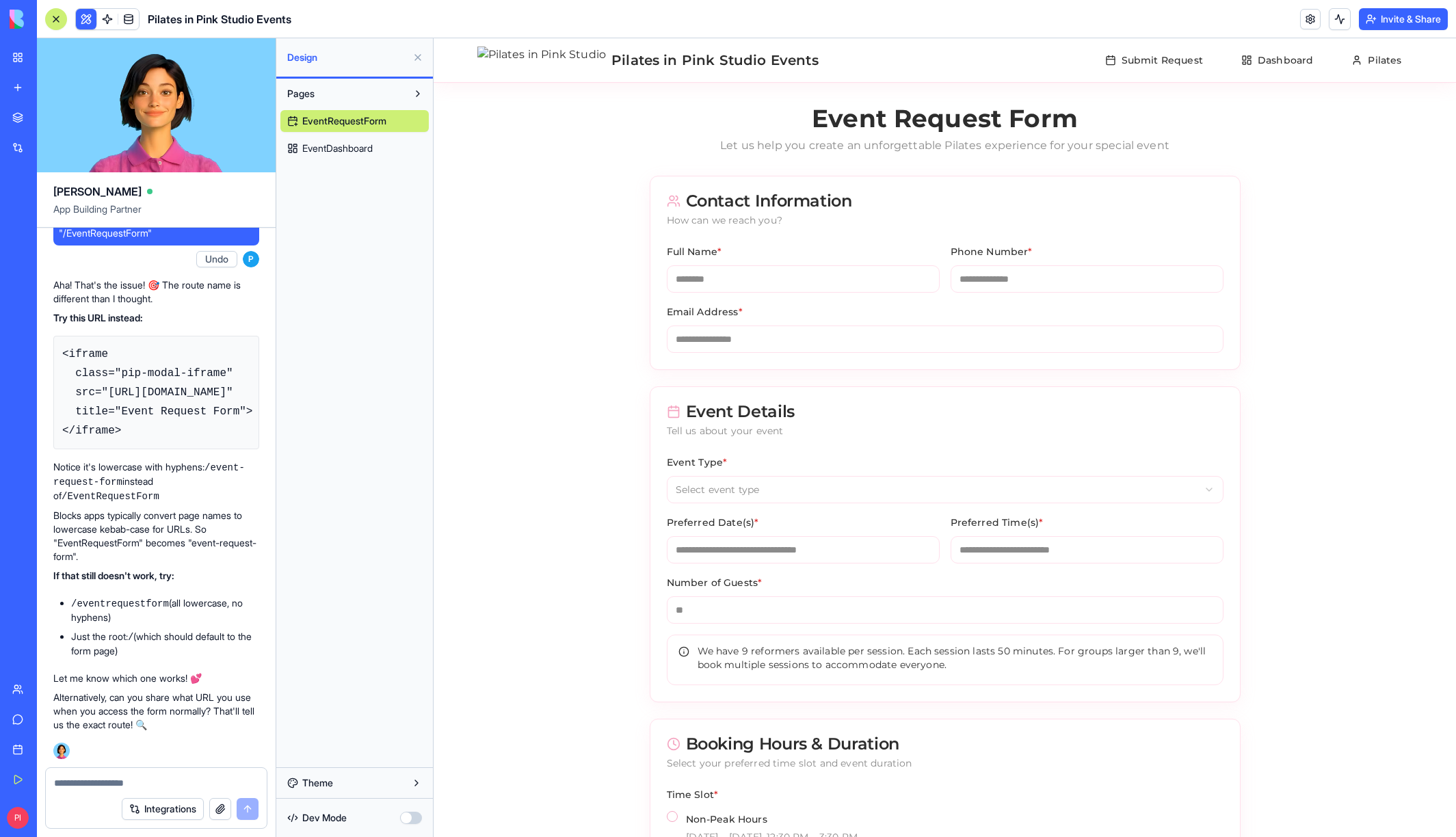
drag, startPoint x: 131, startPoint y: 432, endPoint x: 57, endPoint y: 359, distance: 103.9
click at [57, 359] on pre "<iframe class="pip-modal-iframe" src="[URL][DOMAIN_NAME]" title="Event Request …" at bounding box center [157, 392] width 206 height 113
copy code "<iframe class="pip-modal-iframe" src="[URL][DOMAIN_NAME]" title="Event Request …"
click at [156, 412] on code "<iframe class="pip-modal-iframe" src="[URL][DOMAIN_NAME]" title="Event Request …" at bounding box center [157, 392] width 190 height 89
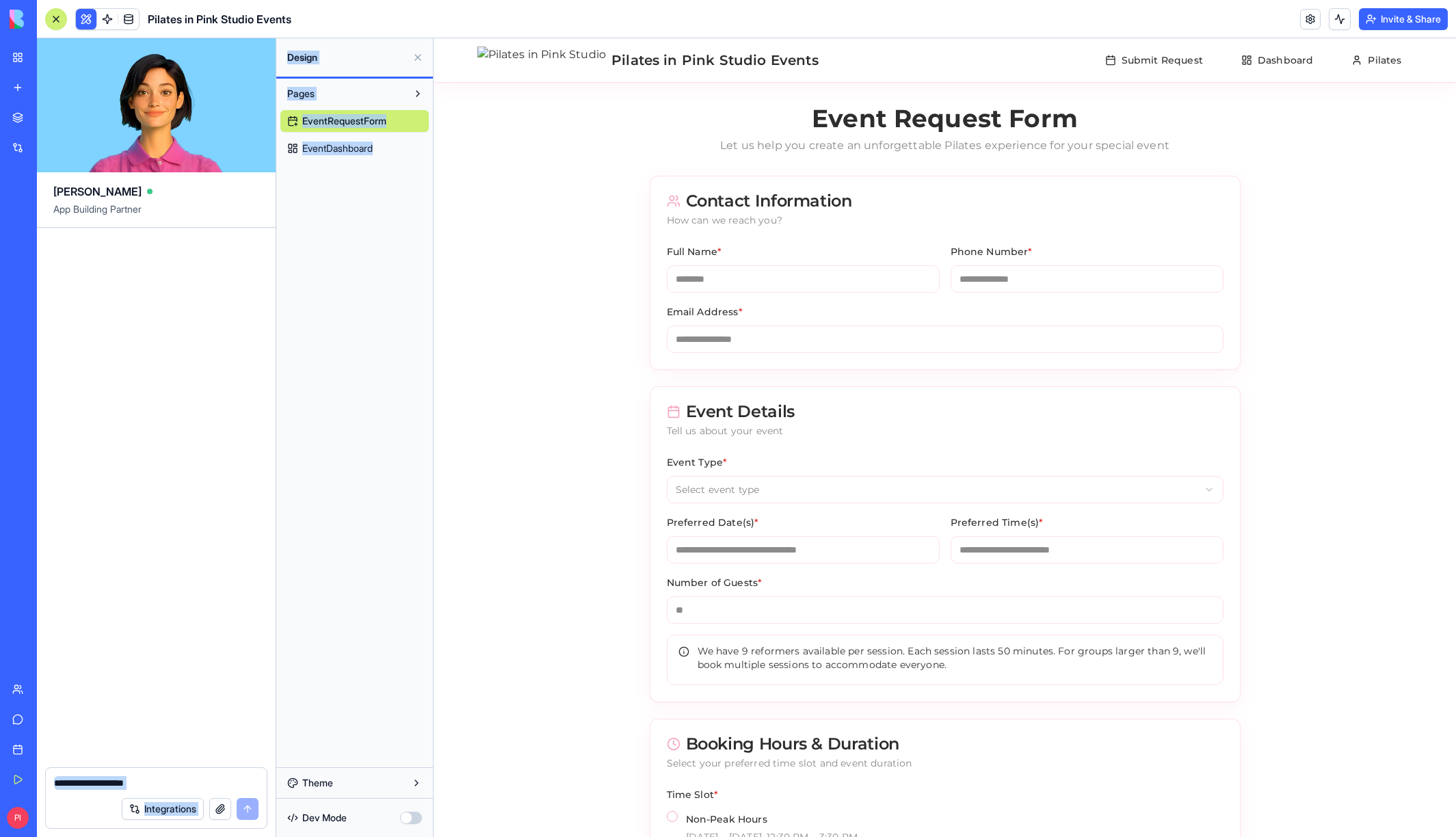
scroll to position [22813, 393]
drag, startPoint x: 110, startPoint y: 396, endPoint x: 151, endPoint y: 399, distance: 41.1
copy code "[URL][DOMAIN_NAME]"
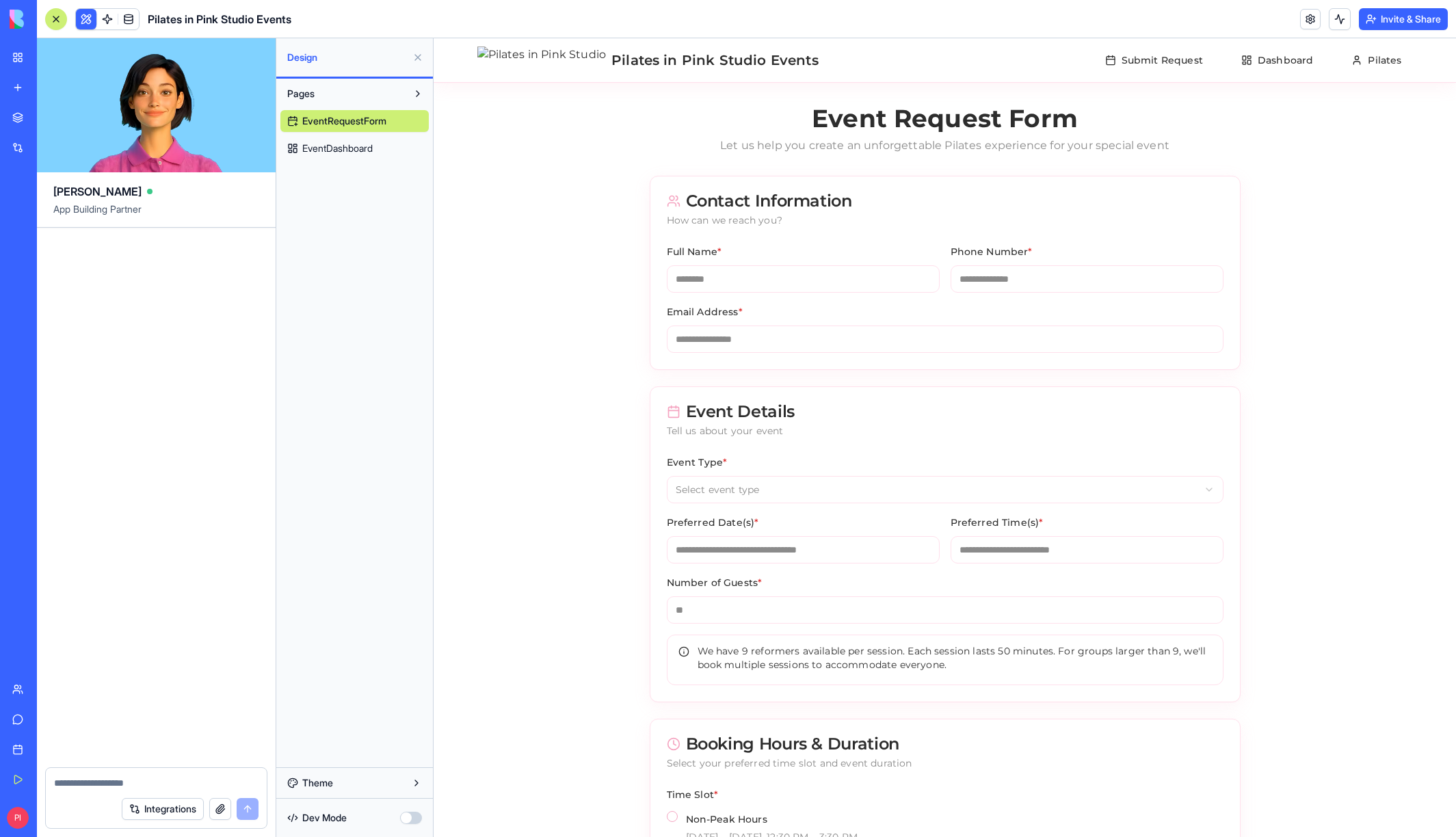
click at [136, 760] on div "P Undo 14:01 on [DATE] 🎉 Pilates Studio Event Booking System Coming Up! Hey the…" at bounding box center [157, 498] width 239 height 540
click at [127, 774] on div at bounding box center [156, 778] width 221 height 22
click at [119, 786] on textarea at bounding box center [156, 783] width 204 height 13
type textarea "**********"
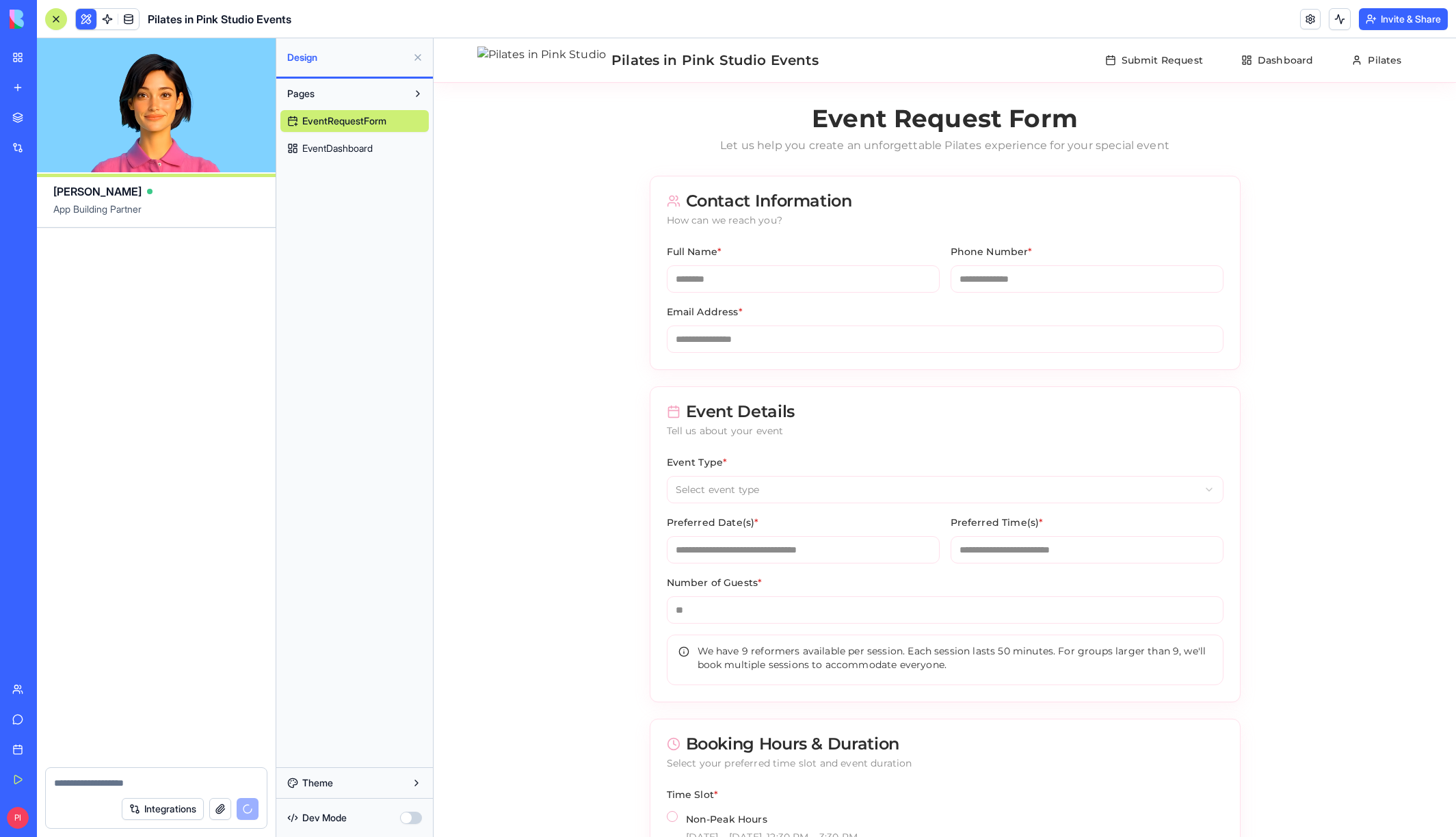
click at [153, 680] on div "P 14:01 on [DATE] 🎉 Pilates Studio Event Booking System Coming Up! Hey there! I…" at bounding box center [157, 498] width 239 height 540
drag, startPoint x: 132, startPoint y: 644, endPoint x: 159, endPoint y: 593, distance: 57.7
click at [132, 641] on div "P 14:01 on [DATE] 🎉 Pilates Studio Event Booking System Coming Up! Hey there! I…" at bounding box center [157, 498] width 239 height 540
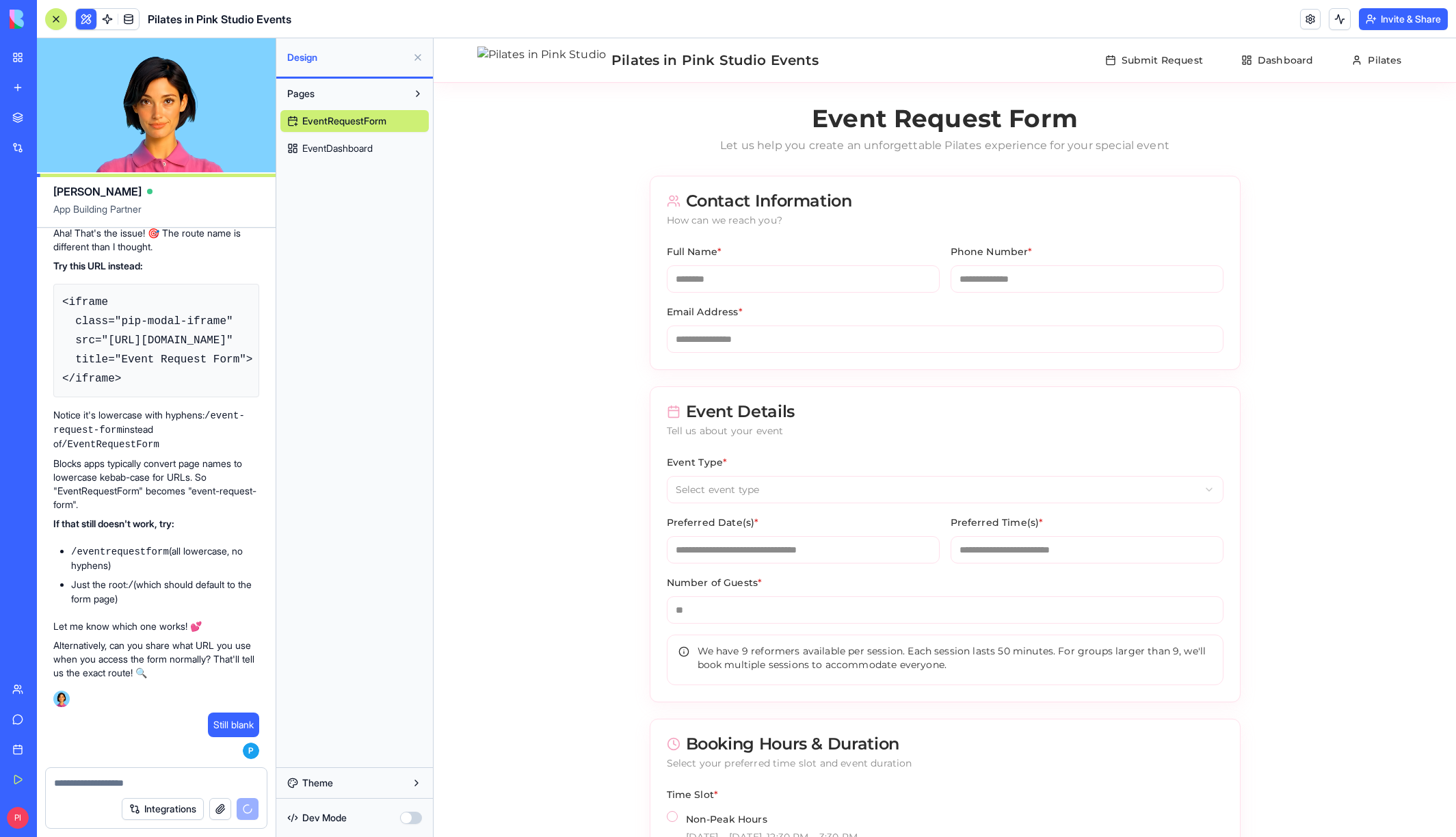
drag, startPoint x: 115, startPoint y: 341, endPoint x: -68, endPoint y: 330, distance: 183.3
click at [0, 330] on html "My Workspace New app Marketplace Integrations Recent Pilates in Pink Studio Eve…" at bounding box center [728, 418] width 1456 height 837
click at [139, 444] on code "/EventRequestForm" at bounding box center [110, 444] width 98 height 11
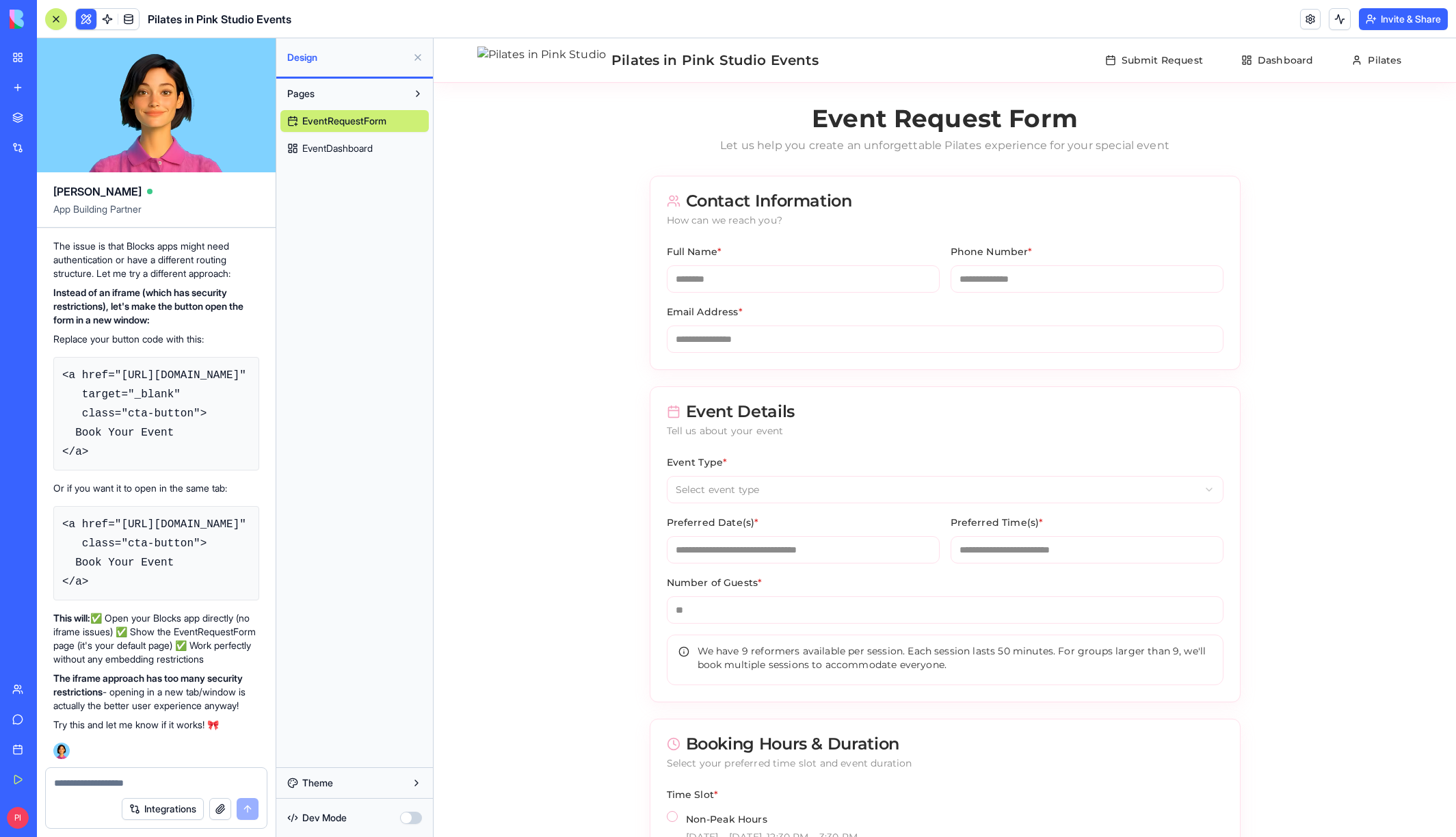
drag, startPoint x: 108, startPoint y: 438, endPoint x: 65, endPoint y: 399, distance: 58.1
click at [65, 399] on pre "<a href="[URL][DOMAIN_NAME]" target="_blank" class="cta-button"> Book Your Even…" at bounding box center [157, 414] width 206 height 113
click at [123, 385] on pre "<a href="[URL][DOMAIN_NAME]" target="_blank" class="cta-button"> Book Your Even…" at bounding box center [157, 414] width 206 height 113
drag, startPoint x: 95, startPoint y: 476, endPoint x: 57, endPoint y: 405, distance: 80.5
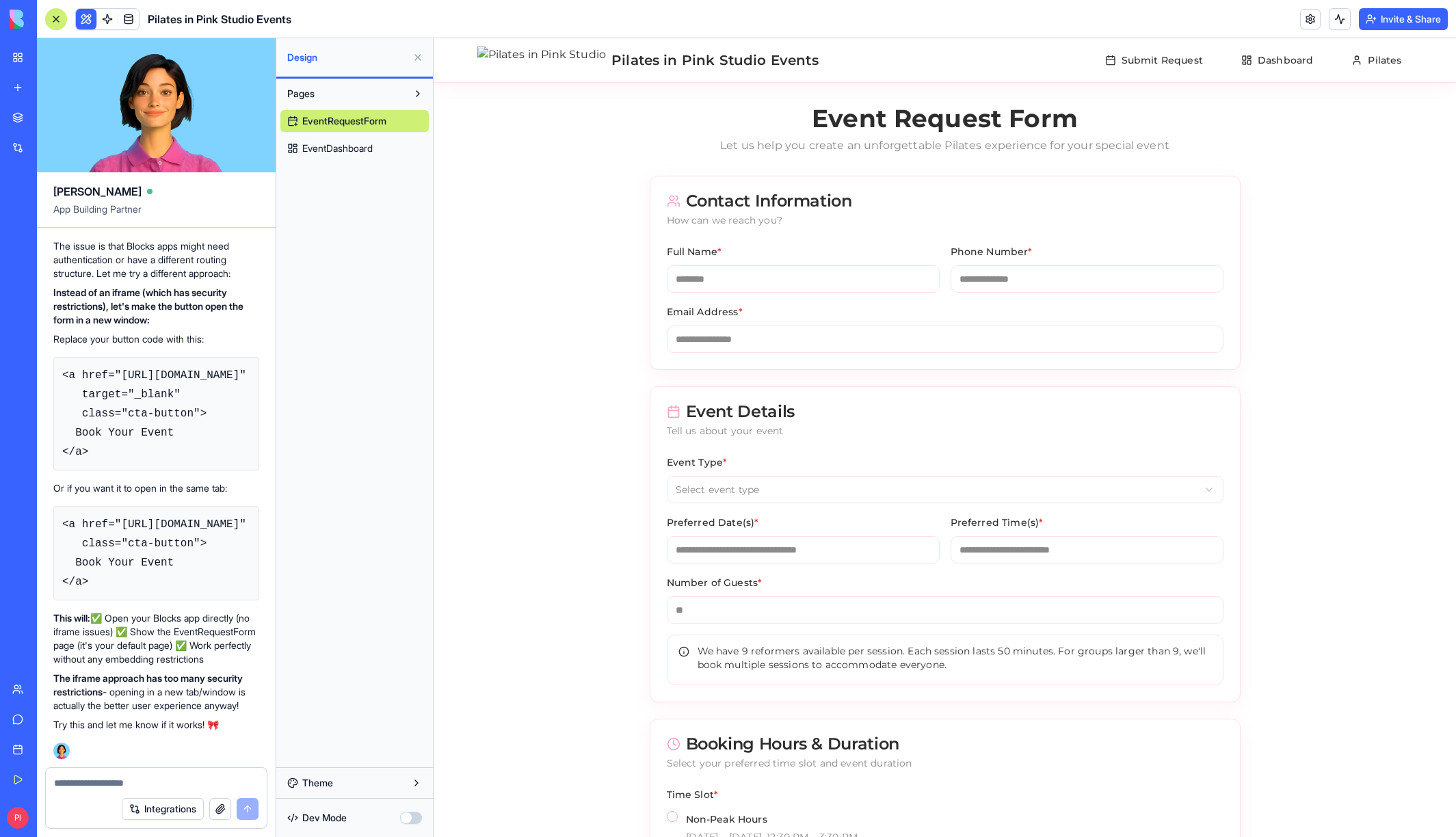
click at [57, 405] on pre "<a href="[URL][DOMAIN_NAME]" target="_blank" class="cta-button"> Book Your Even…" at bounding box center [157, 414] width 206 height 113
copy code "<a href="[URL][DOMAIN_NAME]" target="_blank" class="cta-button"> Book Your Even…"
click at [1375, 25] on button "Invite & Share" at bounding box center [1403, 19] width 89 height 22
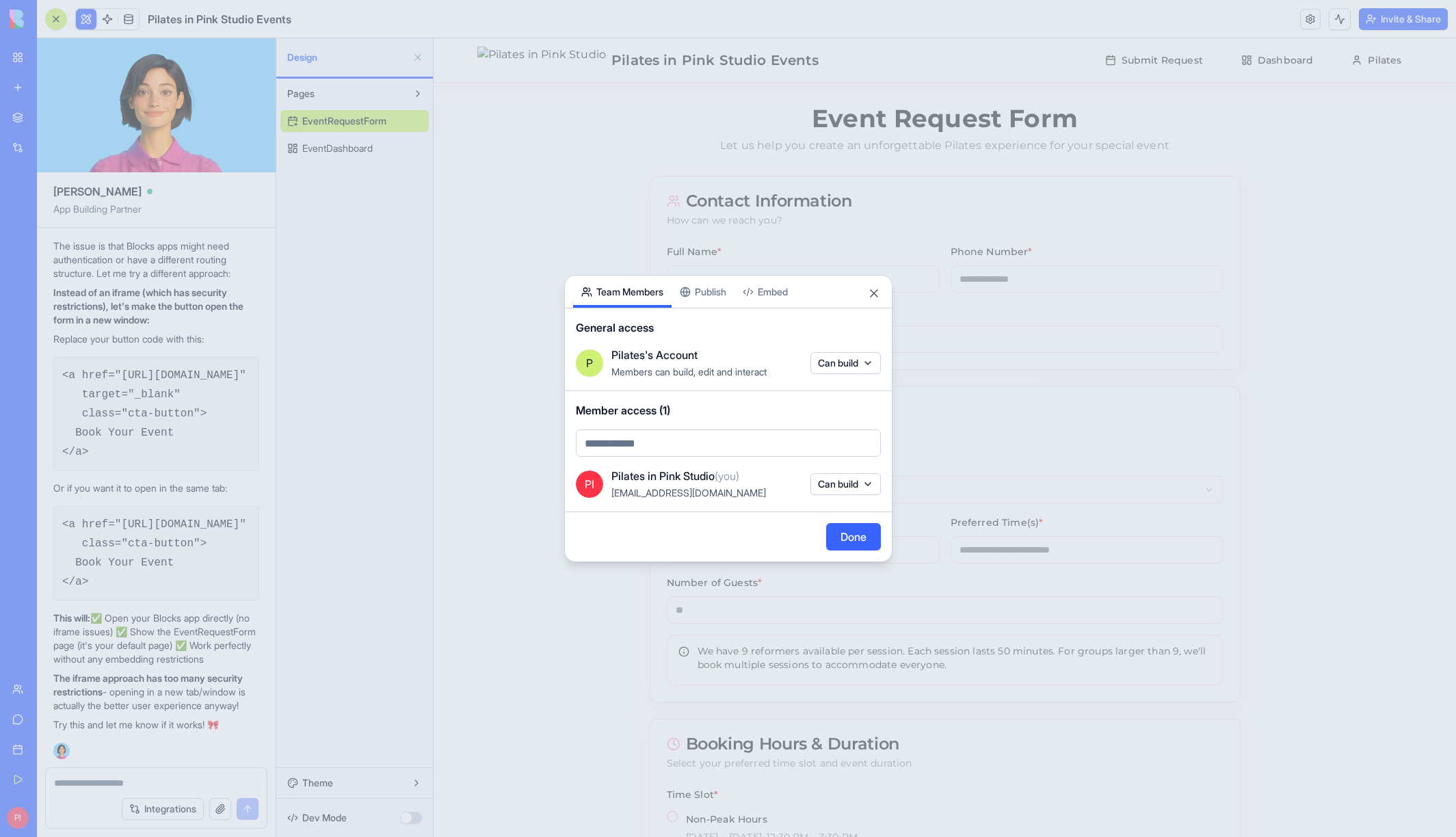
click at [769, 285] on button "Embed" at bounding box center [765, 291] width 62 height 32
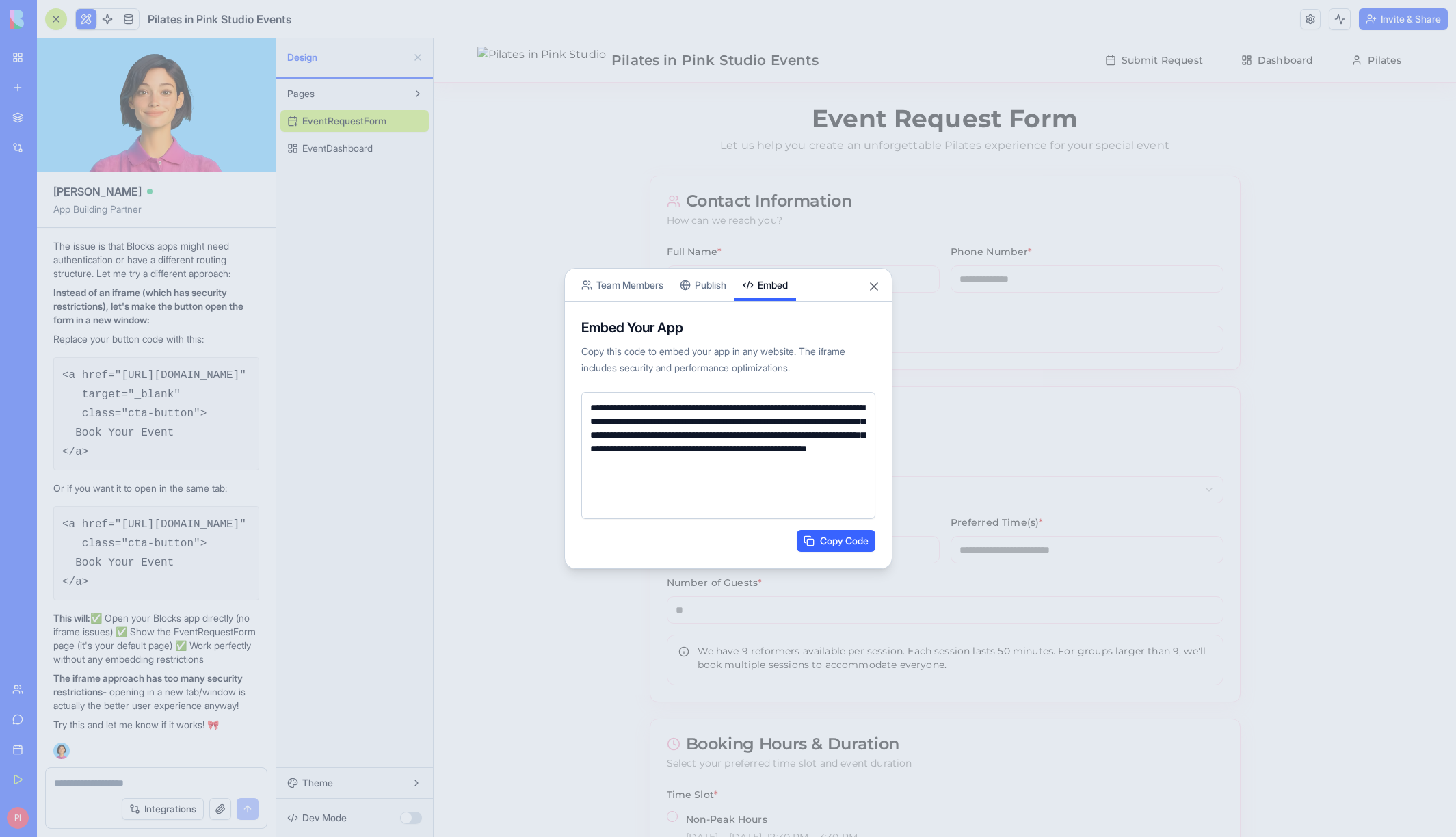
click at [801, 543] on button "Copy Code" at bounding box center [836, 540] width 79 height 22
